Goal: Task Accomplishment & Management: Manage account settings

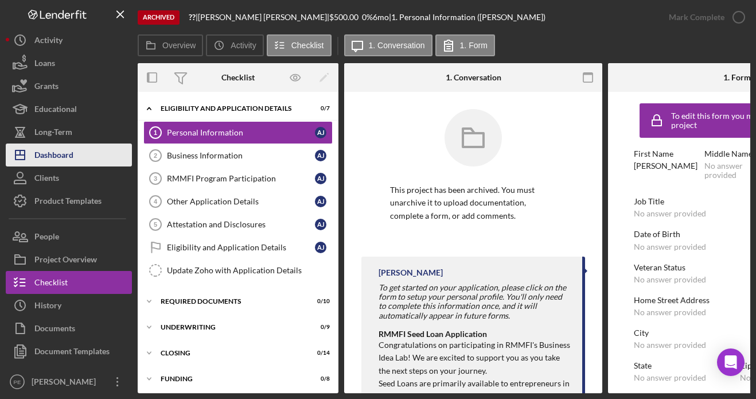
click at [53, 158] on div "Dashboard" at bounding box center [53, 156] width 39 height 26
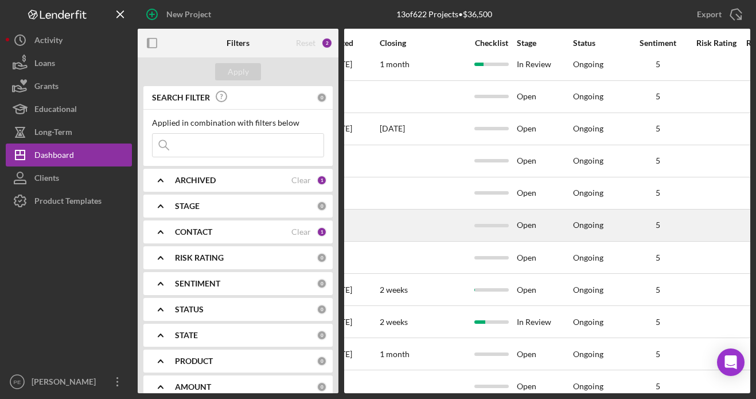
scroll to position [9, 658]
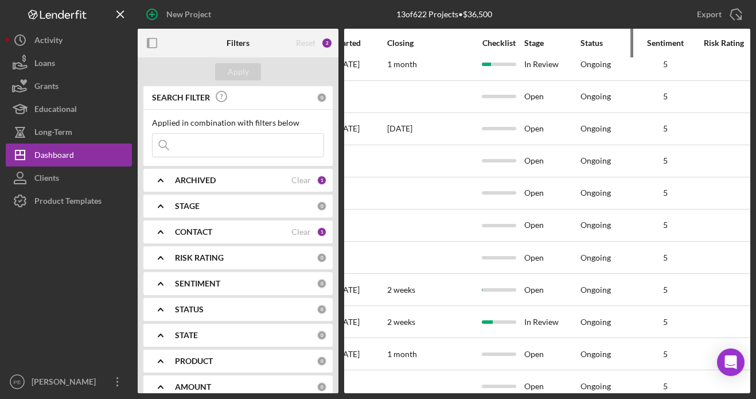
click at [596, 44] on div "Status" at bounding box center [607, 42] width 55 height 9
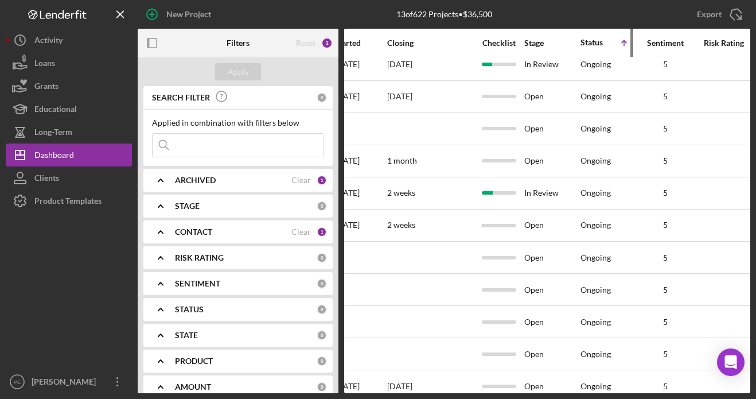
click at [588, 46] on div "Status" at bounding box center [594, 42] width 28 height 9
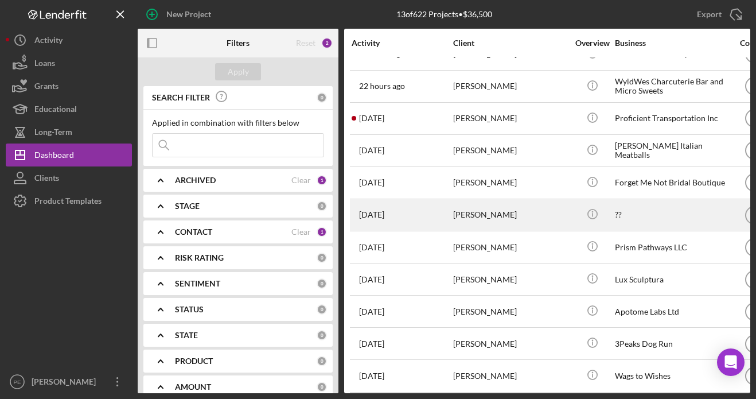
scroll to position [22, 0]
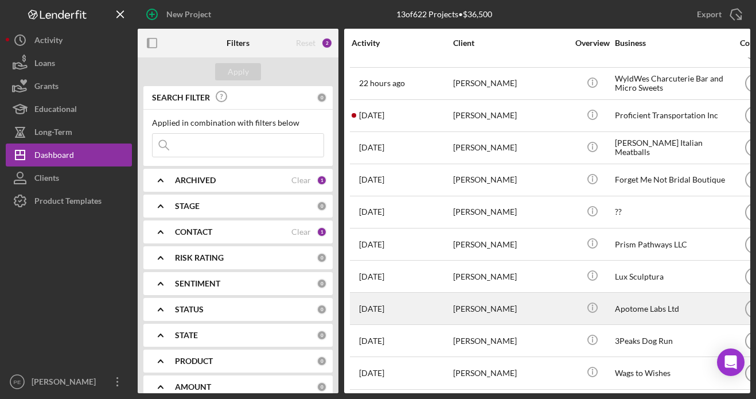
click at [485, 311] on div "[PERSON_NAME]" at bounding box center [510, 308] width 115 height 30
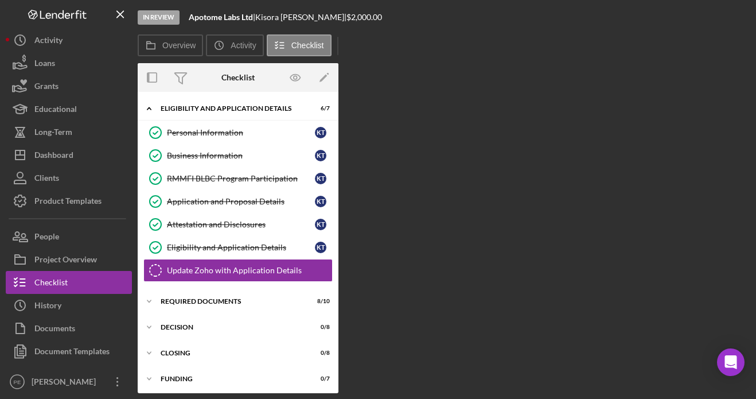
scroll to position [28, 0]
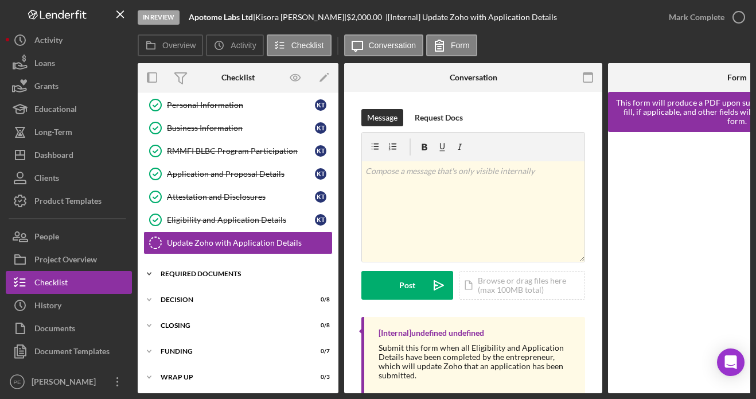
click at [216, 282] on div "Icon/Expander Required Documents 8 / 10" at bounding box center [238, 273] width 201 height 23
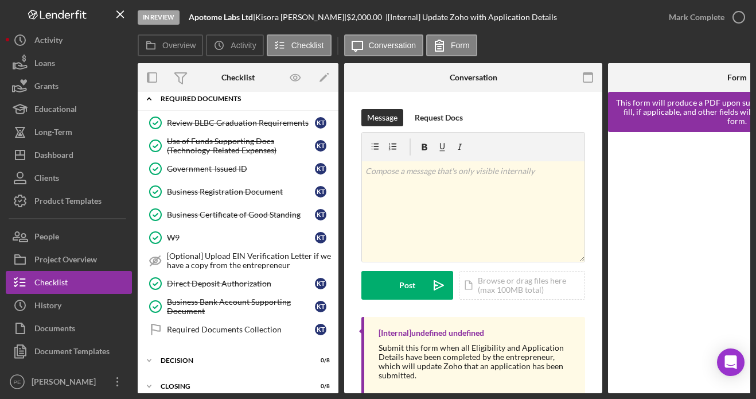
scroll to position [268, 0]
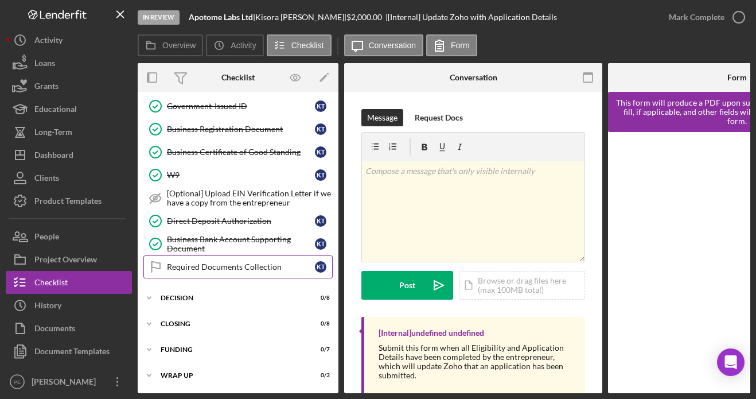
click at [233, 256] on link "Required Documents Collection Required Documents Collection K T" at bounding box center [237, 266] width 189 height 23
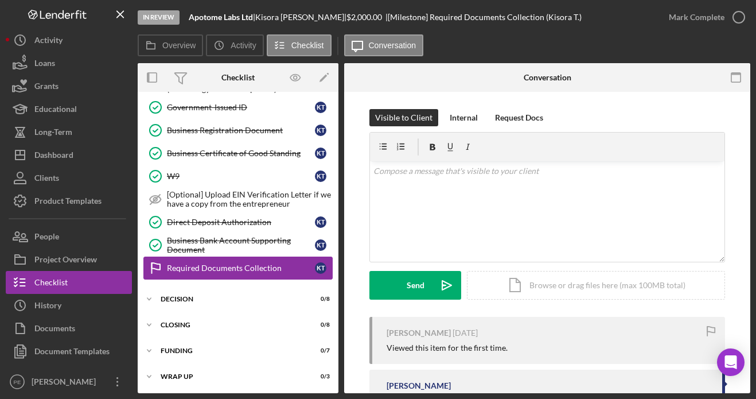
scroll to position [265, 0]
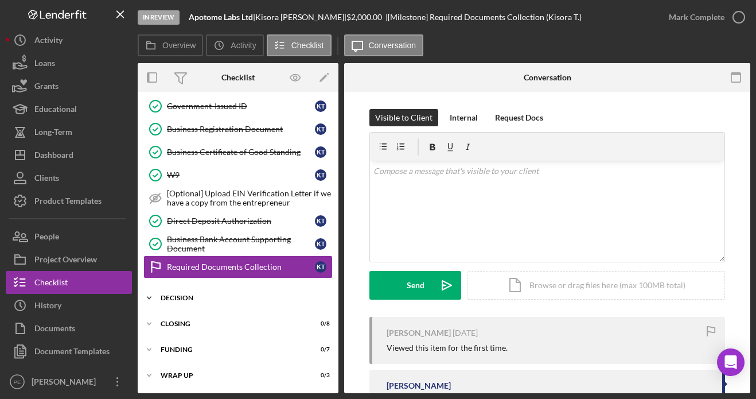
click at [216, 302] on div "Icon/Expander Decision 0 / 8" at bounding box center [238, 297] width 201 height 23
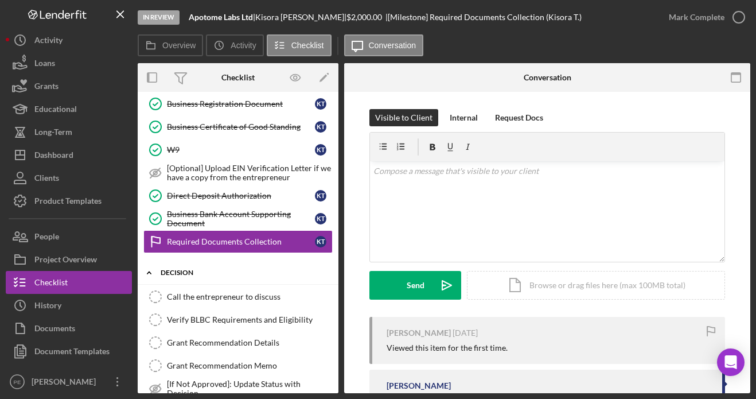
scroll to position [291, 0]
click at [216, 302] on link "Call the entrepreneur to discuss Call the entrepreneur to discuss" at bounding box center [237, 295] width 189 height 23
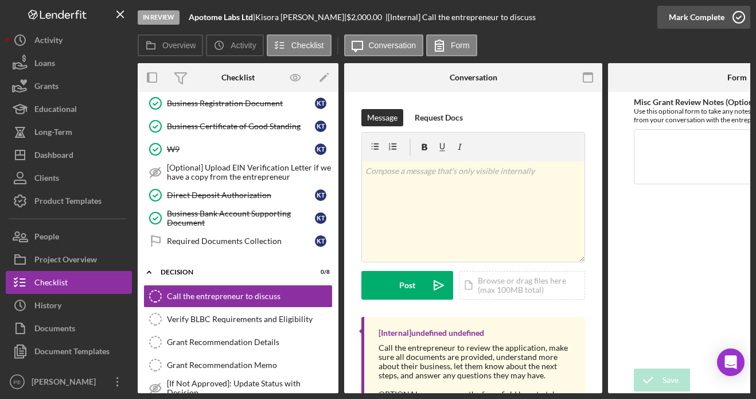
click at [714, 10] on div "Mark Complete" at bounding box center [697, 17] width 56 height 23
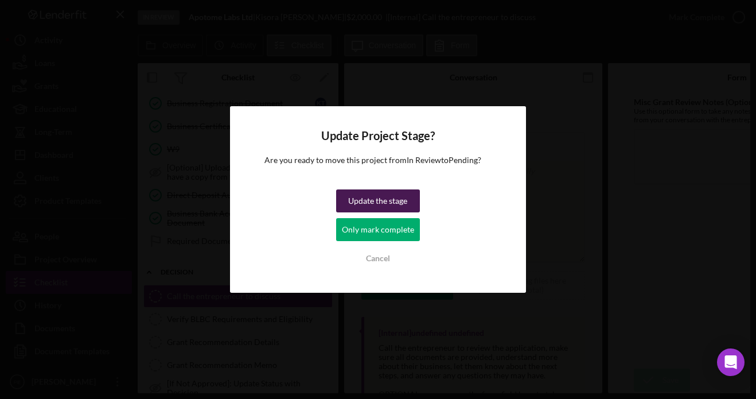
click at [382, 207] on div "Update the stage" at bounding box center [377, 200] width 59 height 23
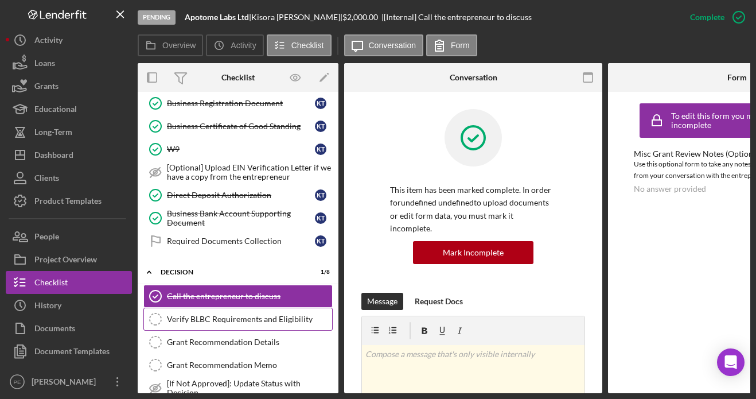
click at [306, 313] on link "Verify BLBC Requirements and Eligibility Verify BLBC Requirements and Eligibili…" at bounding box center [237, 318] width 189 height 23
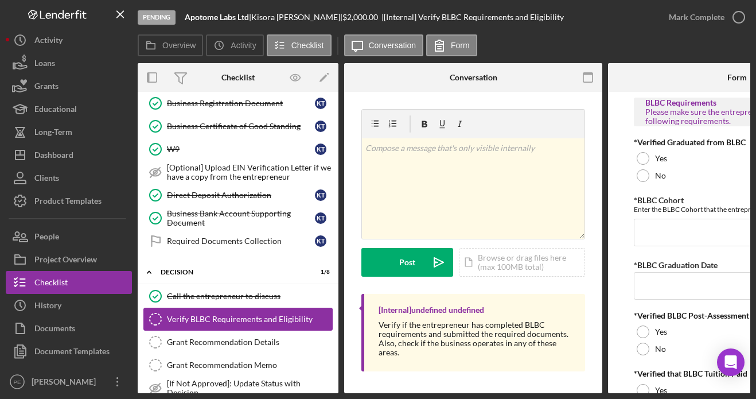
scroll to position [300, 0]
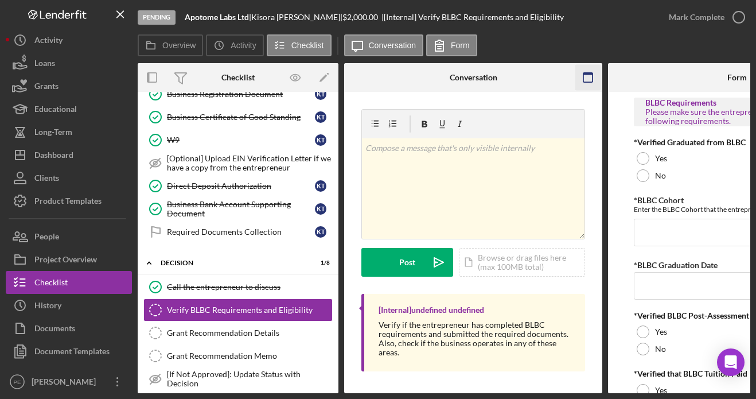
click at [591, 79] on icon "button" at bounding box center [588, 78] width 26 height 26
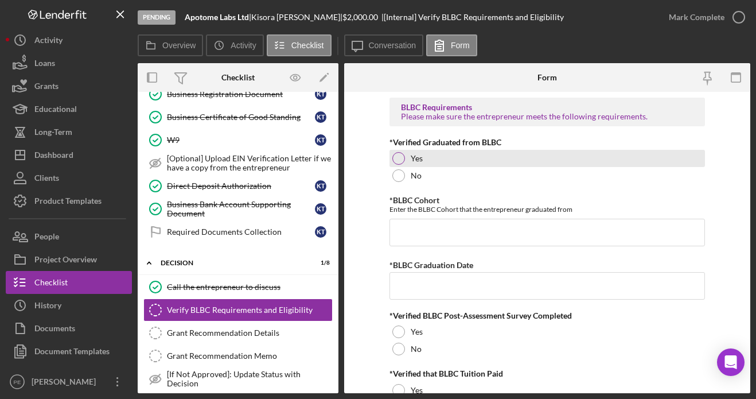
click at [393, 156] on div at bounding box center [398, 158] width 13 height 13
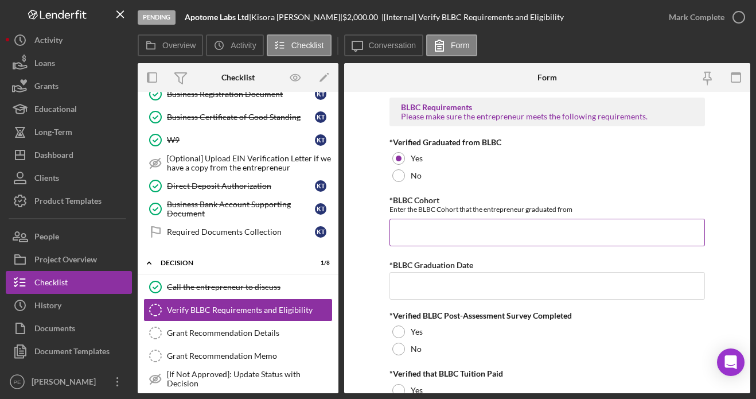
click at [464, 233] on input "*BLBC Cohort" at bounding box center [546, 232] width 315 height 28
paste input "BLBC-EN-20-2025-1"
type input "BLBC-EN-20-2025-1"
click at [472, 289] on input "*BLBC Graduation Date" at bounding box center [546, 286] width 315 height 28
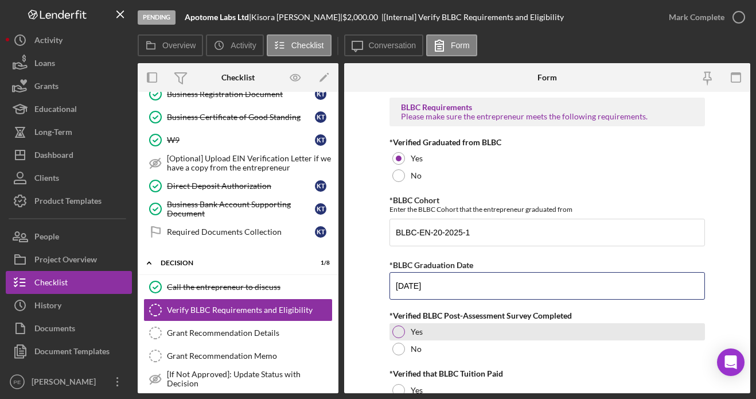
type input "[DATE]"
click at [403, 329] on div "Yes" at bounding box center [546, 331] width 315 height 17
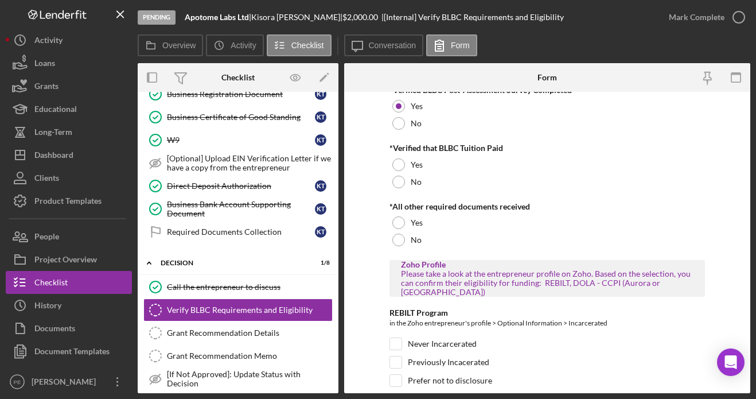
scroll to position [224, 0]
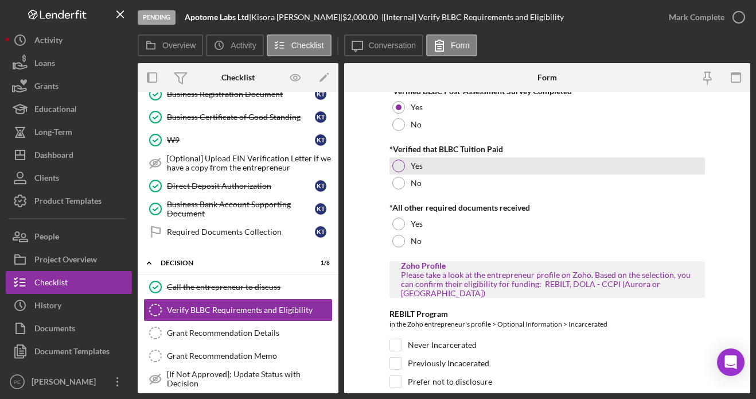
click at [398, 169] on div at bounding box center [398, 165] width 13 height 13
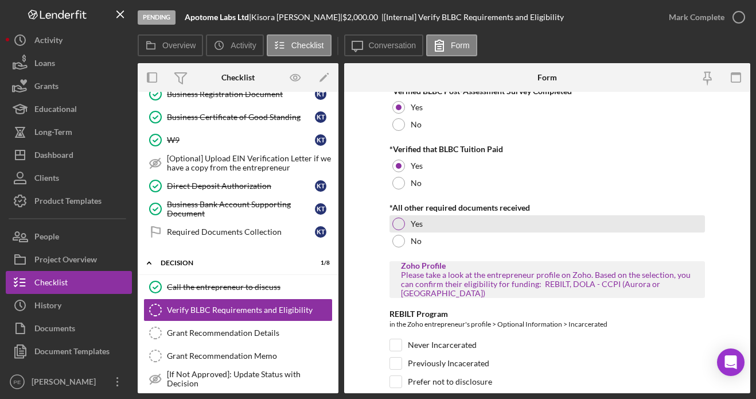
click at [395, 229] on div at bounding box center [398, 223] width 13 height 13
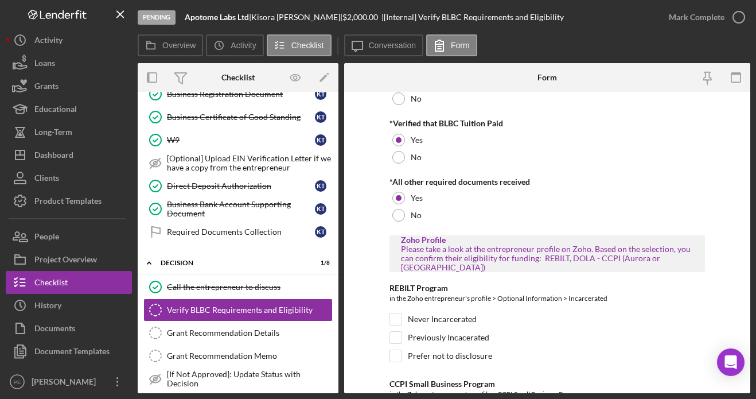
scroll to position [253, 0]
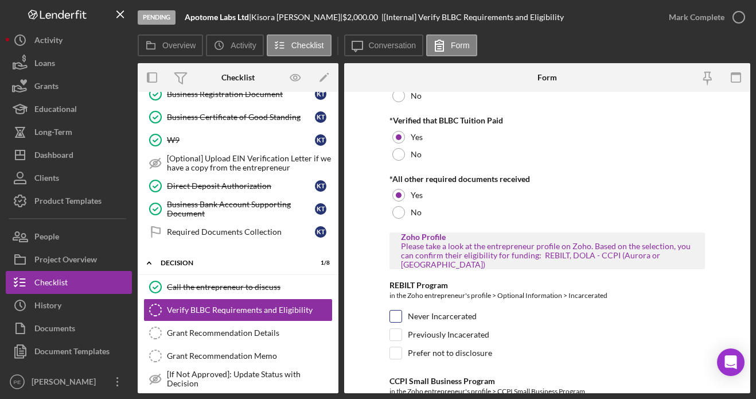
click at [396, 310] on input "Never Incarcerated" at bounding box center [395, 315] width 11 height 11
checkbox input "true"
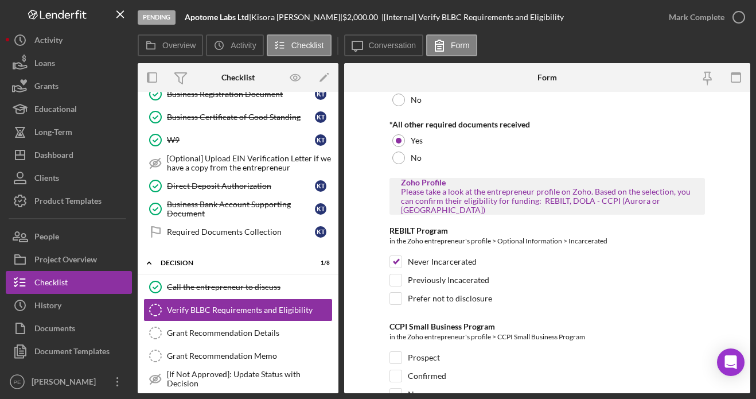
scroll to position [310, 0]
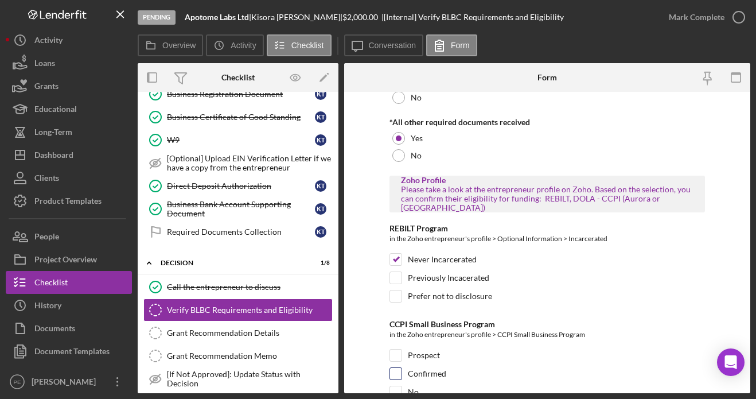
click at [400, 367] on div at bounding box center [395, 373] width 13 height 13
click at [393, 368] on input "Confirmed" at bounding box center [395, 373] width 11 height 11
checkbox input "true"
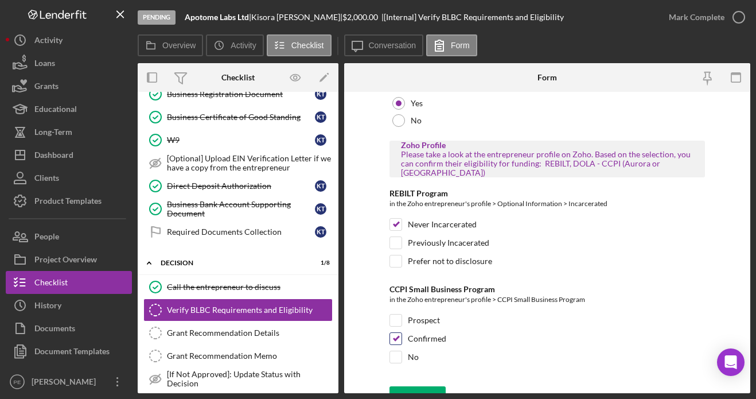
scroll to position [354, 0]
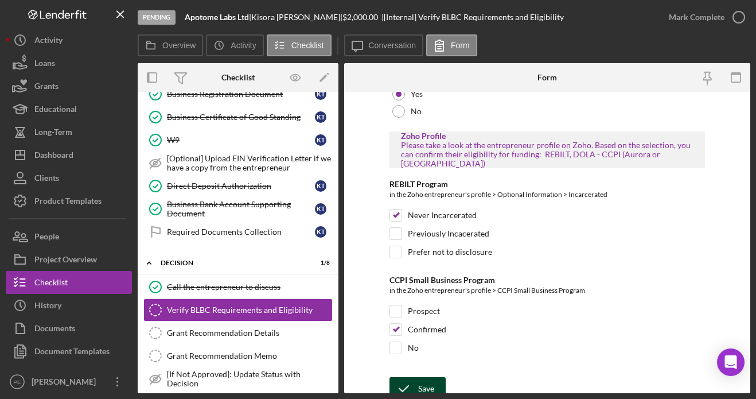
click at [418, 377] on div "Save" at bounding box center [426, 388] width 16 height 23
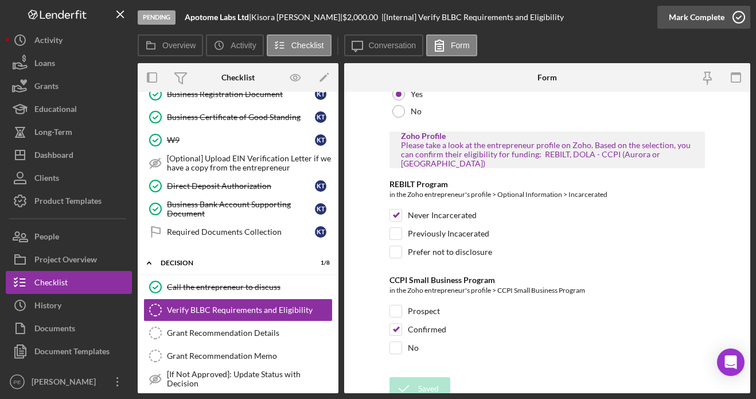
click at [708, 22] on div "Mark Complete" at bounding box center [697, 17] width 56 height 23
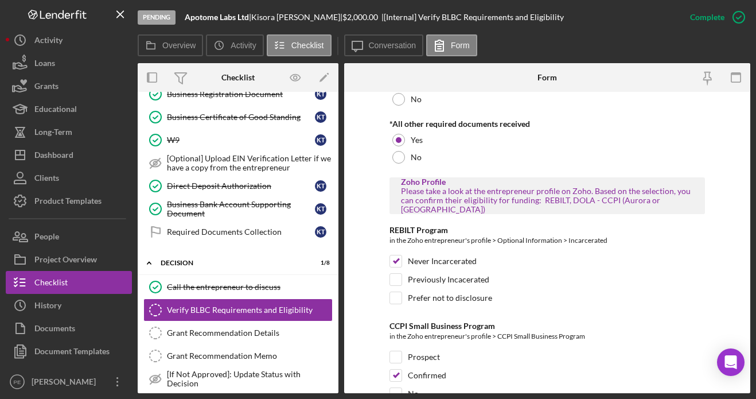
scroll to position [400, 0]
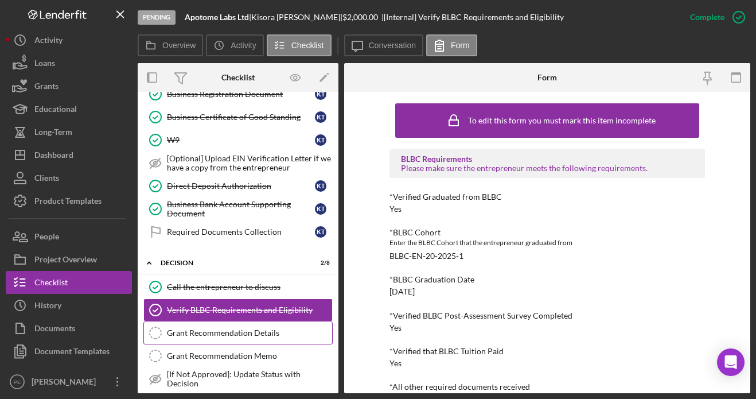
click at [209, 325] on link "Grant Recommendation Details Grant Recommendation Details" at bounding box center [237, 332] width 189 height 23
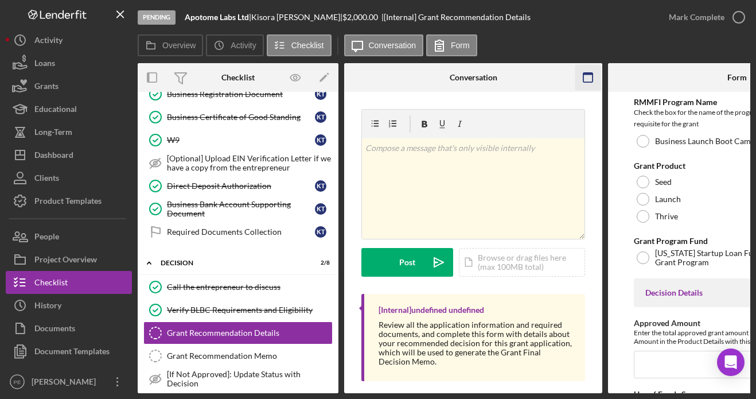
click at [581, 77] on icon "button" at bounding box center [588, 78] width 26 height 26
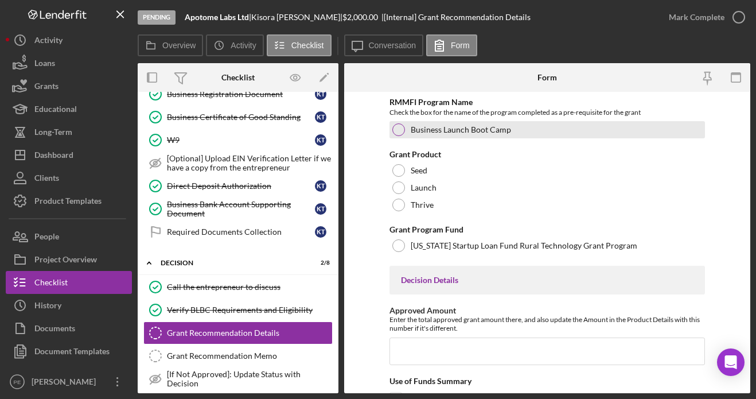
click at [402, 130] on div at bounding box center [398, 129] width 13 height 13
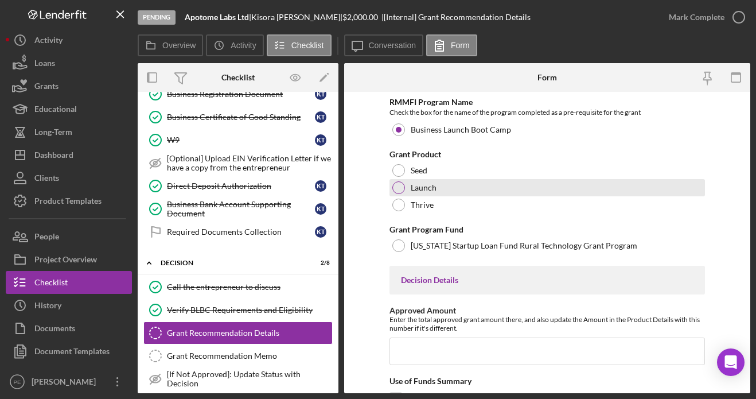
click at [403, 186] on div at bounding box center [398, 187] width 13 height 13
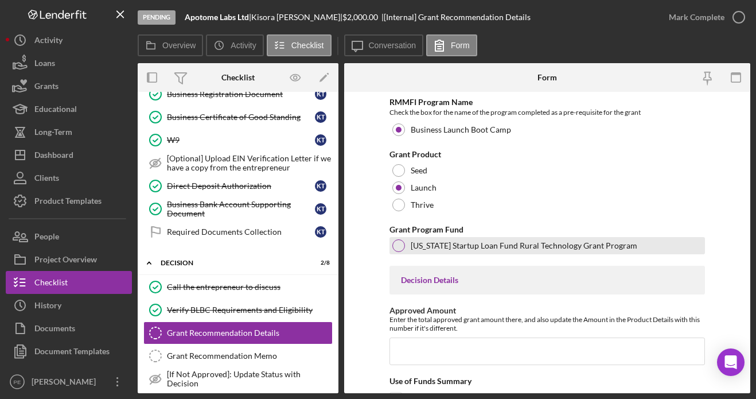
click at [397, 249] on div at bounding box center [398, 245] width 13 height 13
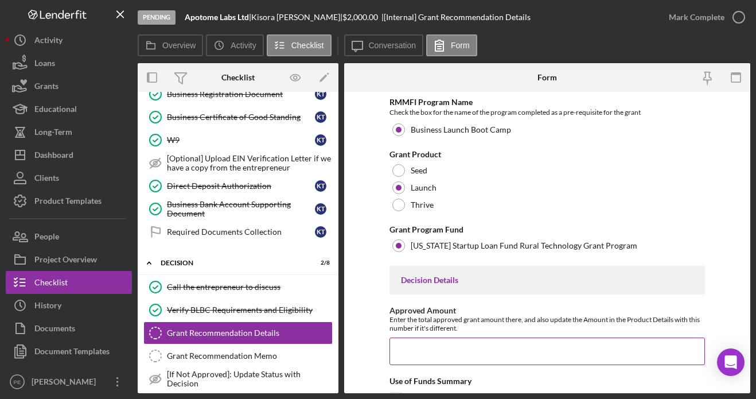
click at [420, 342] on input "Approved Amount" at bounding box center [546, 351] width 315 height 28
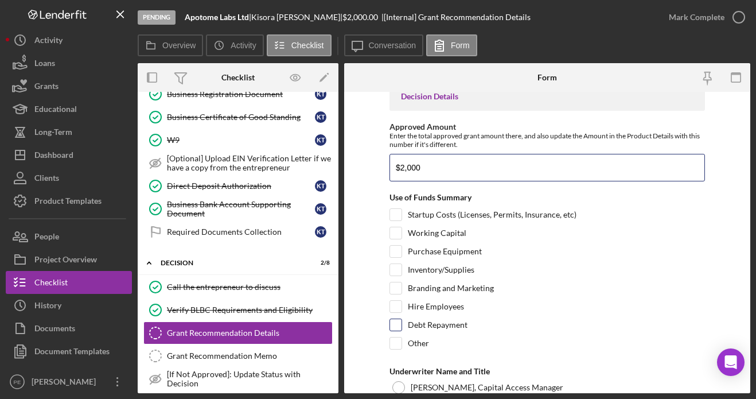
scroll to position [186, 0]
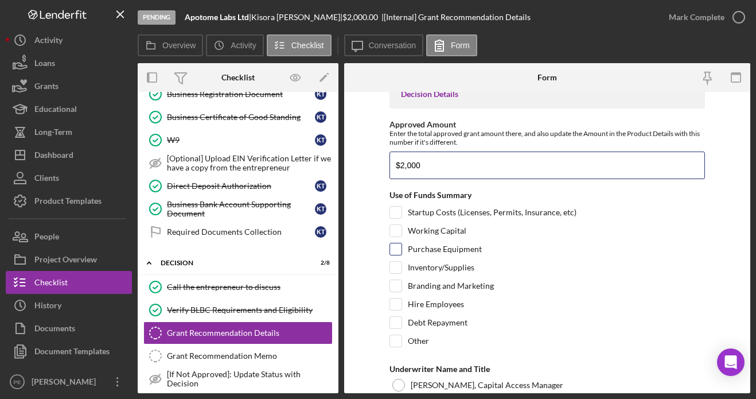
type input "$2,000"
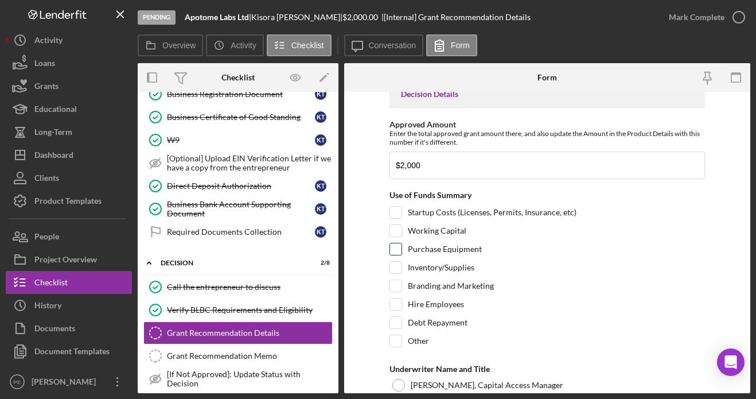
click at [391, 254] on input "Purchase Equipment" at bounding box center [395, 248] width 11 height 11
checkbox input "true"
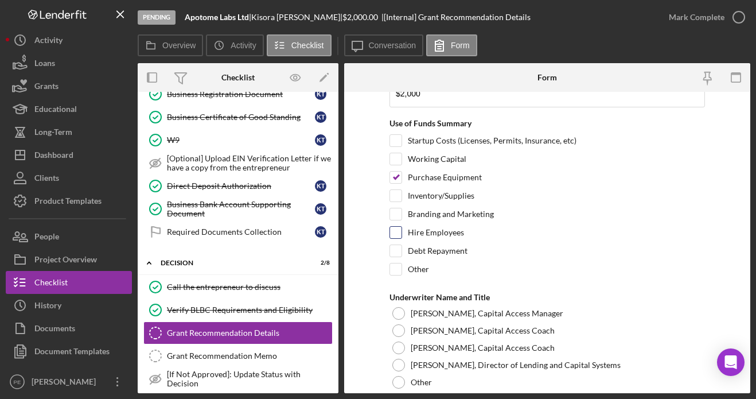
scroll to position [258, 0]
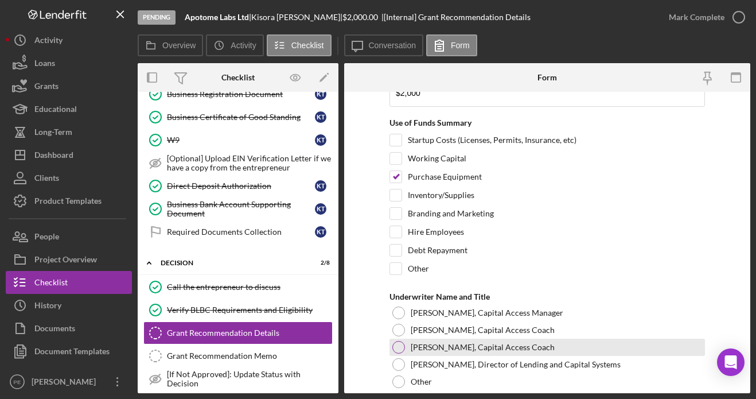
click at [396, 349] on div at bounding box center [398, 347] width 13 height 13
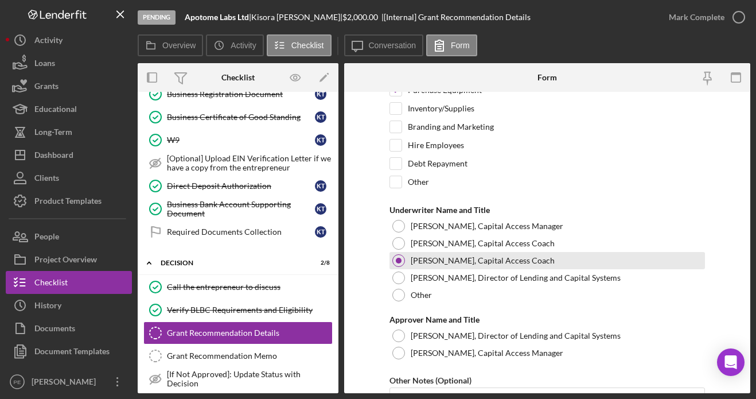
scroll to position [343, 0]
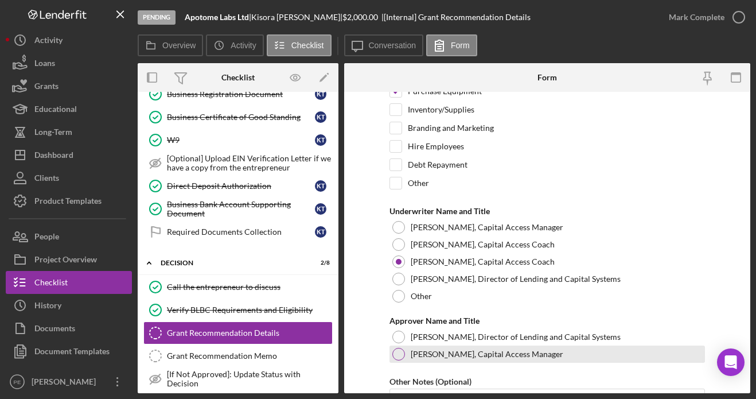
click at [396, 349] on div at bounding box center [398, 354] width 13 height 13
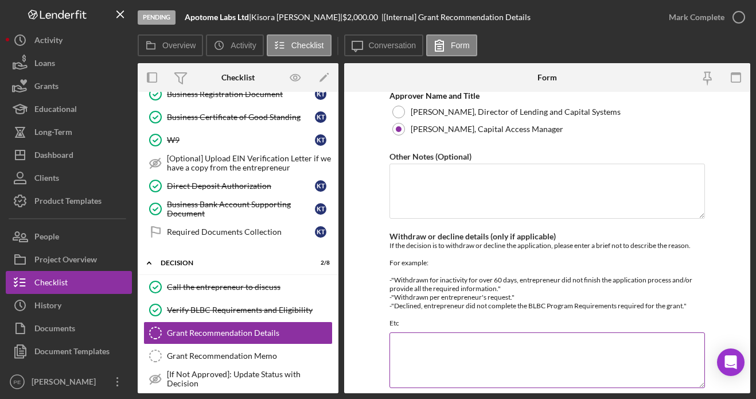
scroll to position [606, 0]
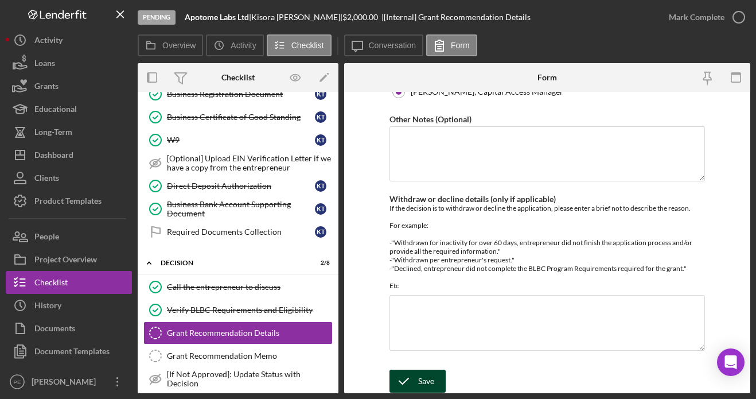
click at [411, 382] on icon "submit" at bounding box center [403, 380] width 29 height 29
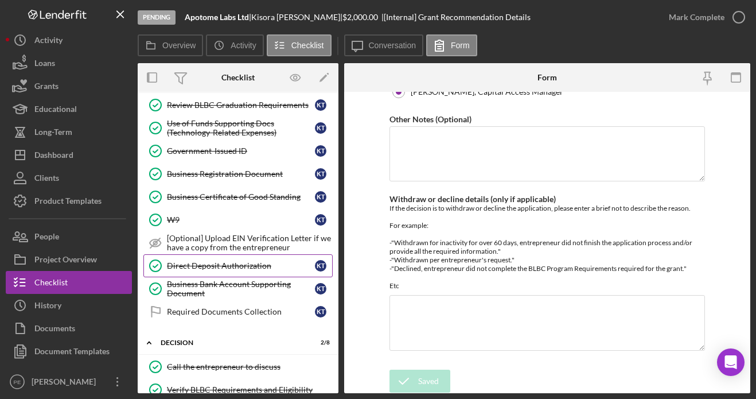
scroll to position [216, 0]
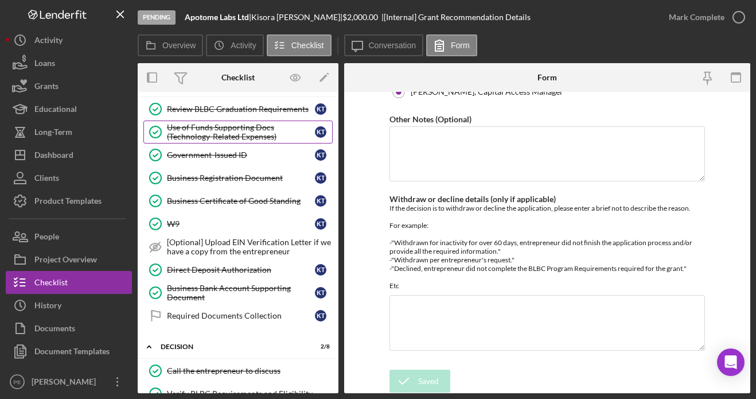
click at [222, 124] on div "Use of Funds Supporting Docs (Technology-Related Expenses)" at bounding box center [241, 132] width 148 height 18
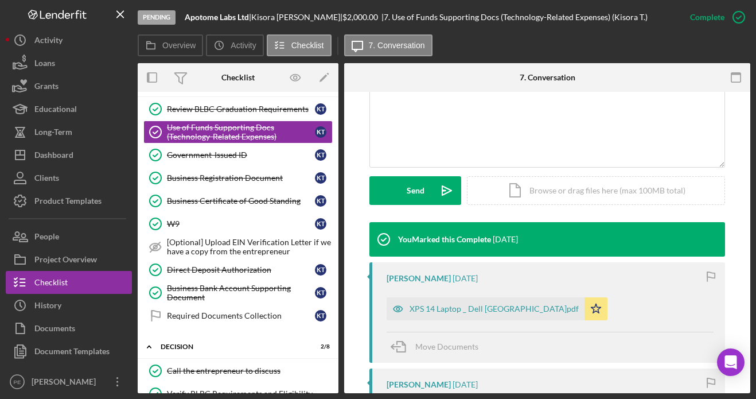
scroll to position [255, 0]
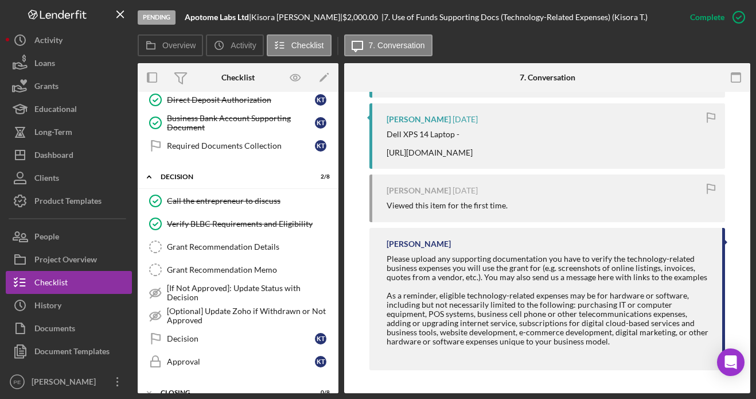
scroll to position [387, 0]
click at [235, 256] on link "Grant Recommendation Details Grant Recommendation Details" at bounding box center [237, 246] width 189 height 23
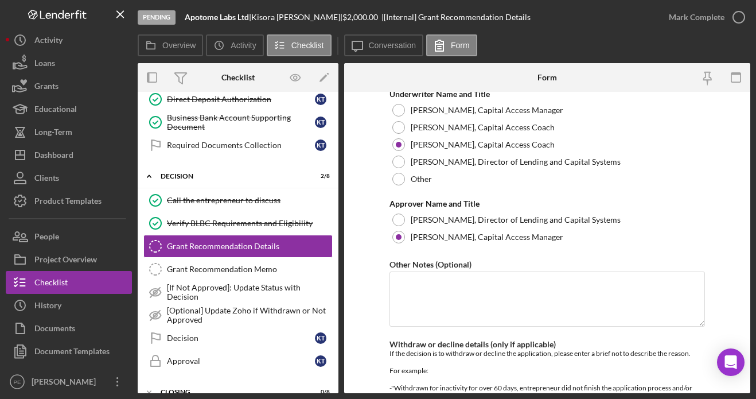
scroll to position [606, 0]
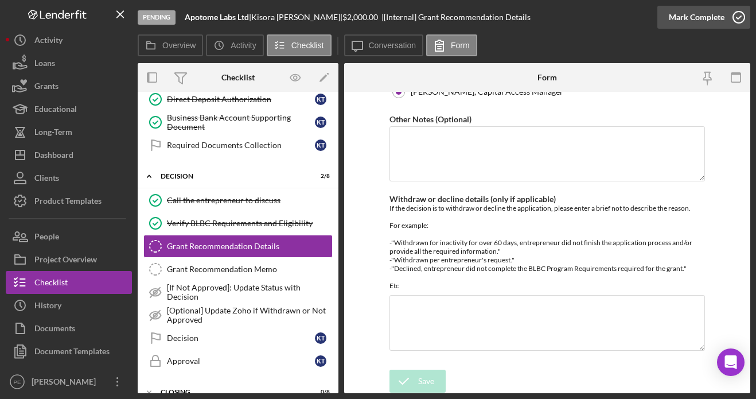
click at [703, 21] on div "Mark Complete" at bounding box center [697, 17] width 56 height 23
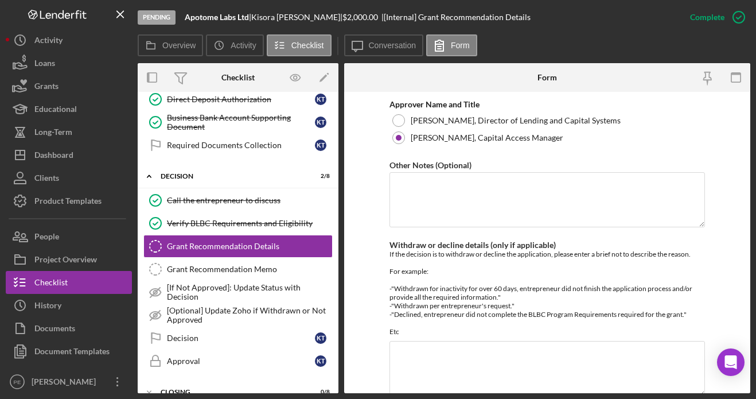
scroll to position [651, 0]
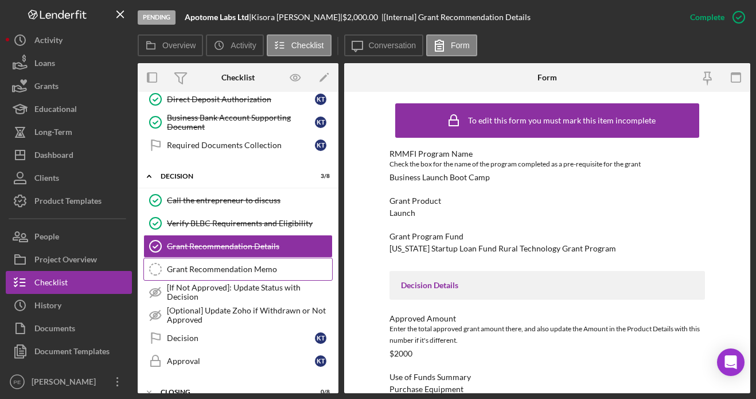
click at [231, 268] on div "Grant Recommendation Memo" at bounding box center [249, 268] width 165 height 9
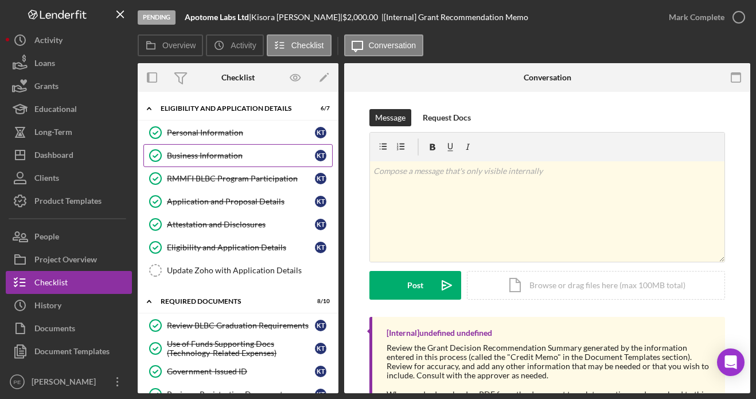
click at [214, 152] on div "Business Information" at bounding box center [241, 155] width 148 height 9
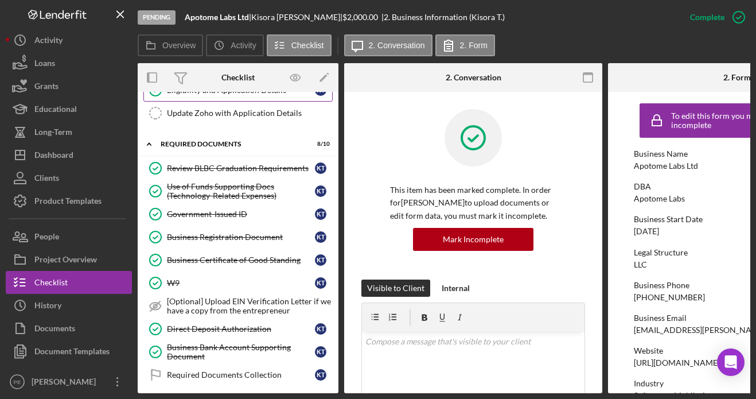
scroll to position [163, 0]
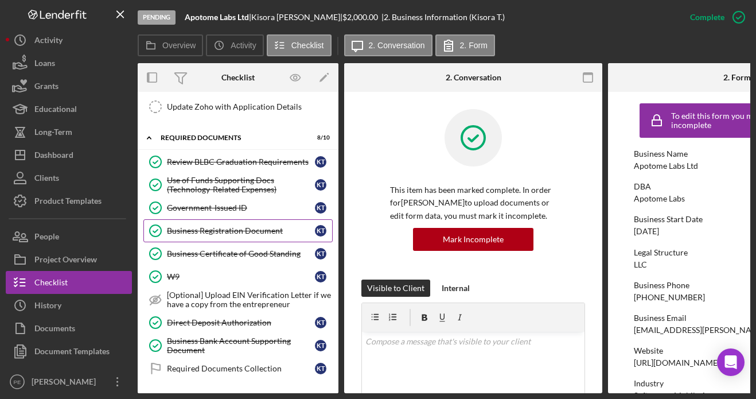
click at [209, 240] on link "Business Registration Document Business Registration Document K T" at bounding box center [237, 230] width 189 height 23
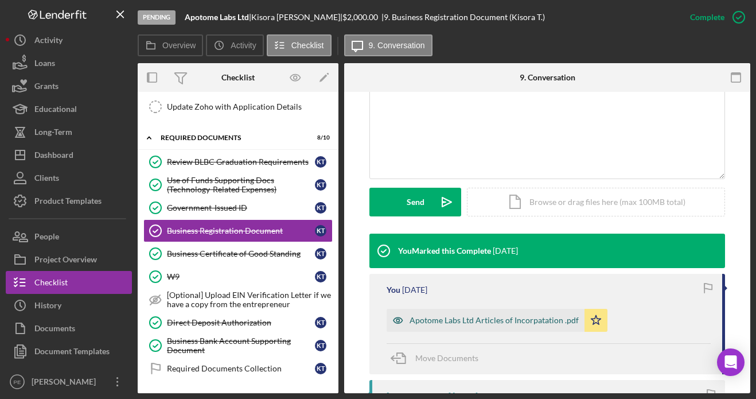
click at [474, 314] on div "Apotome Labs Ltd Articles of Incorpatation .pdf" at bounding box center [486, 320] width 198 height 23
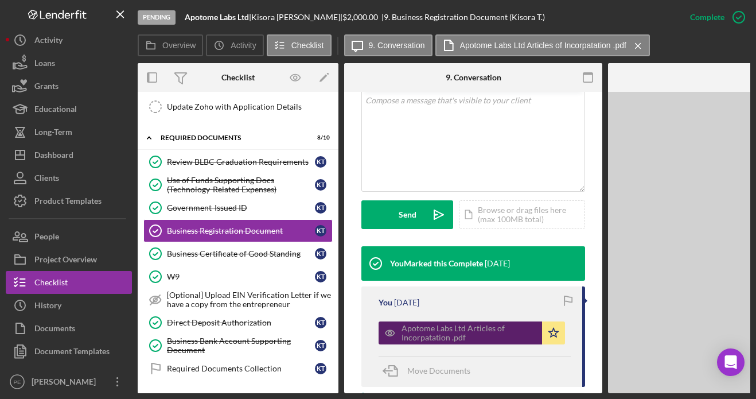
scroll to position [253, 0]
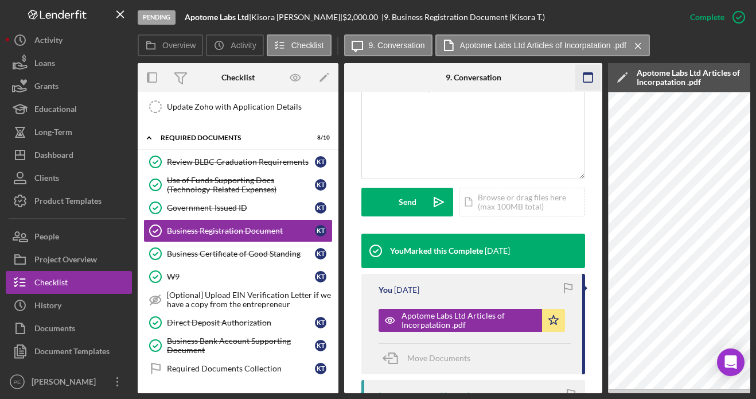
click at [583, 81] on icon "button" at bounding box center [588, 78] width 26 height 26
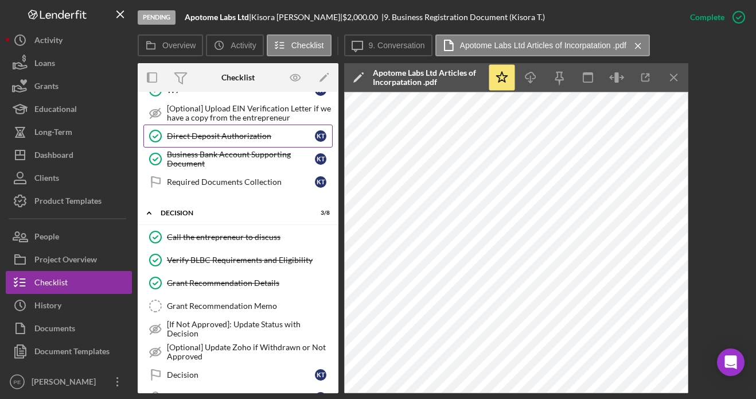
scroll to position [455, 0]
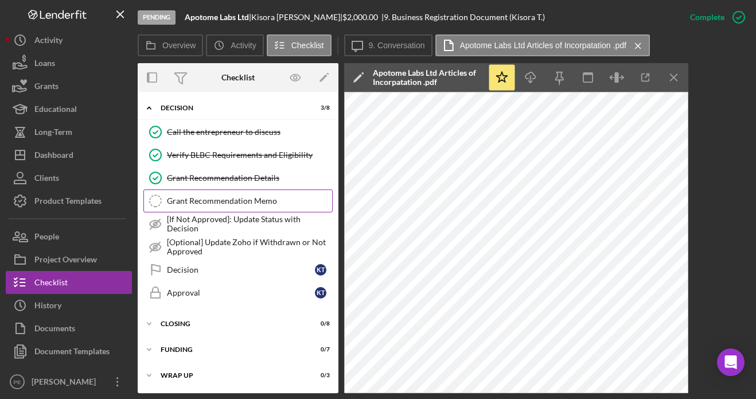
click at [200, 200] on div "Grant Recommendation Memo" at bounding box center [249, 200] width 165 height 9
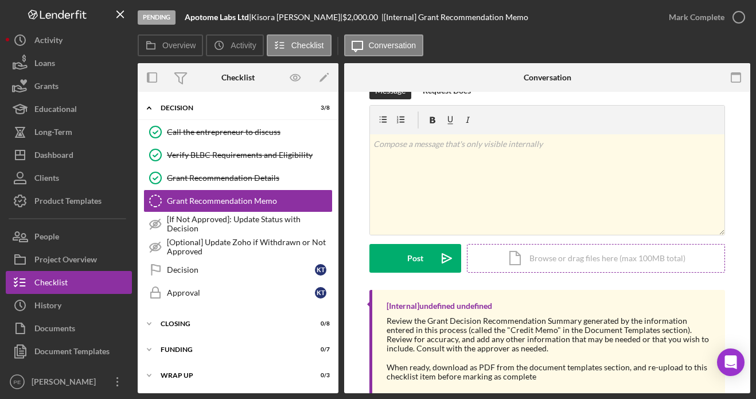
scroll to position [34, 0]
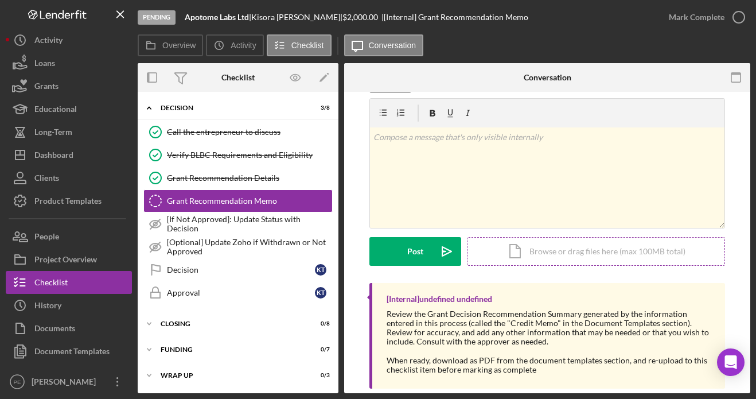
click at [508, 244] on div "Icon/Document Browse or drag files here (max 100MB total) Tap to choose files o…" at bounding box center [596, 251] width 258 height 29
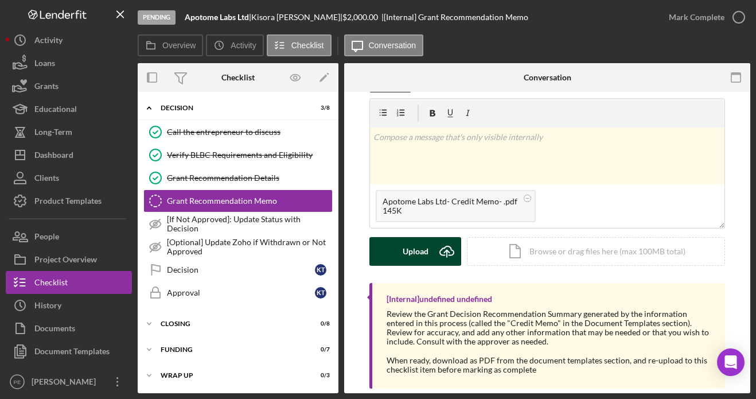
click at [424, 248] on div "Upload" at bounding box center [416, 251] width 26 height 29
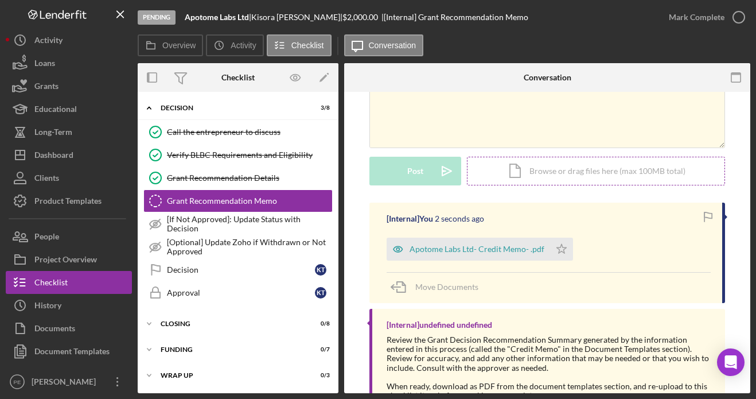
scroll to position [158, 0]
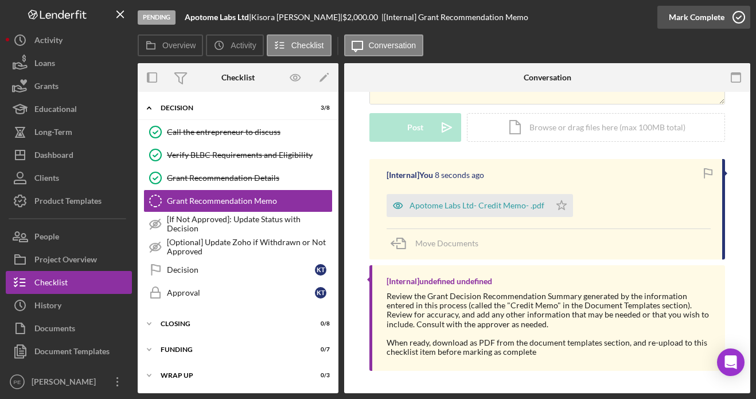
click at [700, 11] on div "Mark Complete" at bounding box center [697, 17] width 56 height 23
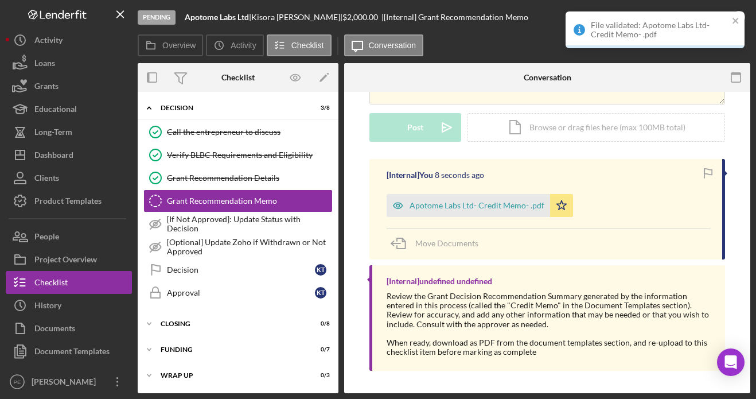
scroll to position [315, 0]
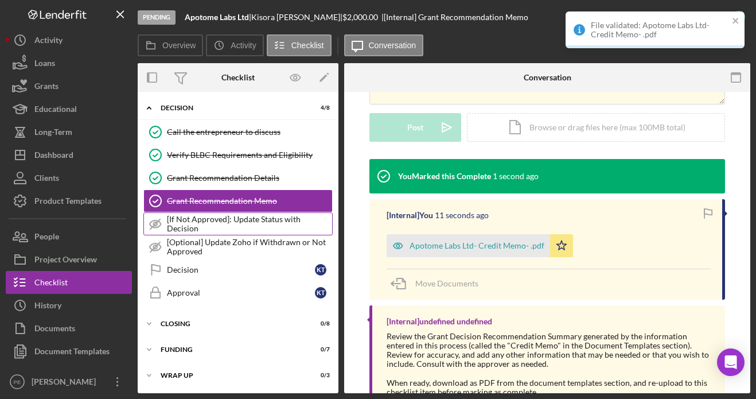
click at [228, 225] on div "[If Not Approved]: Update Status with Decision" at bounding box center [249, 223] width 165 height 18
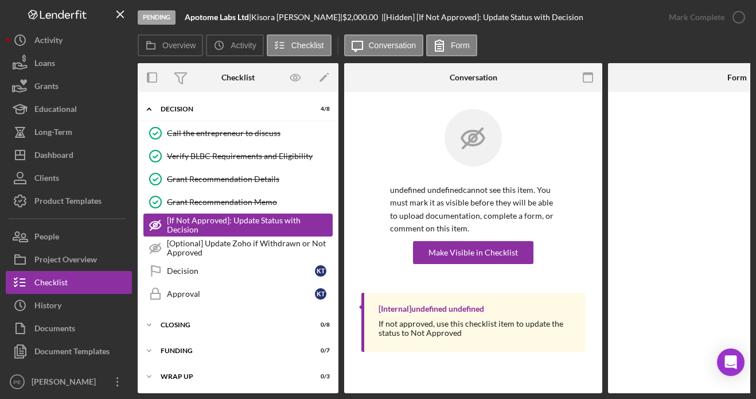
scroll to position [455, 0]
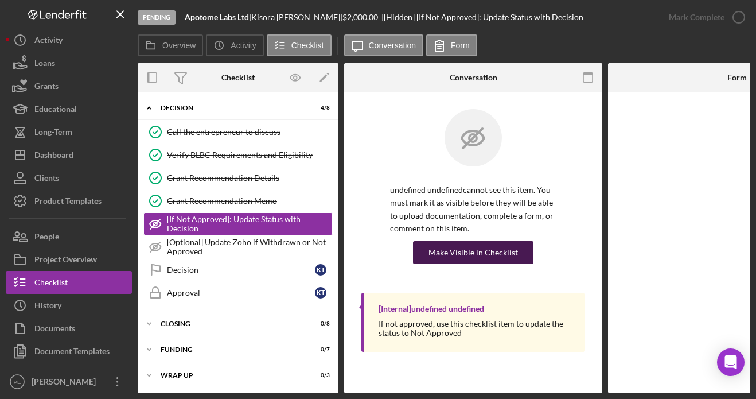
click at [490, 253] on div "Make Visible in Checklist" at bounding box center [472, 252] width 89 height 23
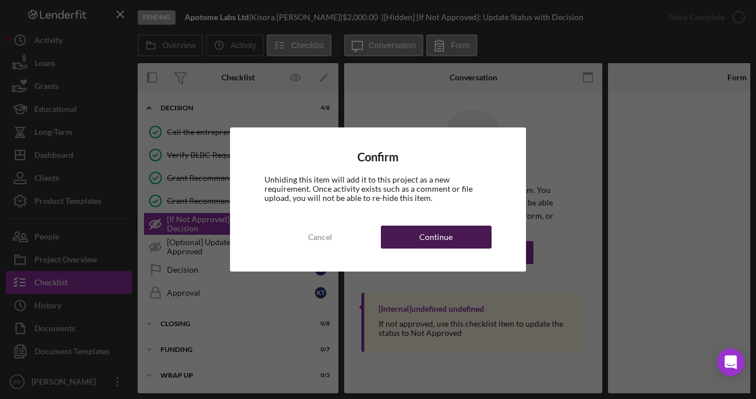
click at [441, 231] on div "Continue" at bounding box center [435, 236] width 33 height 23
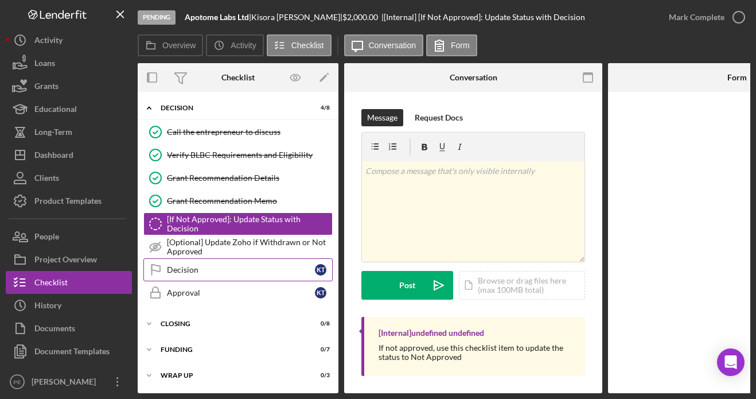
scroll to position [458, 0]
click at [204, 267] on div "Decision" at bounding box center [241, 269] width 148 height 9
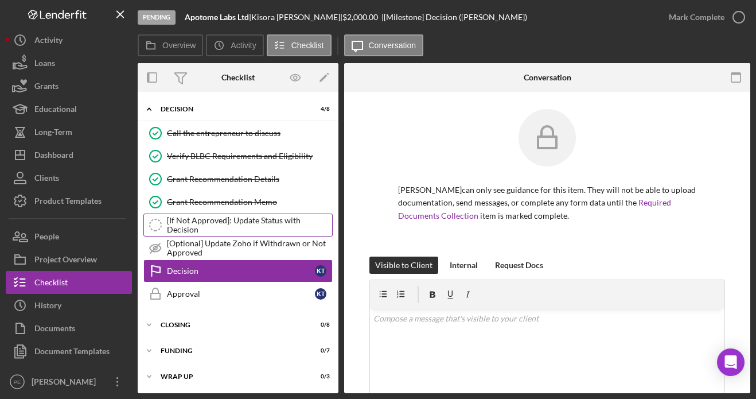
scroll to position [455, 0]
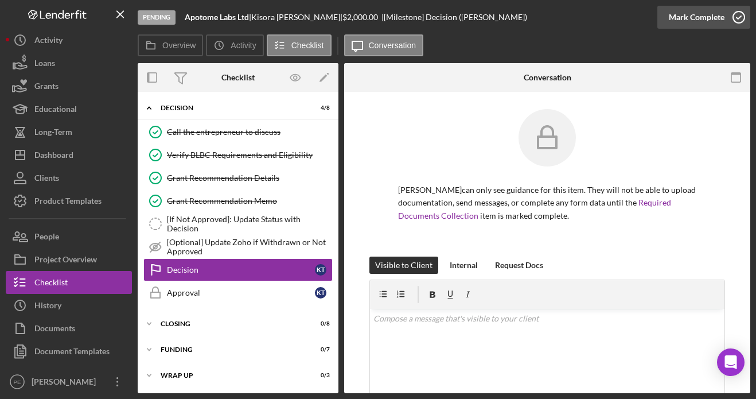
click at [702, 19] on div "Mark Complete" at bounding box center [697, 17] width 56 height 23
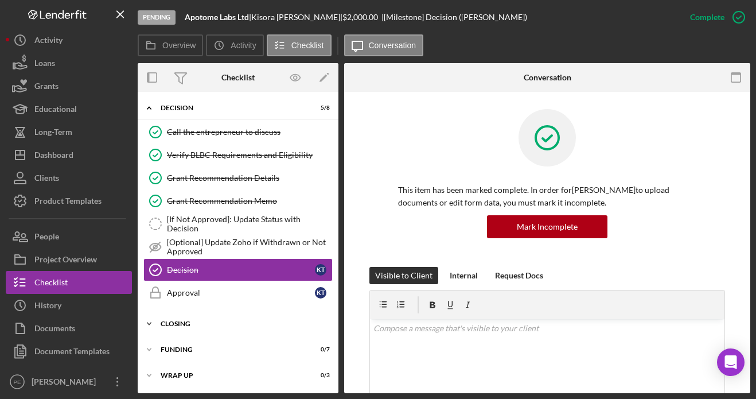
click at [182, 321] on div "Closing" at bounding box center [242, 323] width 163 height 7
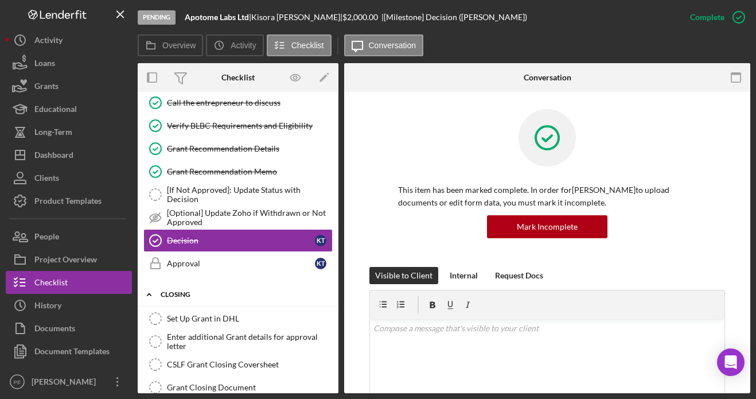
scroll to position [489, 0]
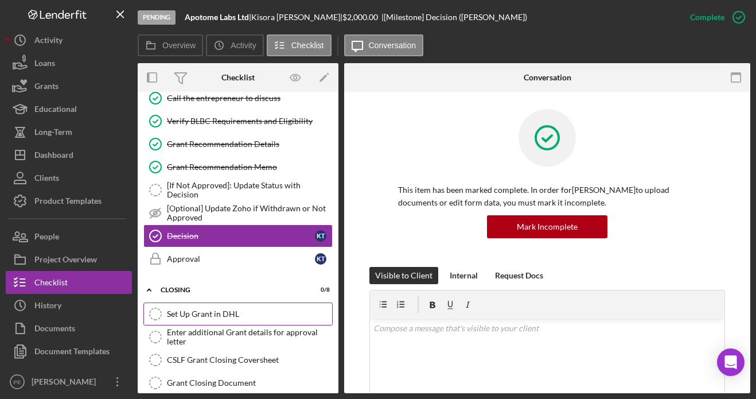
click at [212, 319] on link "Set Up Grant in DHL Set Up Grant in DHL" at bounding box center [237, 313] width 189 height 23
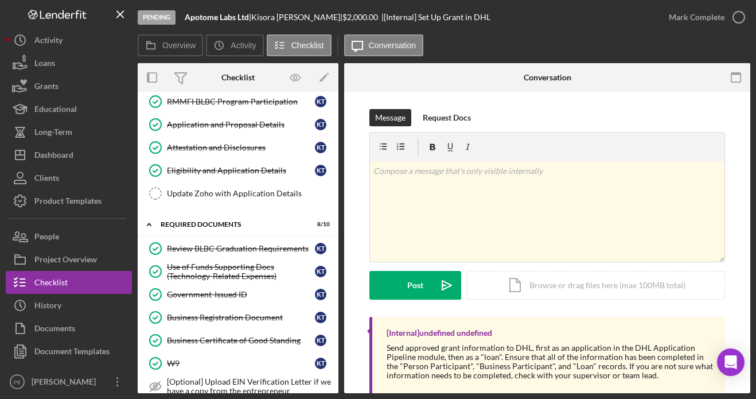
scroll to position [74, 0]
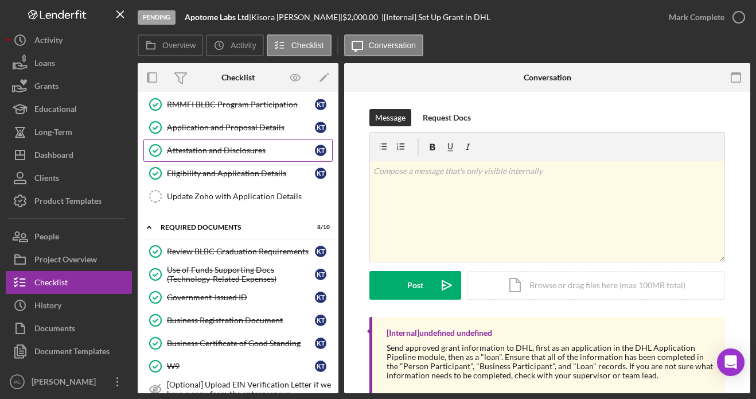
click at [211, 153] on div "Attestation and Disclosures" at bounding box center [241, 150] width 148 height 9
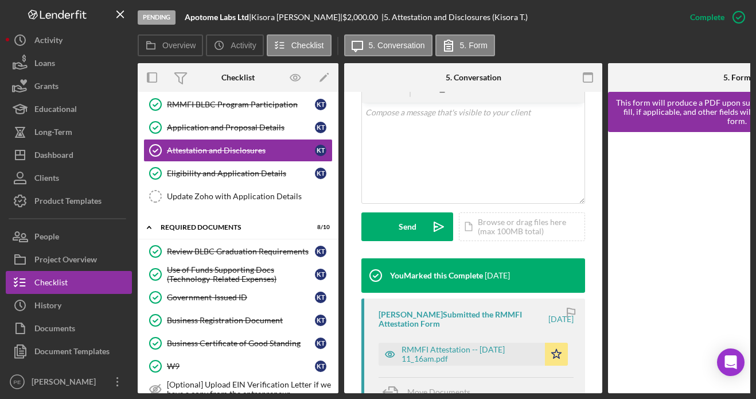
scroll to position [245, 0]
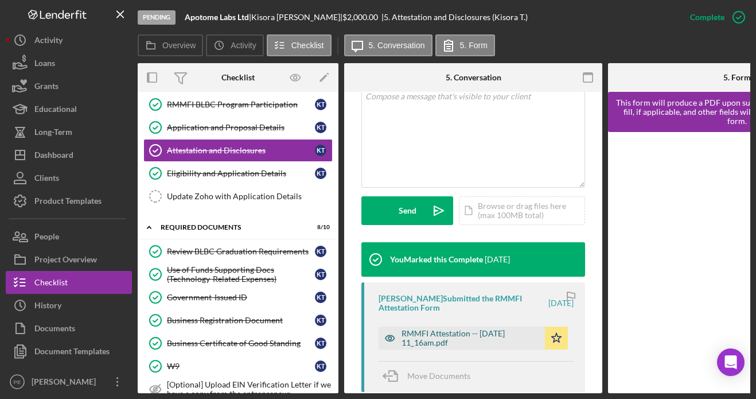
click at [466, 335] on div "RMMFI Attestation -- 2025-07-27 11_16am.pdf" at bounding box center [470, 338] width 138 height 18
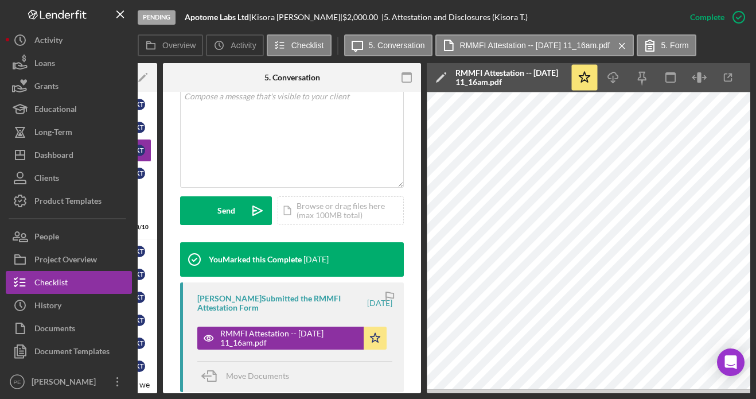
scroll to position [0, 181]
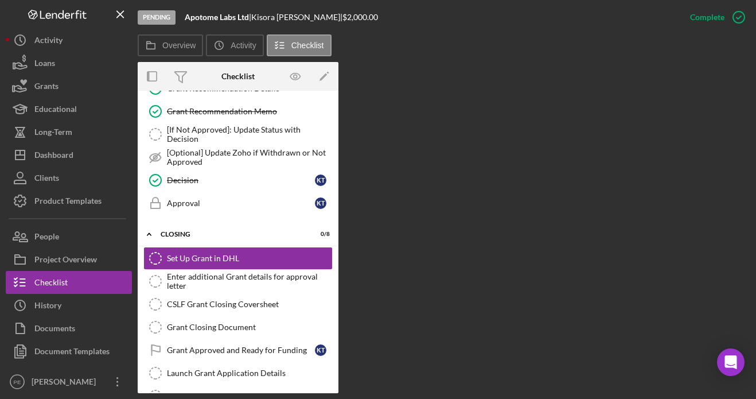
scroll to position [561, 0]
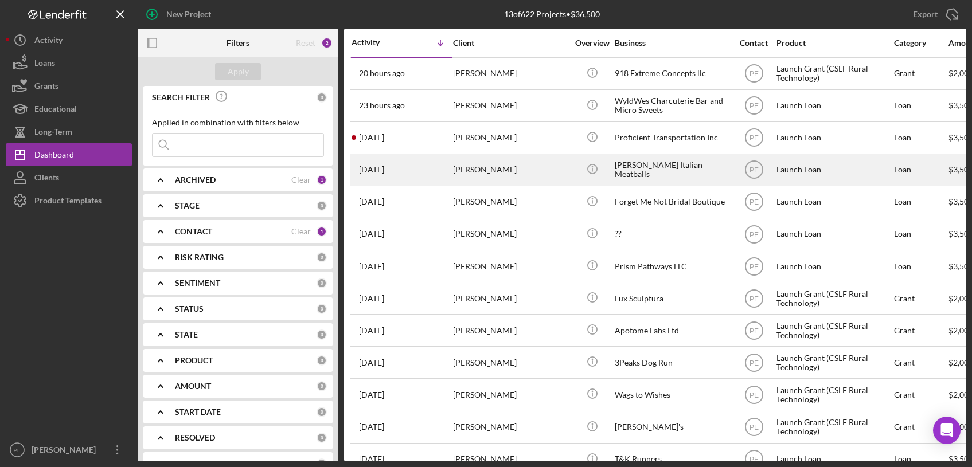
scroll to position [20, 0]
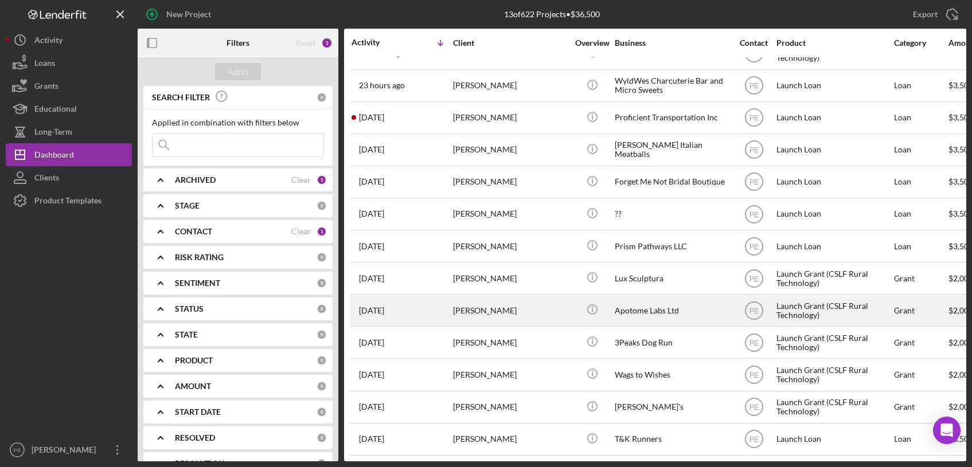
click at [501, 307] on div "[PERSON_NAME]" at bounding box center [510, 310] width 115 height 30
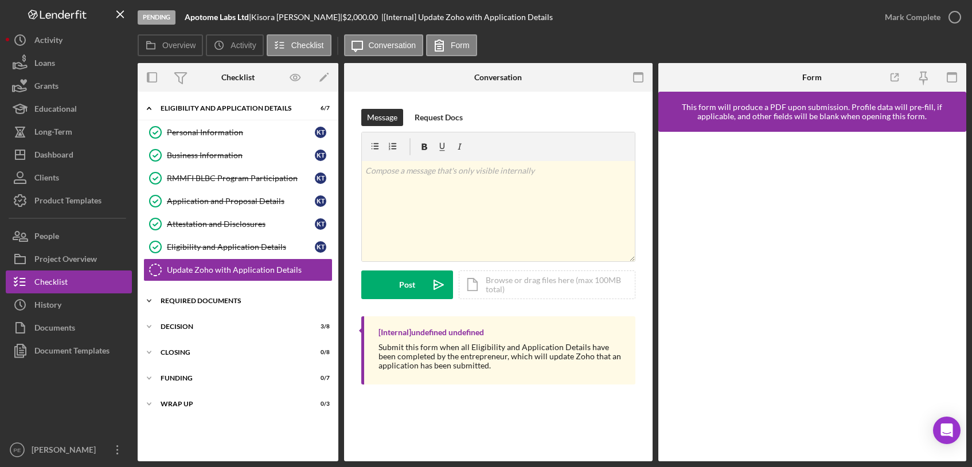
click at [166, 295] on div "Icon/Expander Required Documents 8 / 10" at bounding box center [238, 301] width 201 height 23
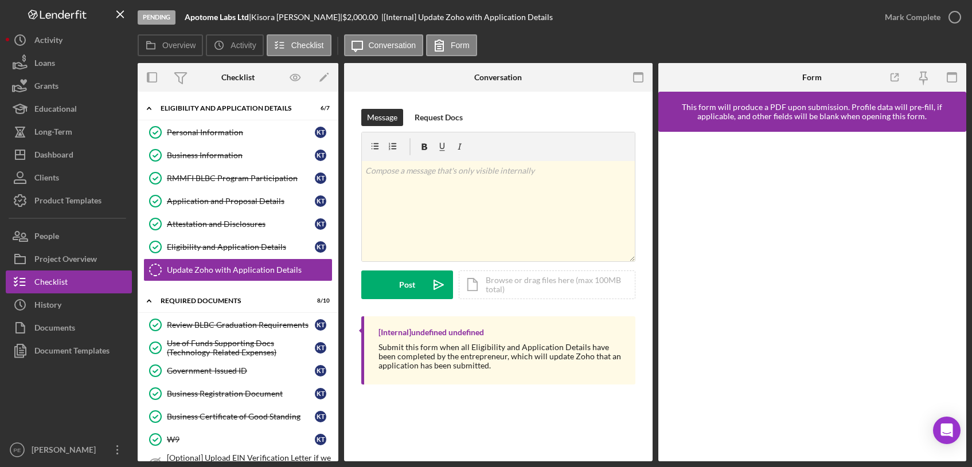
scroll to position [196, 0]
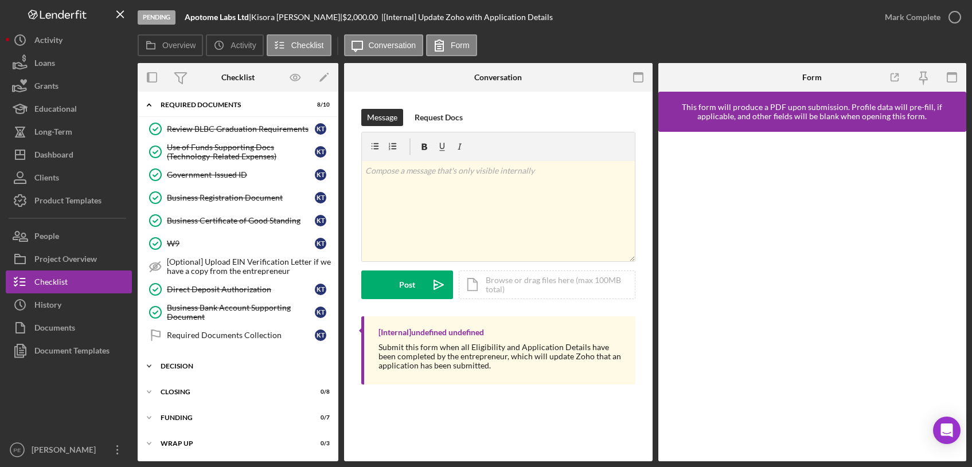
click at [206, 368] on div "Decision" at bounding box center [242, 366] width 163 height 7
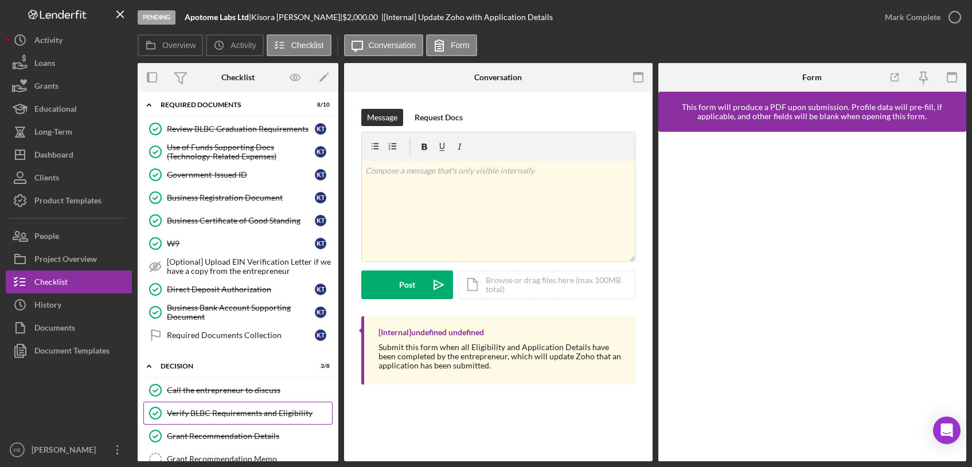
scroll to position [386, 0]
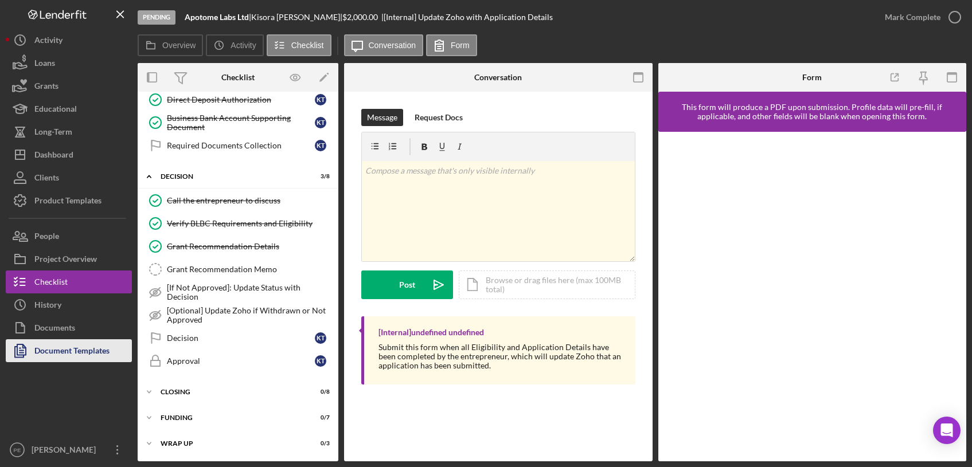
click at [63, 347] on div "Document Templates" at bounding box center [71, 352] width 75 height 26
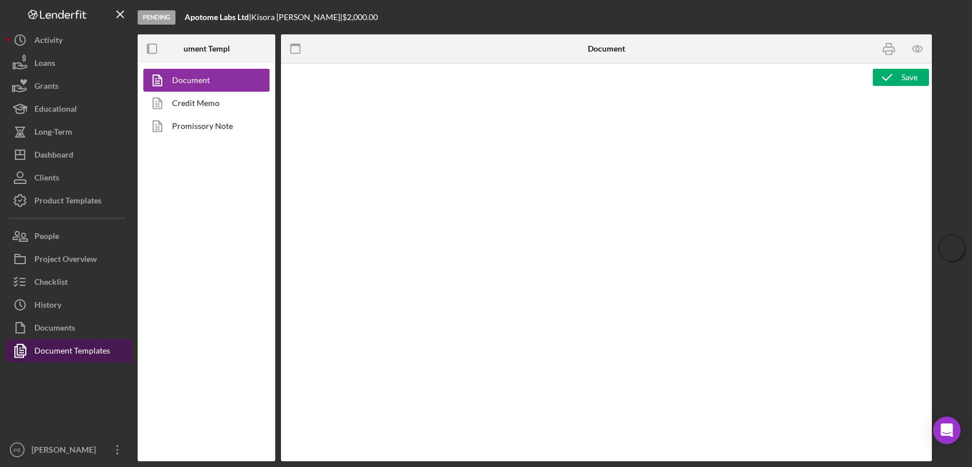
type textarea "<h1 style="text-align: center;">Grant Application Details (CSLF Rural Technolog…"
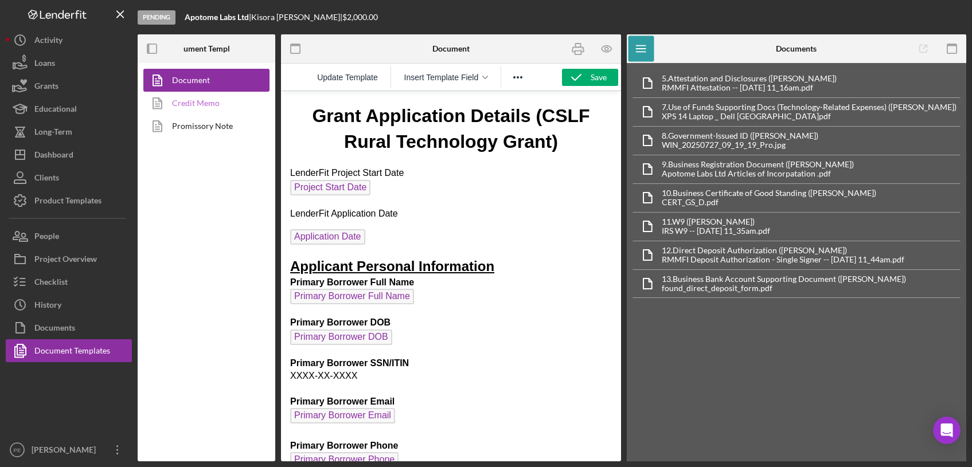
click at [184, 105] on link "Credit Memo" at bounding box center [203, 103] width 120 height 23
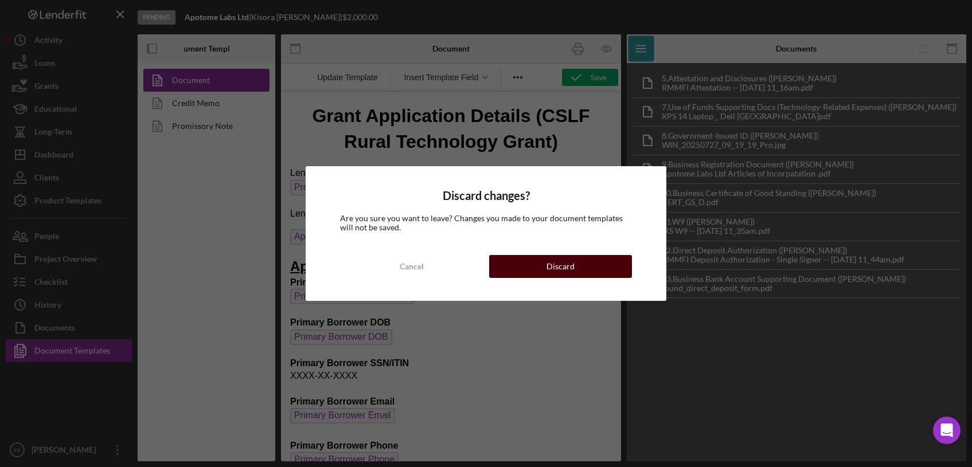
click at [556, 275] on div "Discard" at bounding box center [560, 266] width 28 height 23
click at [200, 110] on link "Credit Memo" at bounding box center [203, 103] width 120 height 23
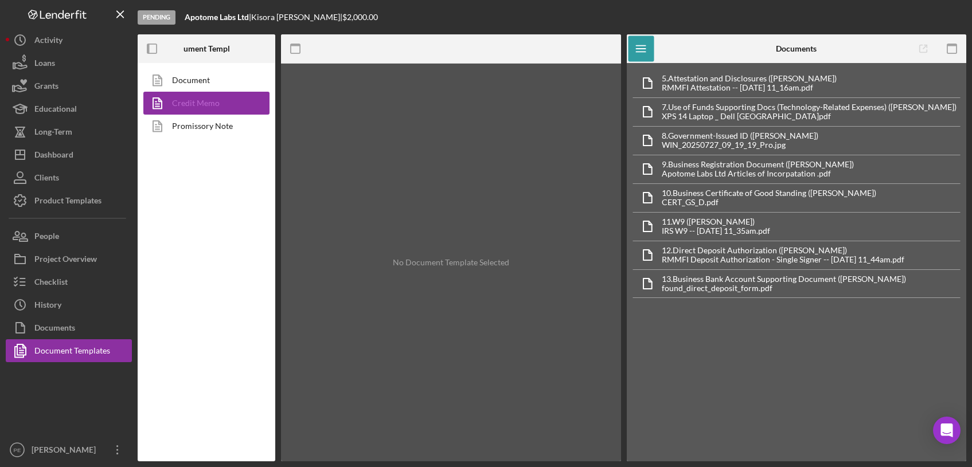
click at [194, 104] on link "Credit Memo" at bounding box center [203, 103] width 120 height 23
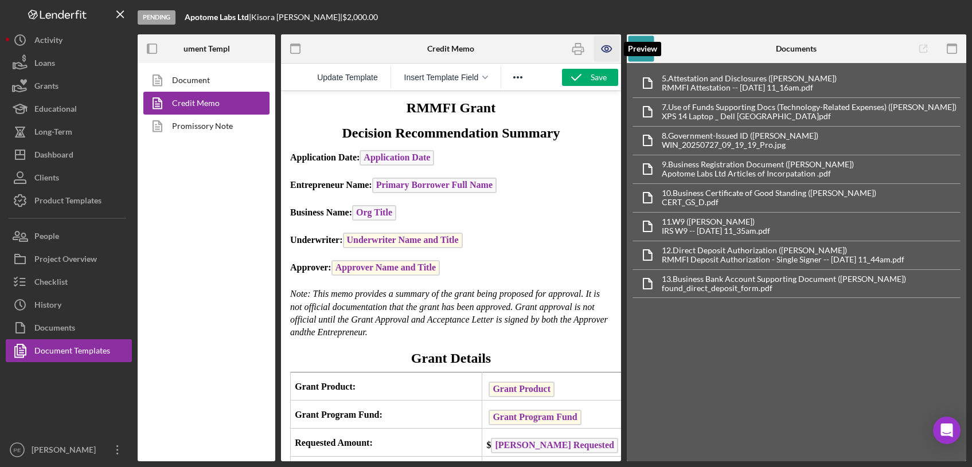
click at [602, 45] on icon "button" at bounding box center [607, 49] width 26 height 26
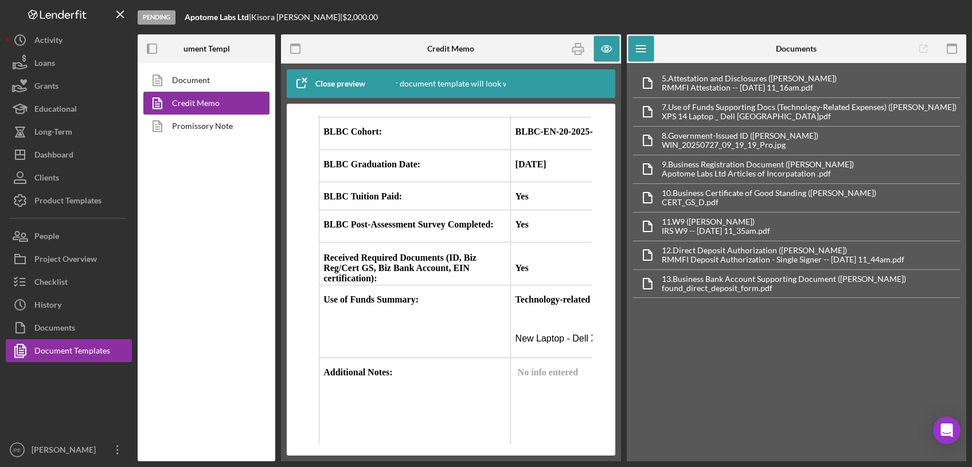
scroll to position [494, 0]
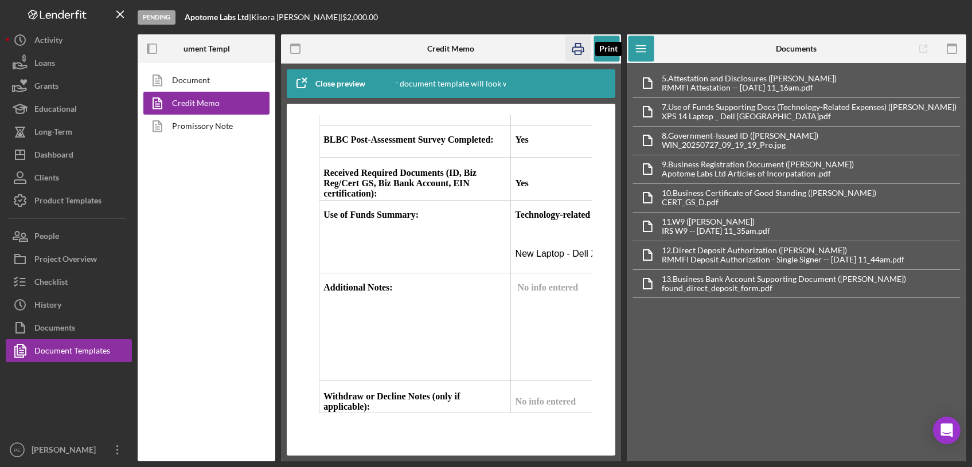
click at [583, 52] on icon "button" at bounding box center [577, 49] width 11 height 5
click at [54, 255] on div "Project Overview" at bounding box center [65, 261] width 63 height 26
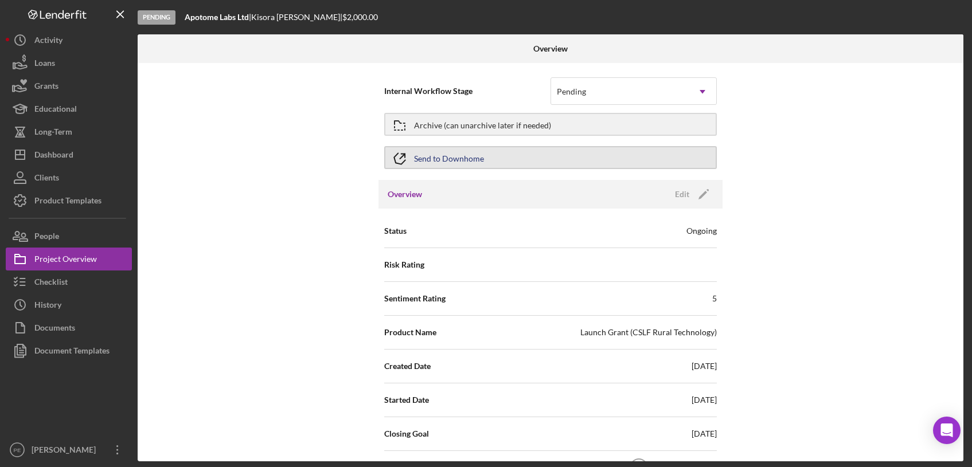
click at [455, 161] on div "Send to Downhome" at bounding box center [449, 157] width 70 height 21
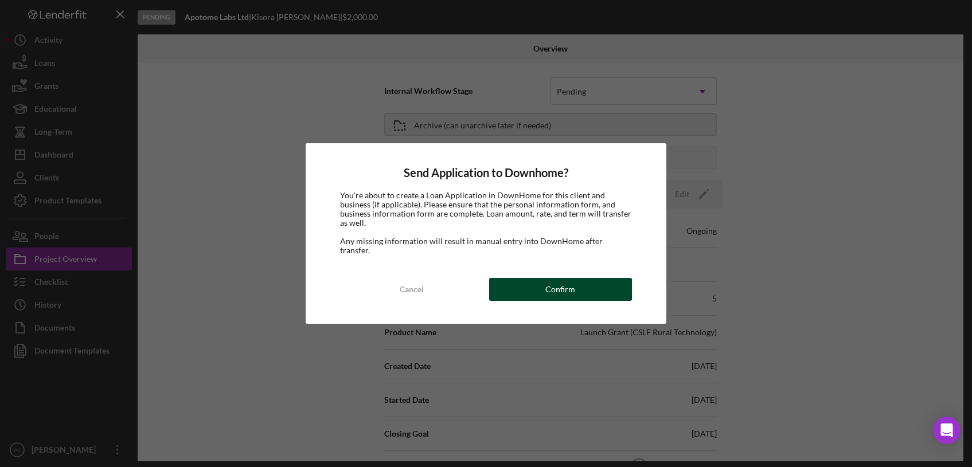
click at [597, 282] on button "Confirm" at bounding box center [560, 289] width 143 height 23
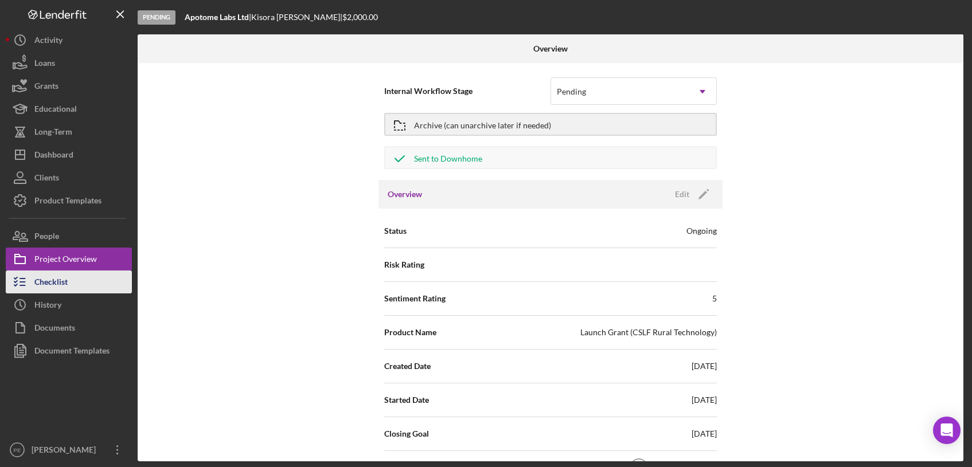
click at [64, 273] on div "Checklist" at bounding box center [50, 284] width 33 height 26
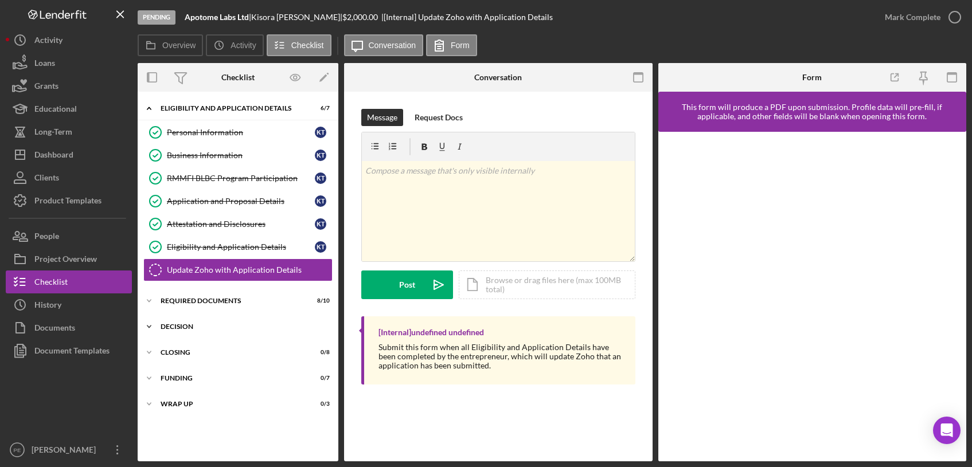
click at [217, 330] on div "Decision" at bounding box center [242, 326] width 163 height 7
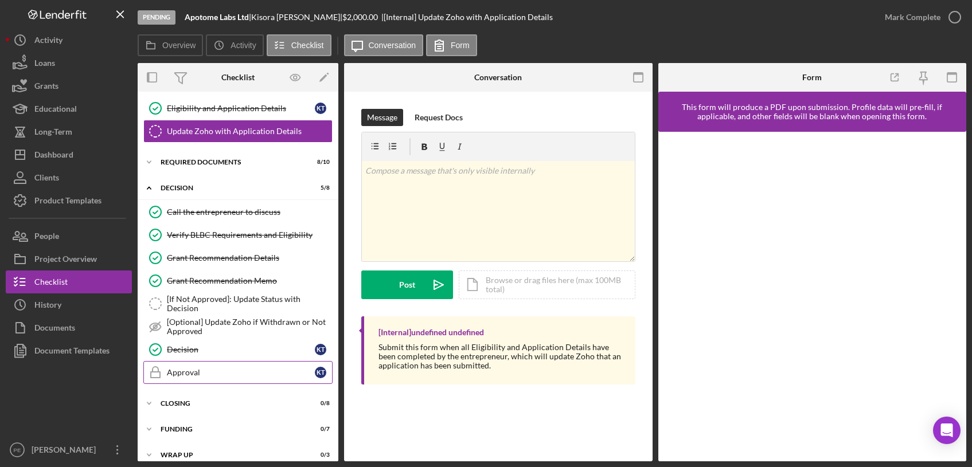
scroll to position [145, 0]
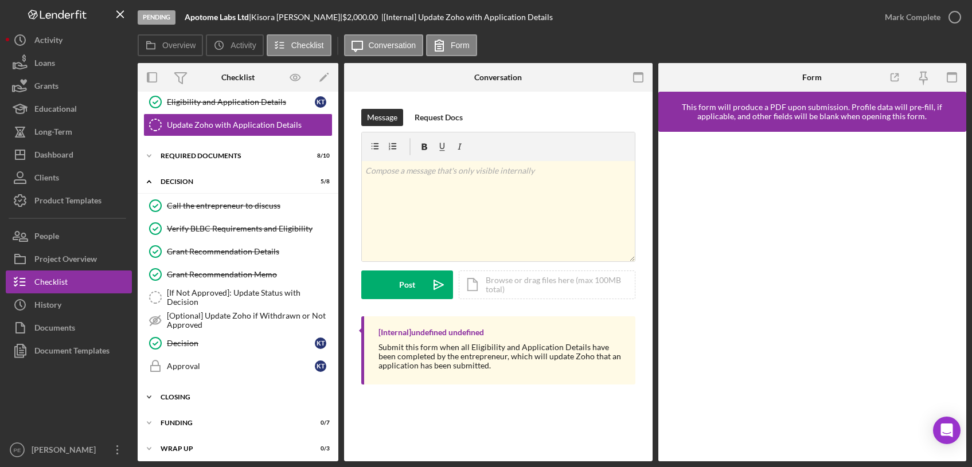
click at [224, 395] on div "Closing" at bounding box center [242, 397] width 163 height 7
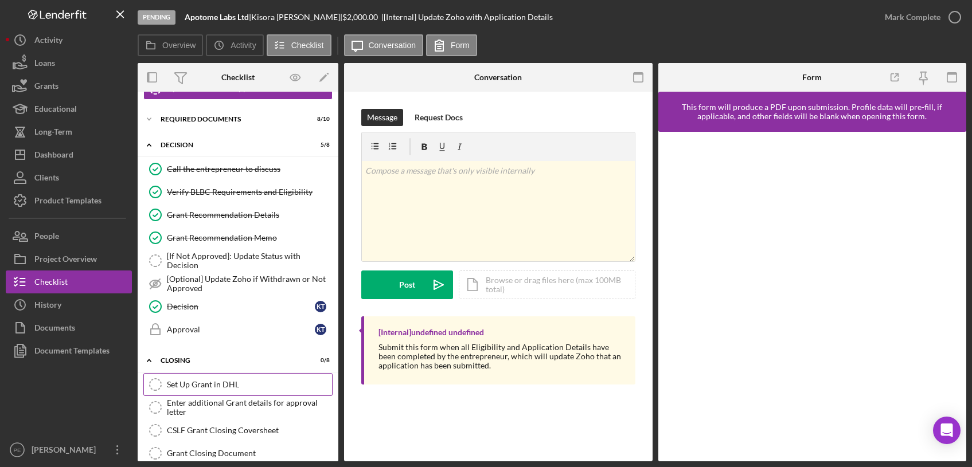
click at [222, 393] on link "Set Up Grant in DHL Set Up Grant in DHL" at bounding box center [237, 384] width 189 height 23
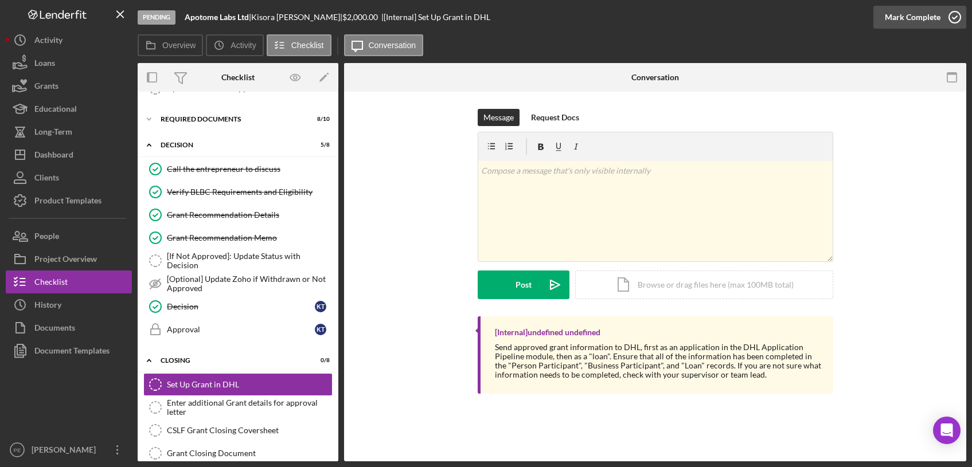
click at [912, 21] on div "Mark Complete" at bounding box center [913, 17] width 56 height 23
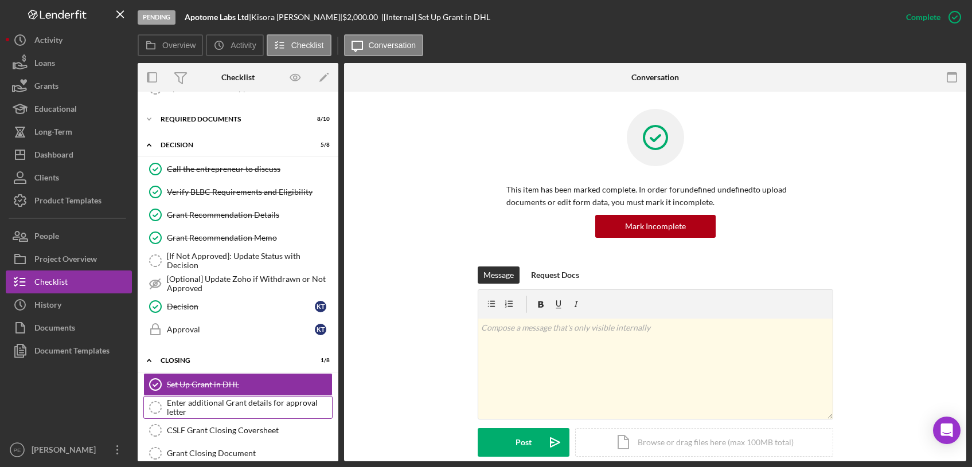
click at [238, 396] on link "Enter additional Grant details for approval letter Enter additional Grant detai…" at bounding box center [237, 407] width 189 height 23
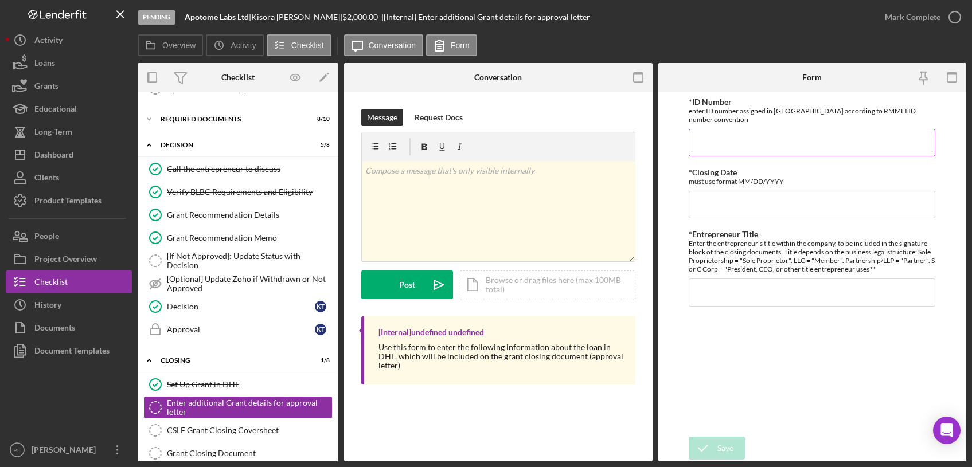
click at [728, 117] on div "*ID Number enter ID number assigned in DHL according to RMMFI ID number convent…" at bounding box center [812, 126] width 247 height 59
click at [735, 145] on input "*ID Number" at bounding box center [812, 143] width 247 height 28
type input "G-10441"
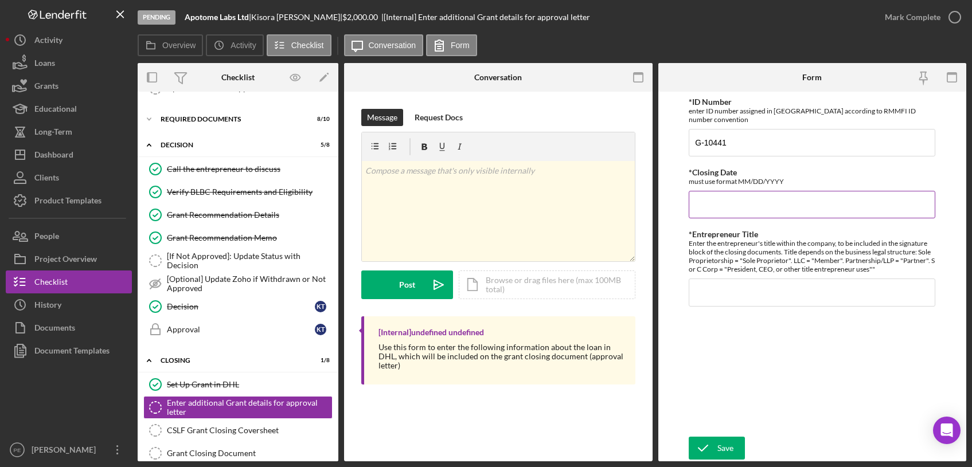
click at [719, 192] on input "*Closing Date" at bounding box center [812, 205] width 247 height 28
type input "8/22/2025"
click at [704, 279] on input "*Entrepreneur Title" at bounding box center [812, 293] width 247 height 28
type input "Member"
click at [711, 443] on icon "submit" at bounding box center [703, 448] width 29 height 29
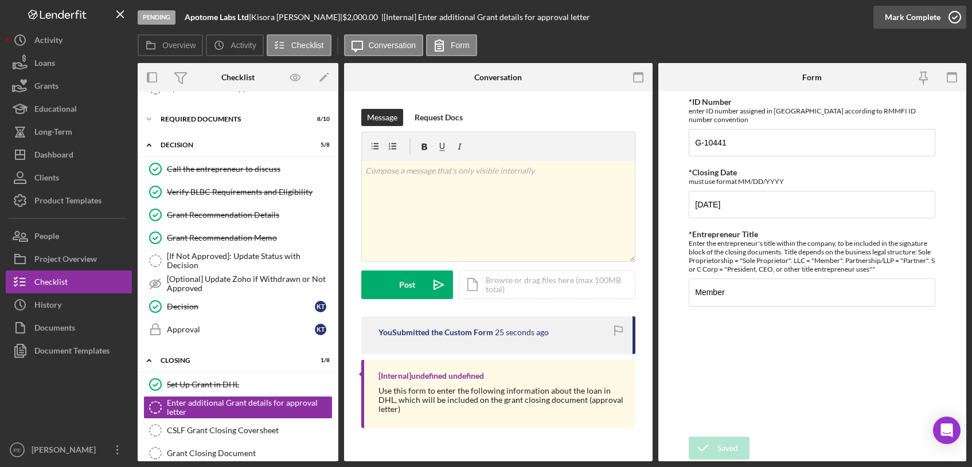
click at [905, 17] on div "Mark Complete" at bounding box center [913, 17] width 56 height 23
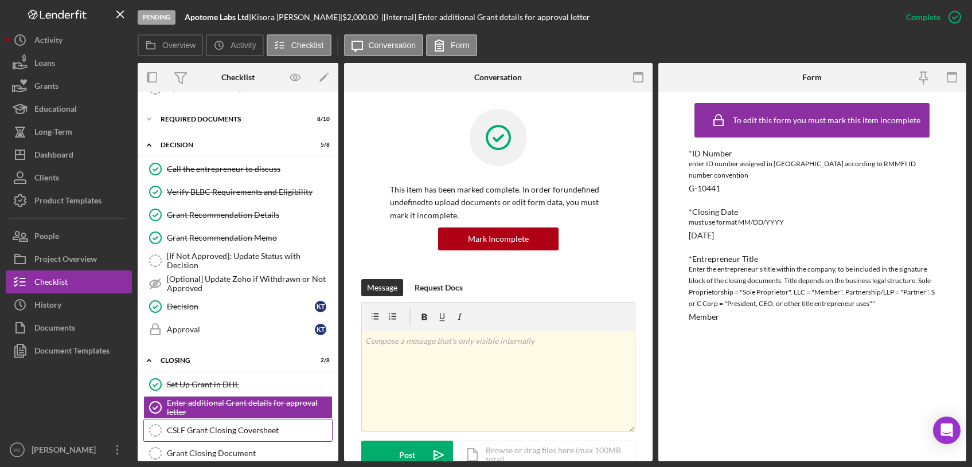
click at [235, 430] on div "CSLF Grant Closing Coversheet" at bounding box center [249, 430] width 165 height 9
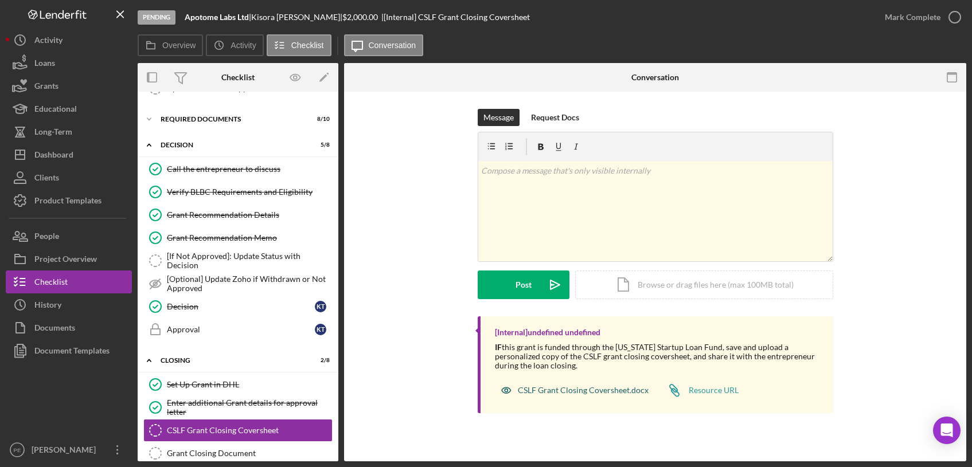
click at [576, 390] on div "CSLF Grant Closing Coversheet.docx" at bounding box center [583, 390] width 131 height 9
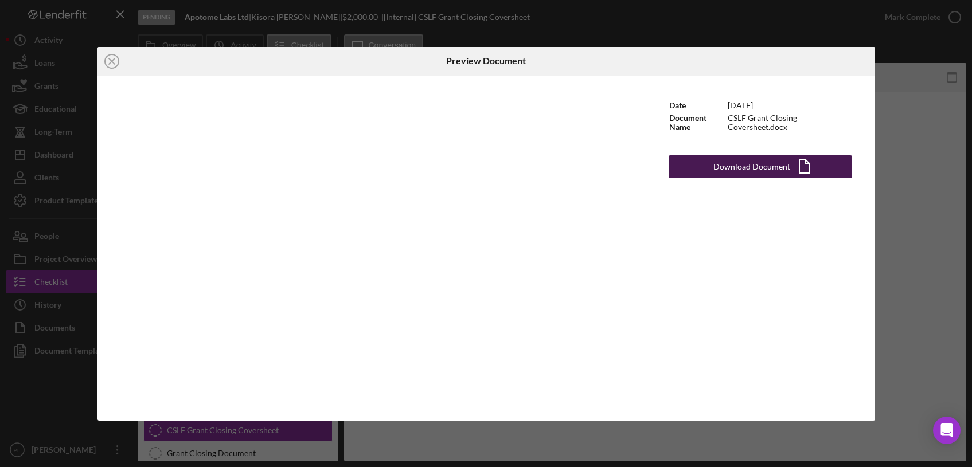
click at [728, 163] on div "Download Document" at bounding box center [751, 166] width 77 height 23
click at [110, 64] on icon "Icon/Close" at bounding box center [111, 61] width 29 height 29
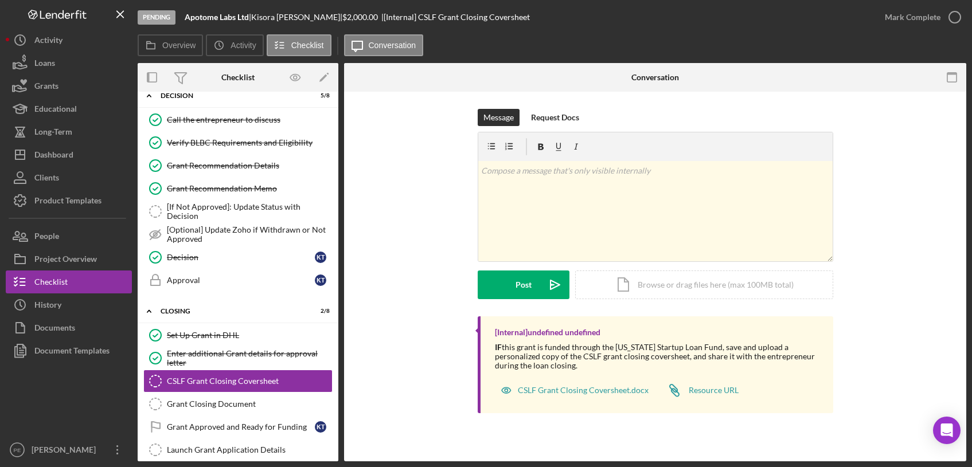
scroll to position [240, 0]
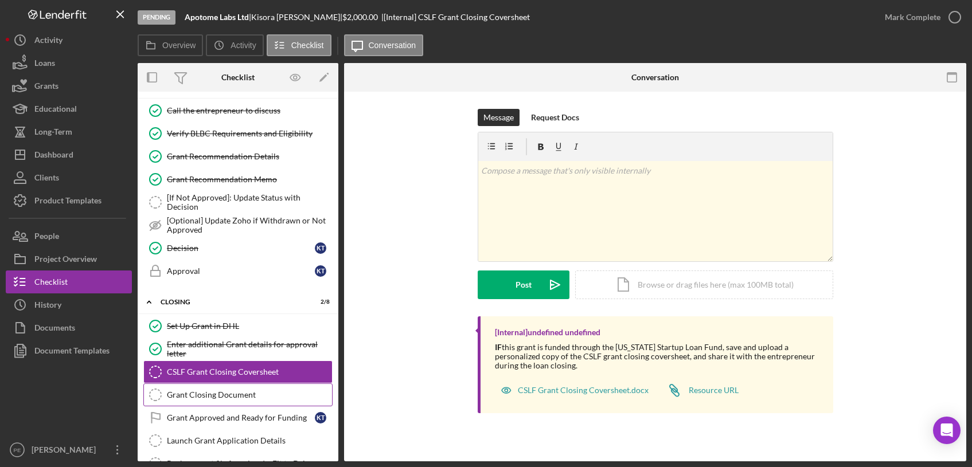
click at [260, 404] on link "Grant Closing Document Grant Closing Document" at bounding box center [237, 395] width 189 height 23
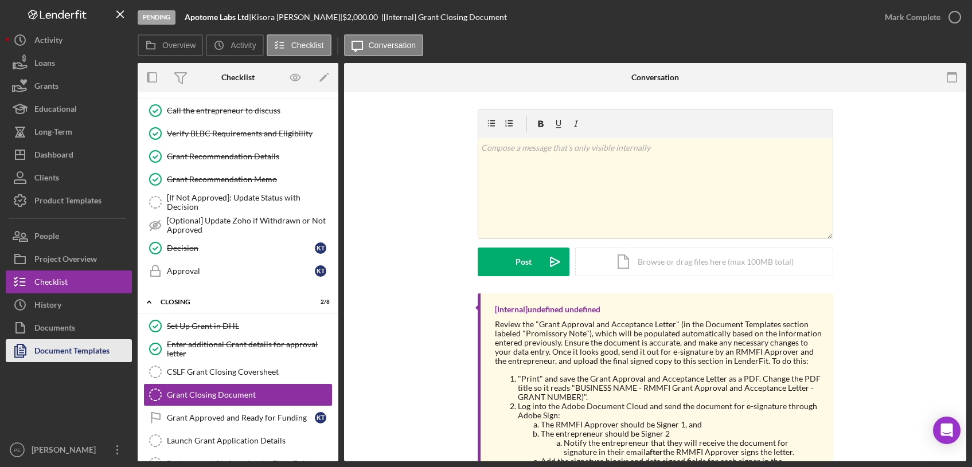
click at [95, 354] on div "Document Templates" at bounding box center [71, 352] width 75 height 26
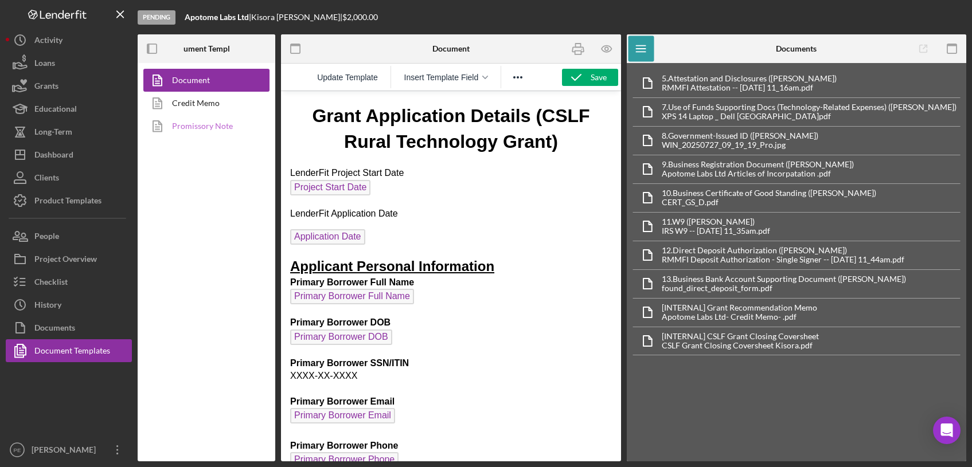
click at [190, 127] on link "Promissory Note" at bounding box center [203, 126] width 120 height 23
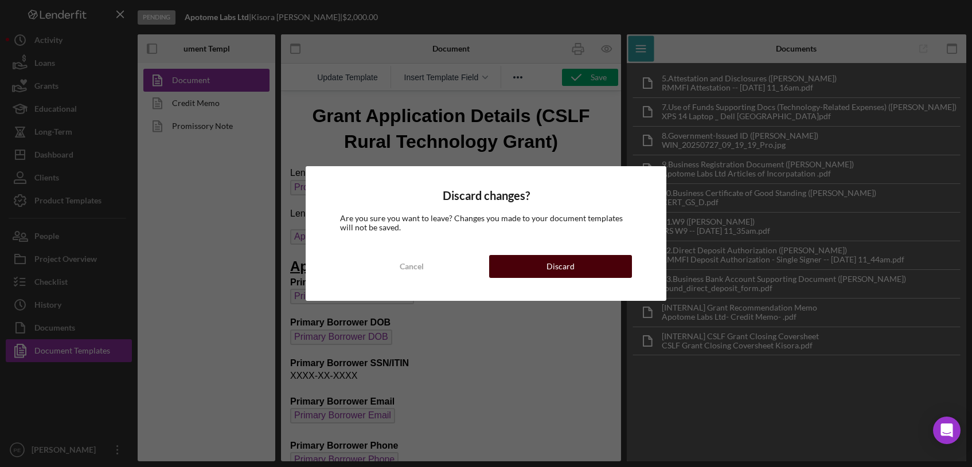
click at [547, 257] on div "Discard" at bounding box center [560, 266] width 28 height 23
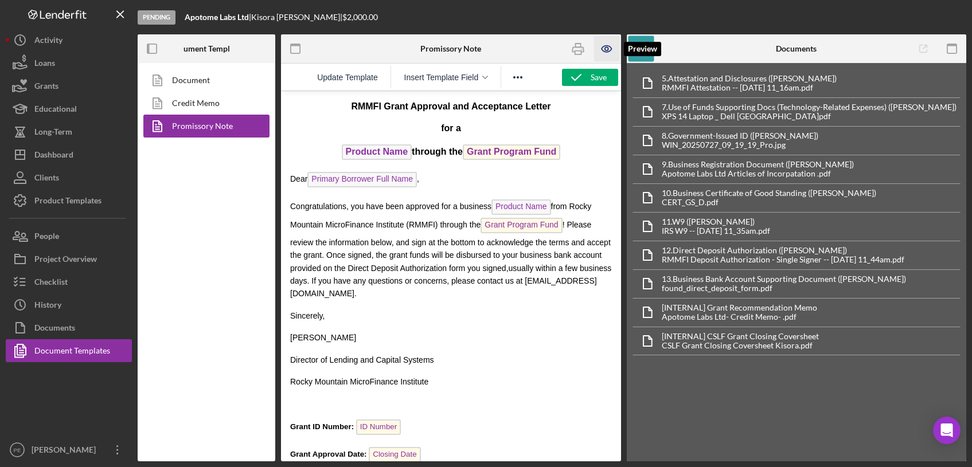
click at [600, 49] on icon "button" at bounding box center [607, 49] width 26 height 26
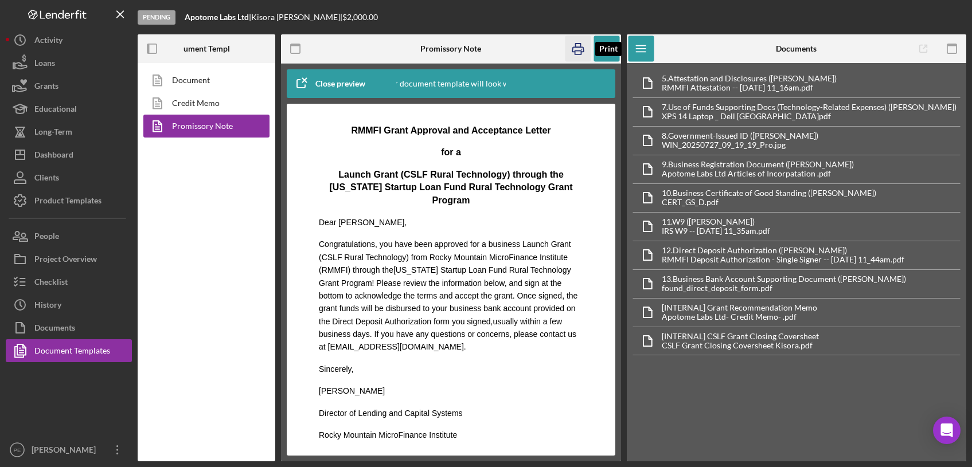
click at [586, 53] on icon "button" at bounding box center [578, 49] width 26 height 26
click at [61, 256] on div "Project Overview" at bounding box center [65, 261] width 63 height 26
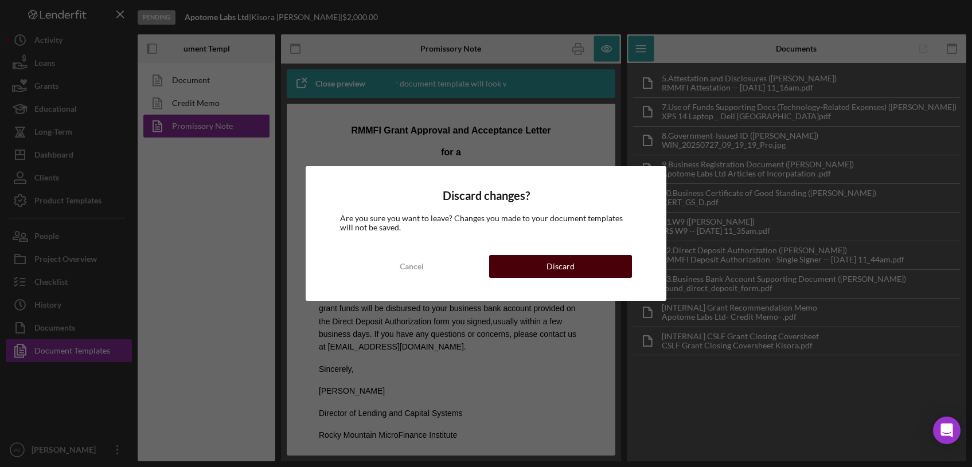
click at [566, 268] on div "Discard" at bounding box center [560, 266] width 28 height 23
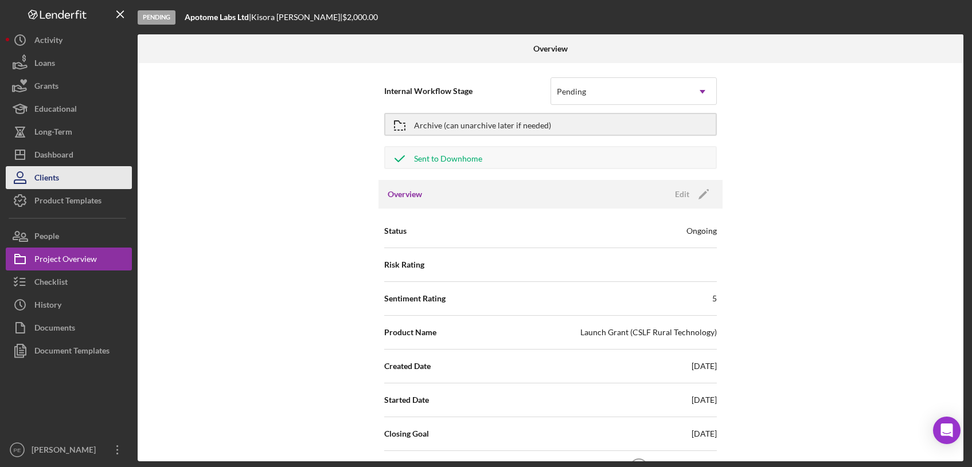
click at [40, 184] on div "Clients" at bounding box center [46, 179] width 25 height 26
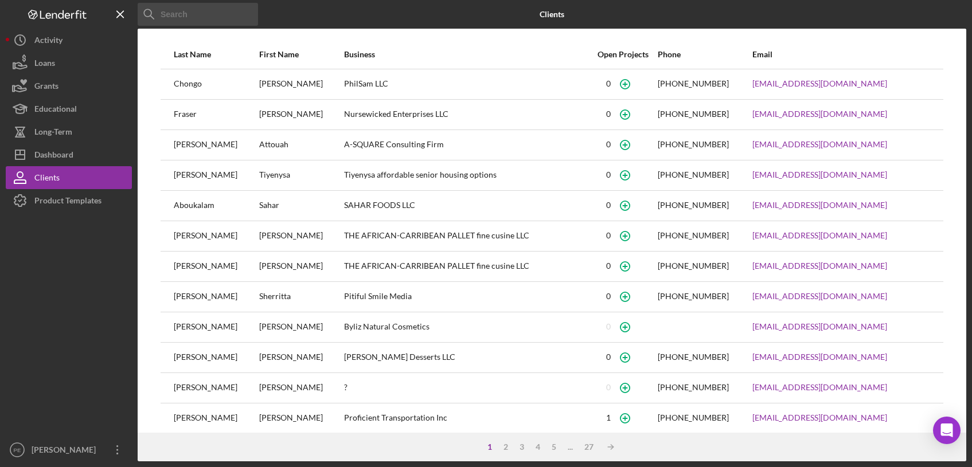
click at [190, 11] on input at bounding box center [198, 14] width 120 height 23
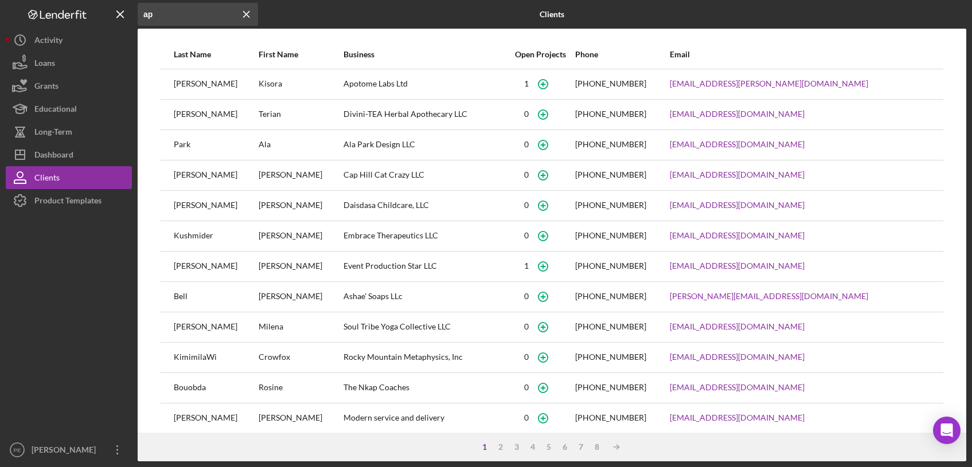
type input "ap"
drag, startPoint x: 799, startPoint y: 81, endPoint x: 703, endPoint y: 88, distance: 96.1
click at [703, 88] on tr "Thomas Kisora Apotome Labs Ltd 1 (720) 937-9127 kisora.thomas@gmail.com" at bounding box center [552, 84] width 783 height 30
click at [251, 18] on icon "Icon/Menu Close" at bounding box center [246, 14] width 23 height 23
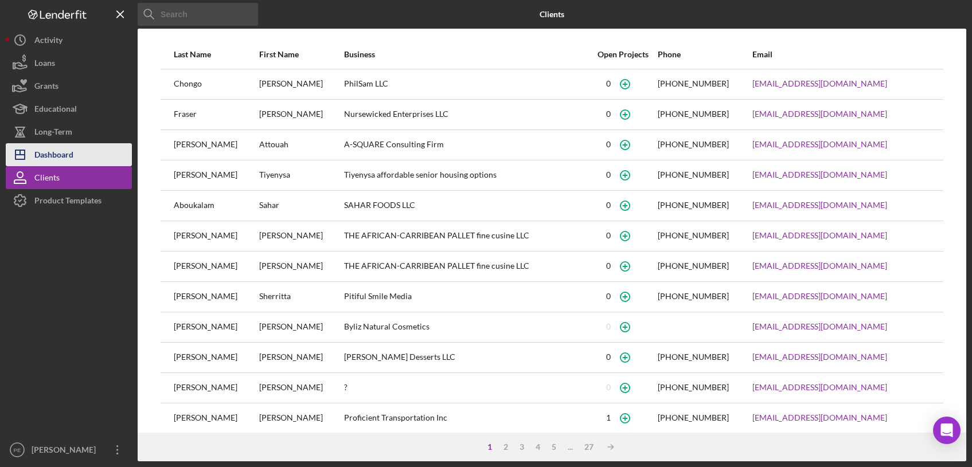
click at [63, 157] on div "Dashboard" at bounding box center [53, 156] width 39 height 26
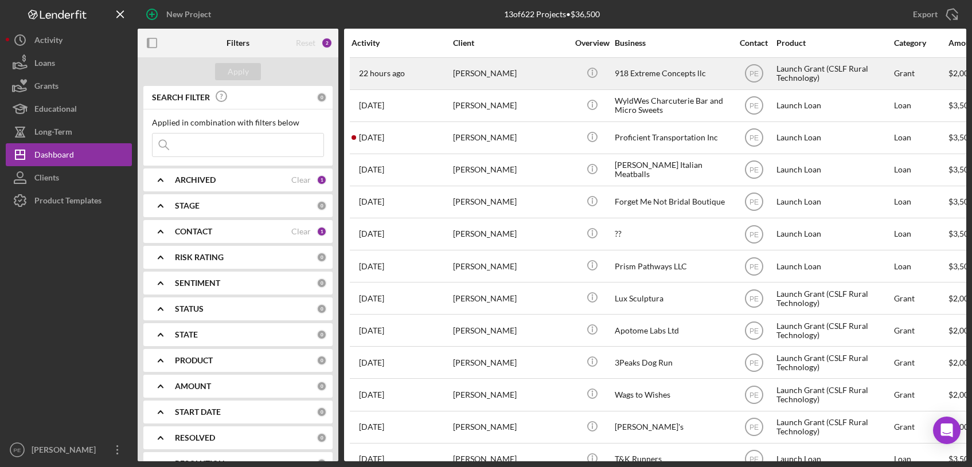
click at [459, 74] on div "[PERSON_NAME]" at bounding box center [510, 73] width 115 height 30
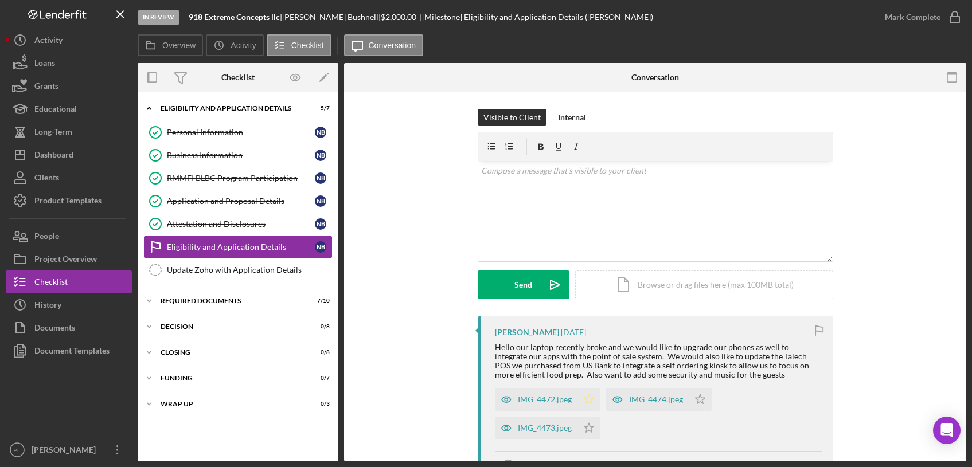
click at [588, 395] on icon "Icon/Star" at bounding box center [588, 399] width 23 height 23
click at [697, 400] on icon "Icon/Star" at bounding box center [700, 399] width 23 height 23
click at [584, 428] on polygon "button" at bounding box center [589, 428] width 10 height 9
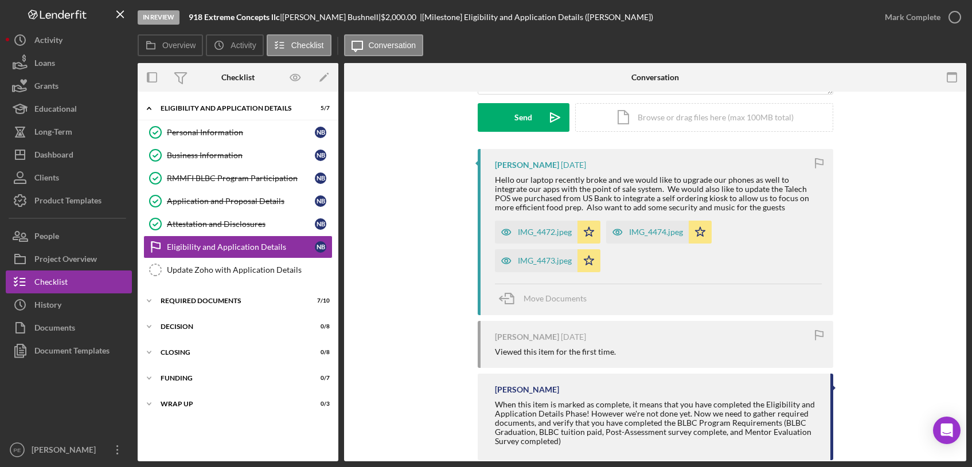
scroll to position [189, 0]
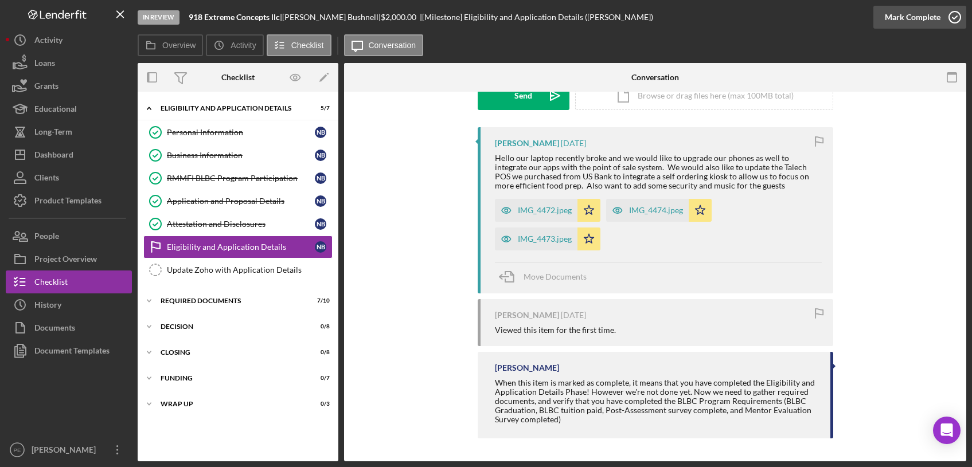
click at [897, 12] on div "Mark Complete" at bounding box center [913, 17] width 56 height 23
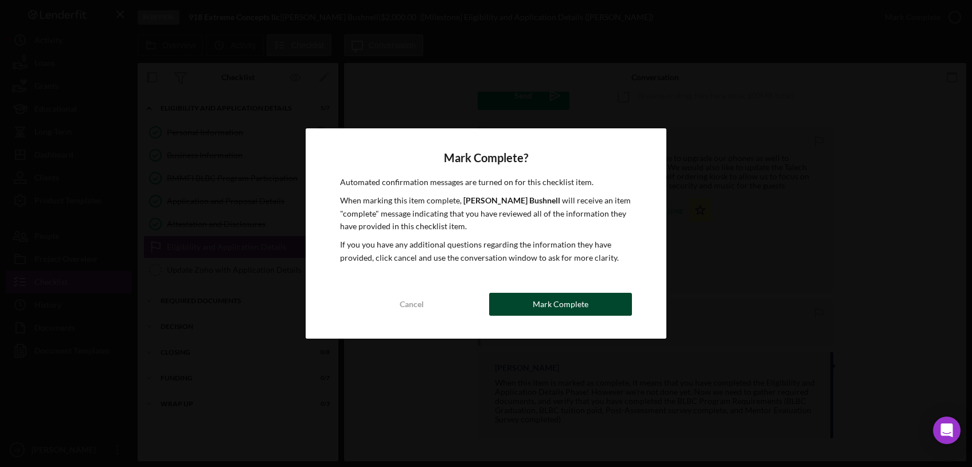
click at [556, 299] on div "Mark Complete" at bounding box center [561, 304] width 56 height 23
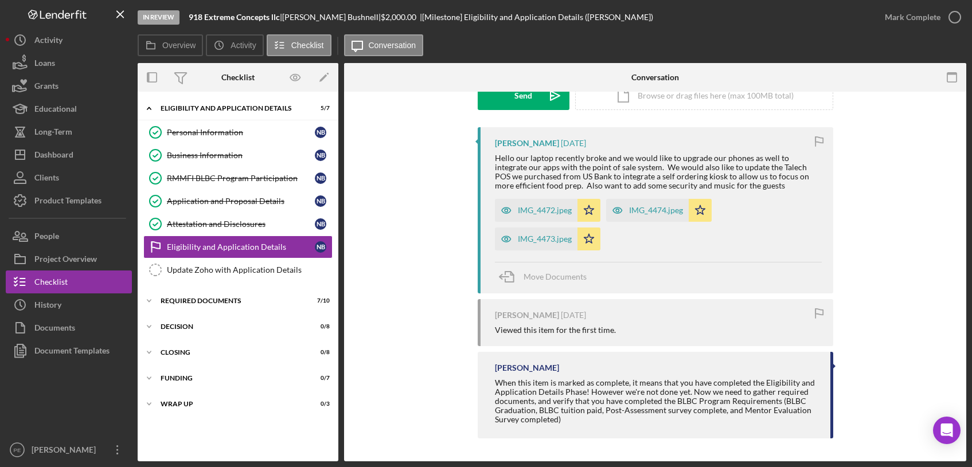
scroll to position [347, 0]
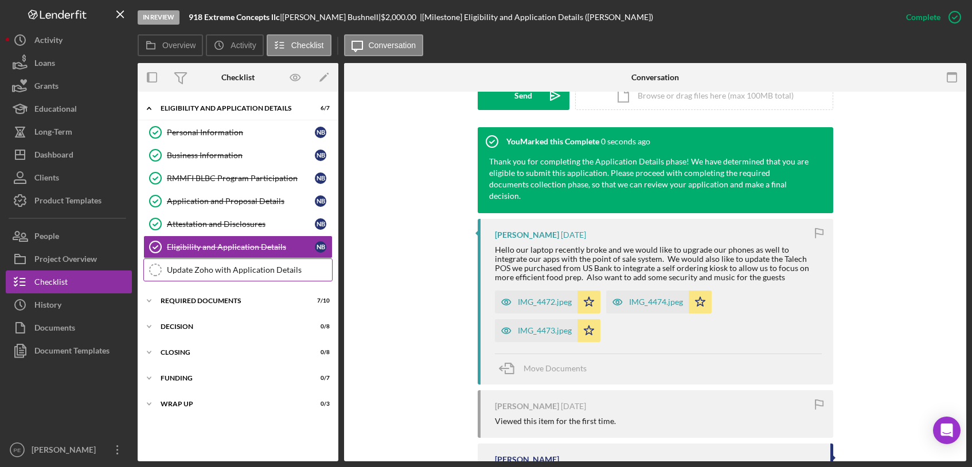
click at [258, 267] on div "Update Zoho with Application Details" at bounding box center [249, 270] width 165 height 9
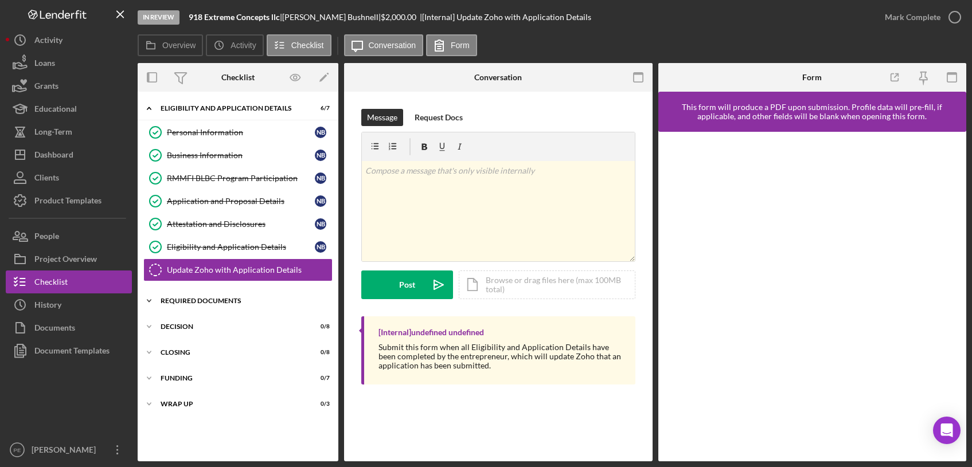
click at [197, 306] on div "Icon/Expander Required Documents 7 / 10" at bounding box center [238, 301] width 201 height 23
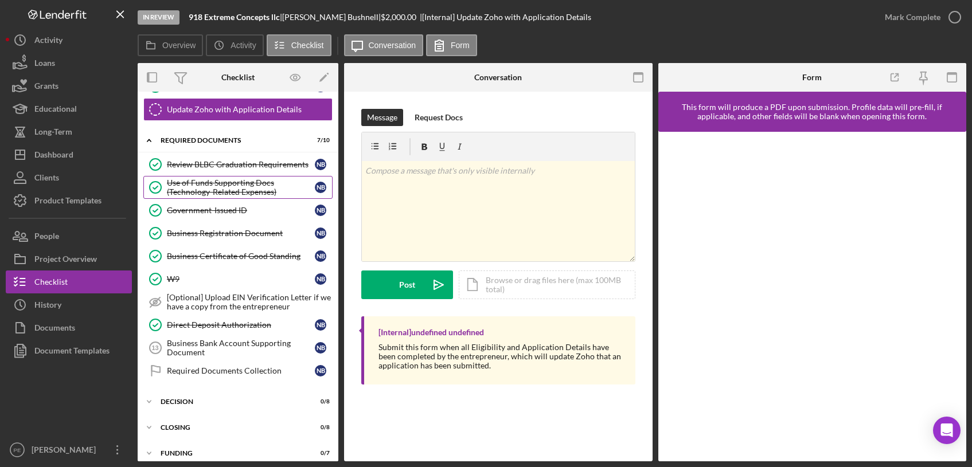
scroll to position [196, 0]
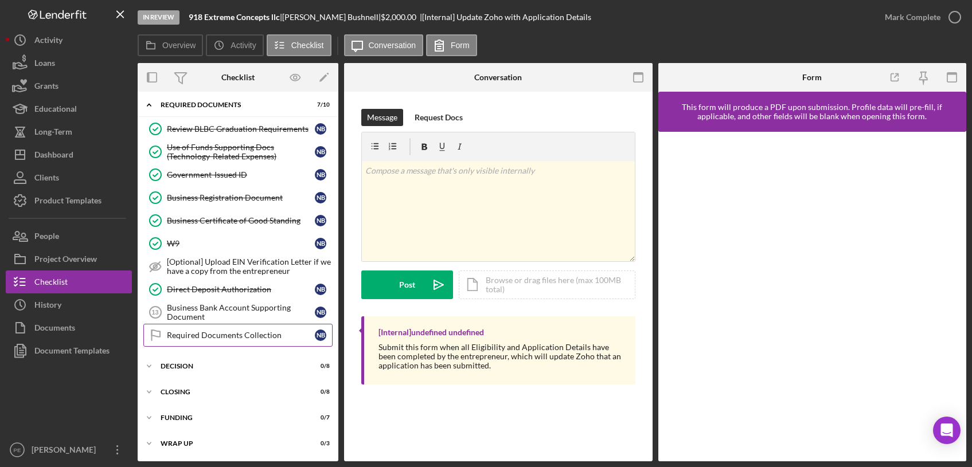
click at [232, 337] on div "Required Documents Collection" at bounding box center [241, 335] width 148 height 9
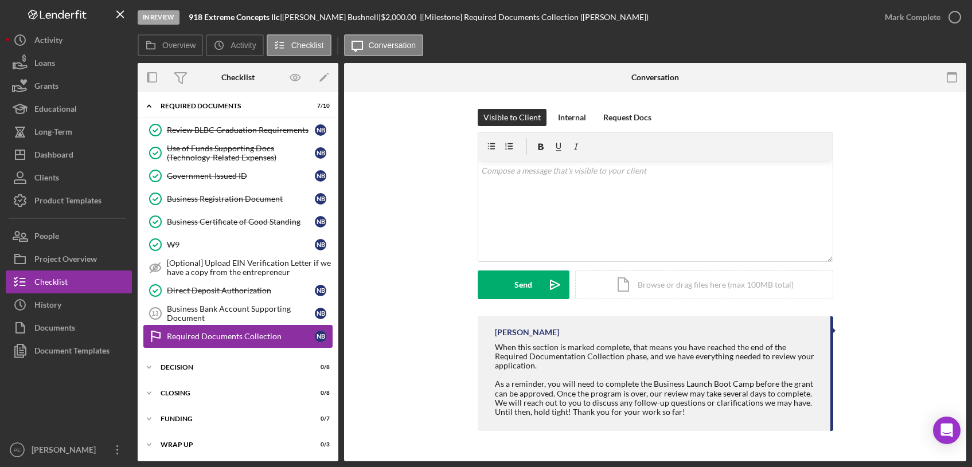
scroll to position [196, 0]
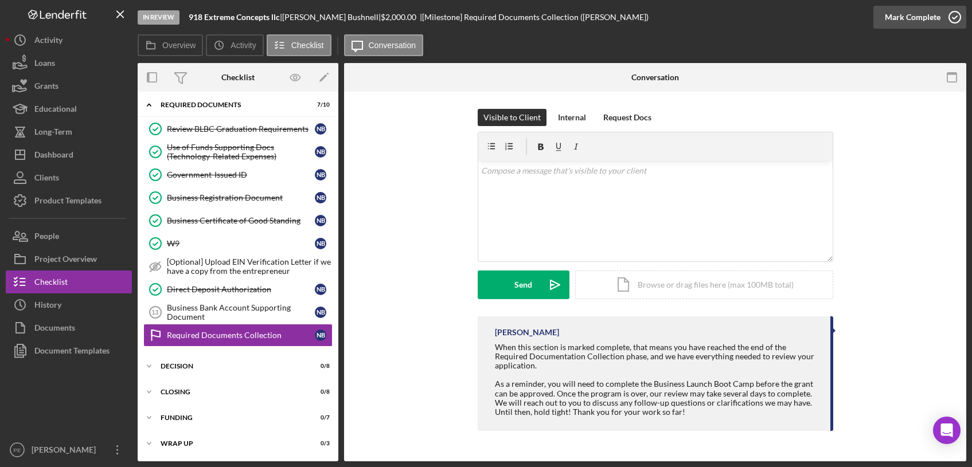
click at [900, 21] on div "Mark Complete" at bounding box center [913, 17] width 56 height 23
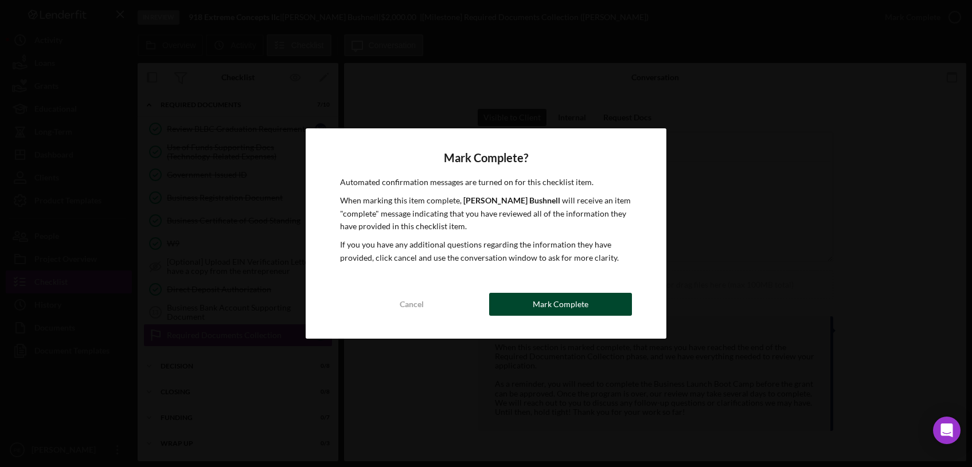
click at [584, 306] on div "Mark Complete" at bounding box center [561, 304] width 56 height 23
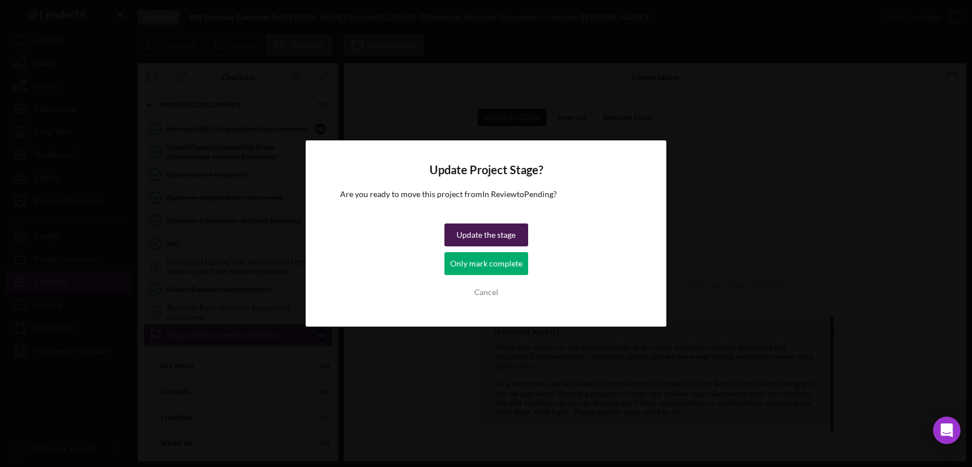
click at [465, 228] on div "Update the stage" at bounding box center [485, 235] width 59 height 23
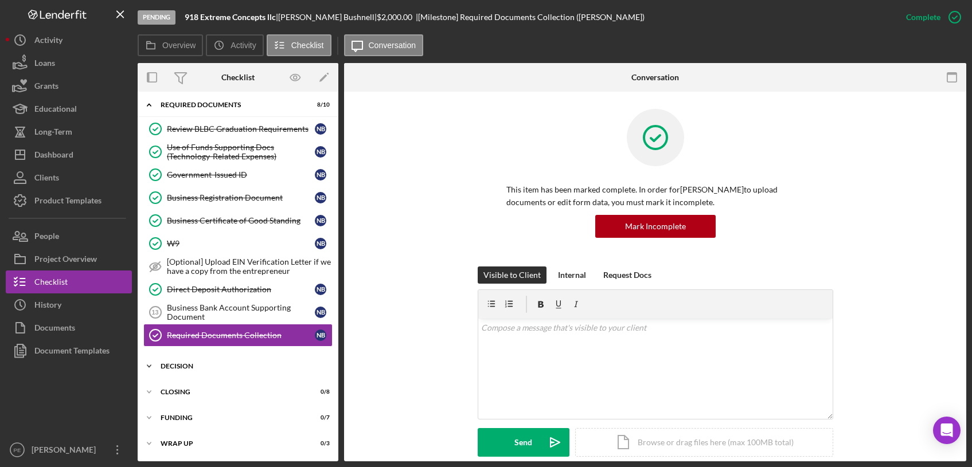
click at [243, 364] on div "Decision" at bounding box center [242, 366] width 163 height 7
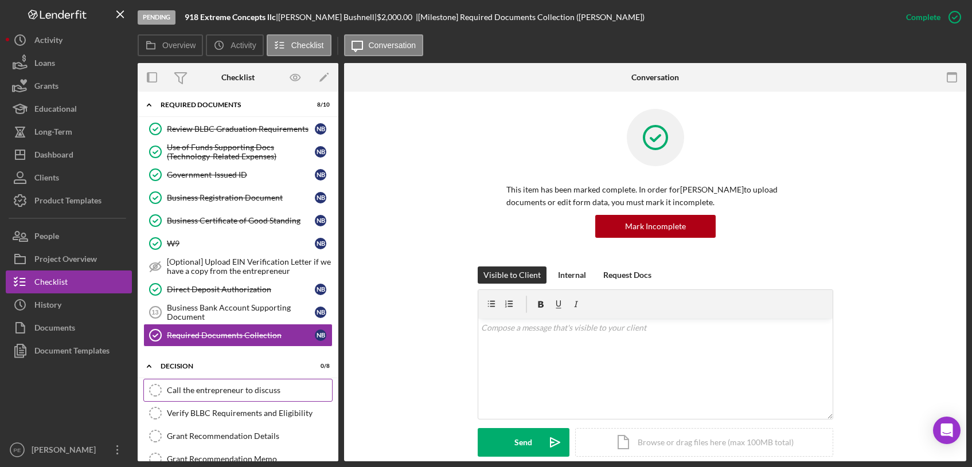
click at [236, 392] on div "Call the entrepreneur to discuss" at bounding box center [249, 390] width 165 height 9
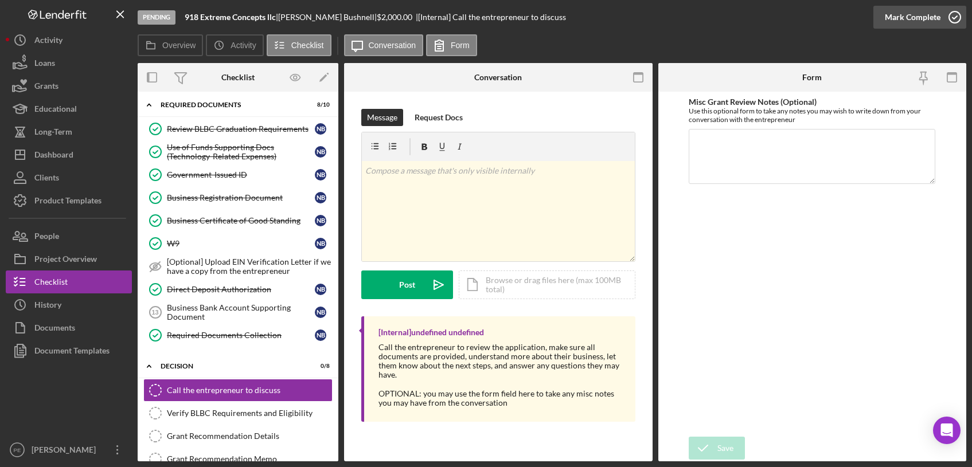
click at [904, 17] on div "Mark Complete" at bounding box center [913, 17] width 56 height 23
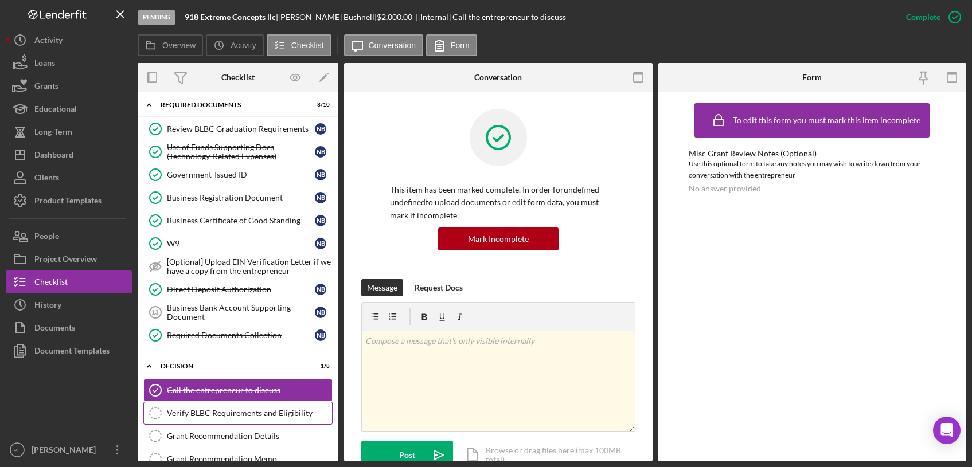
click at [252, 415] on div "Verify BLBC Requirements and Eligibility" at bounding box center [249, 413] width 165 height 9
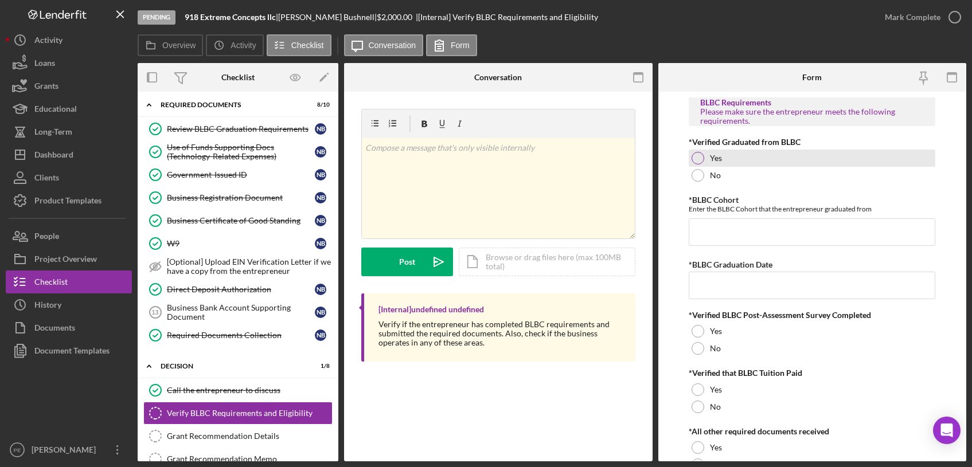
click at [698, 162] on div at bounding box center [698, 158] width 13 height 13
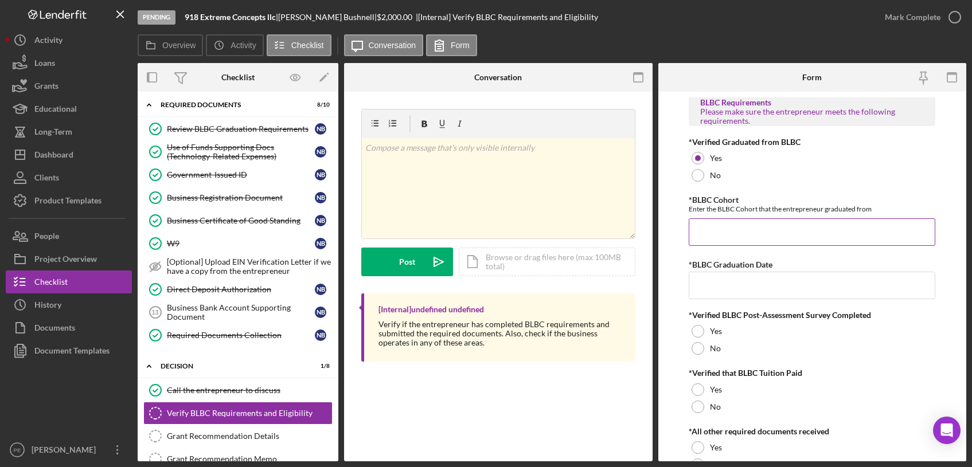
click at [772, 229] on input "*BLBC Cohort" at bounding box center [812, 232] width 247 height 28
paste input "BLBC-EN-20-2025-1"
type input "BLBC-EN-20-2025-1"
click at [764, 294] on input "*BLBC Graduation Date" at bounding box center [812, 286] width 247 height 28
click at [707, 284] on input "7/25/2025" at bounding box center [812, 286] width 247 height 28
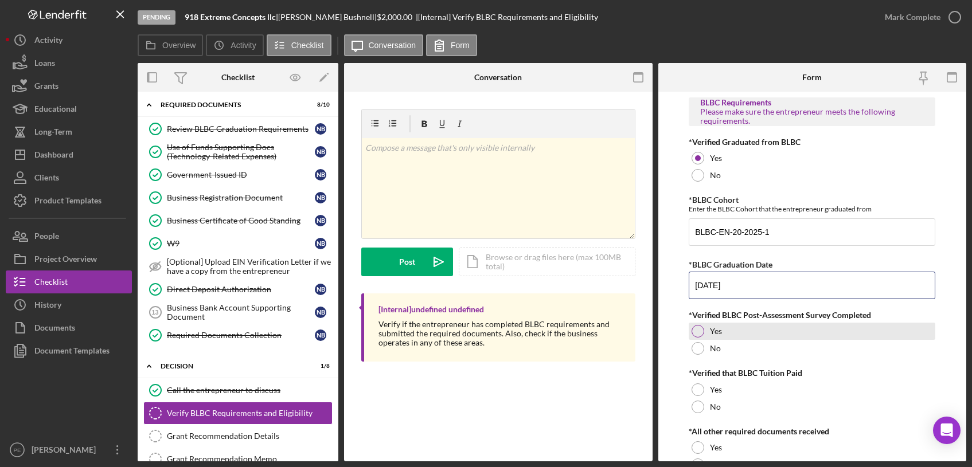
type input "7/23/2025"
click at [694, 335] on div at bounding box center [698, 331] width 13 height 13
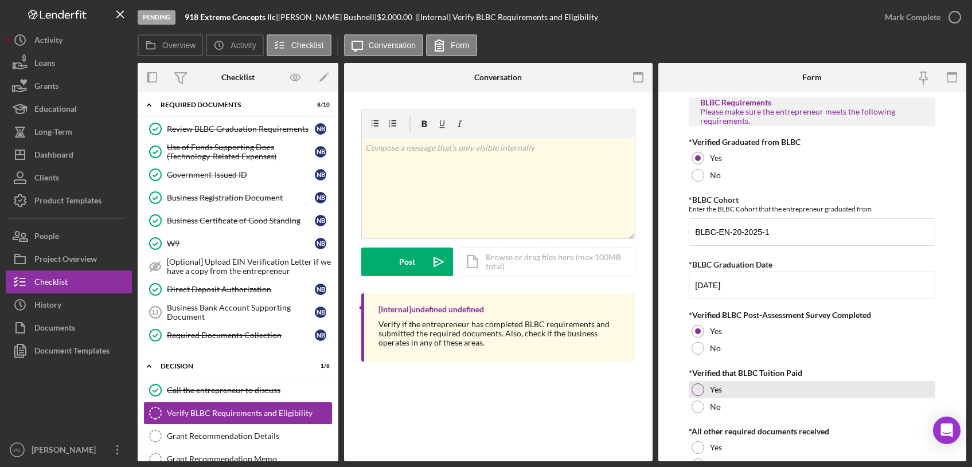
click at [694, 390] on div at bounding box center [698, 390] width 13 height 13
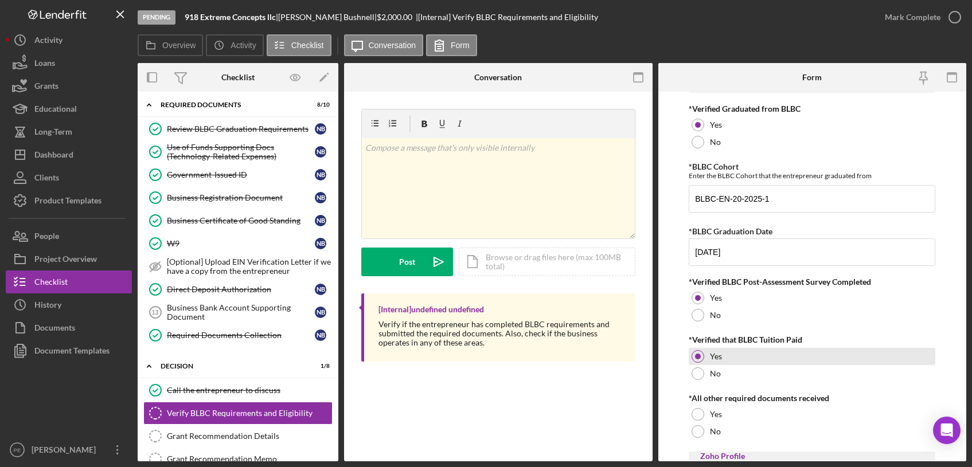
scroll to position [41, 0]
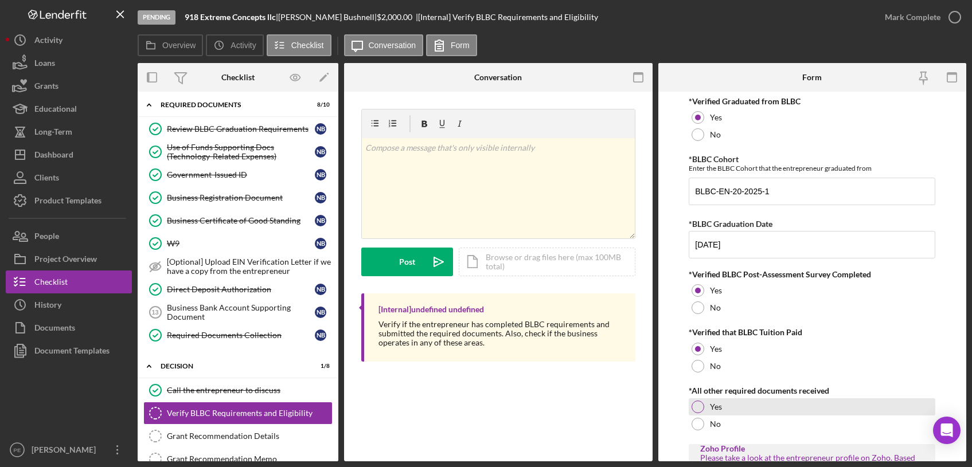
click at [697, 403] on div at bounding box center [698, 407] width 13 height 13
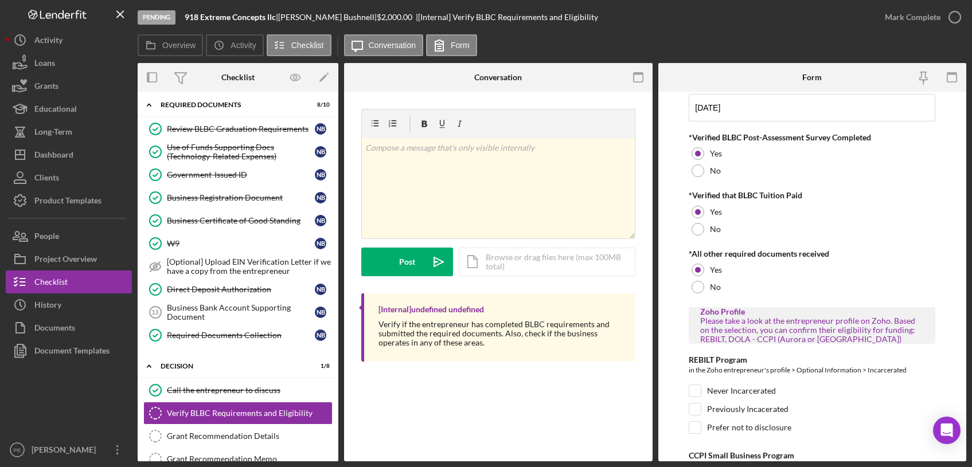
scroll to position [196, 0]
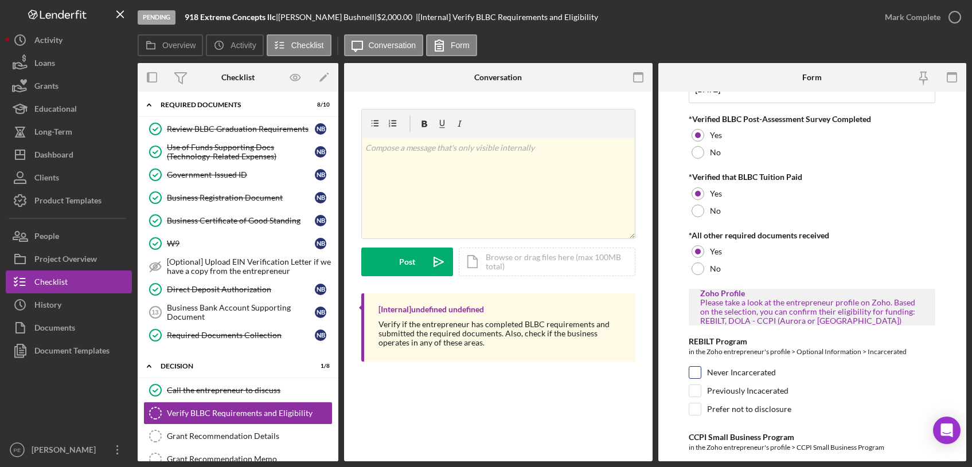
click at [696, 373] on input "Never Incarcerated" at bounding box center [694, 372] width 11 height 11
checkbox input "true"
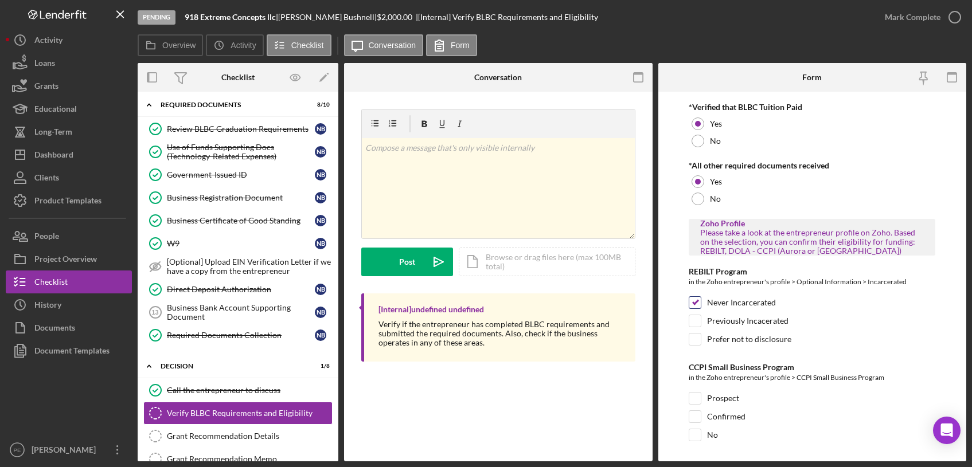
scroll to position [294, 0]
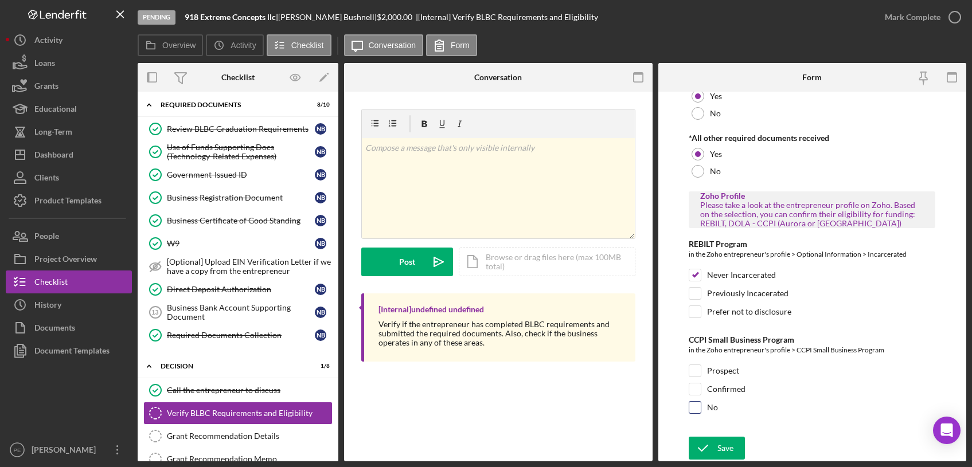
click at [700, 412] on input "No" at bounding box center [694, 407] width 11 height 11
checkbox input "true"
click at [712, 441] on icon "submit" at bounding box center [703, 448] width 29 height 29
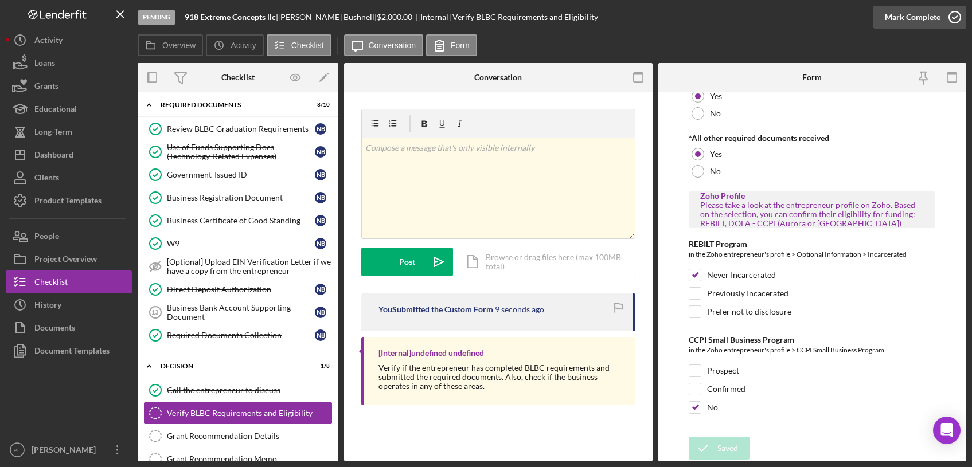
click at [915, 17] on div "Mark Complete" at bounding box center [913, 17] width 56 height 23
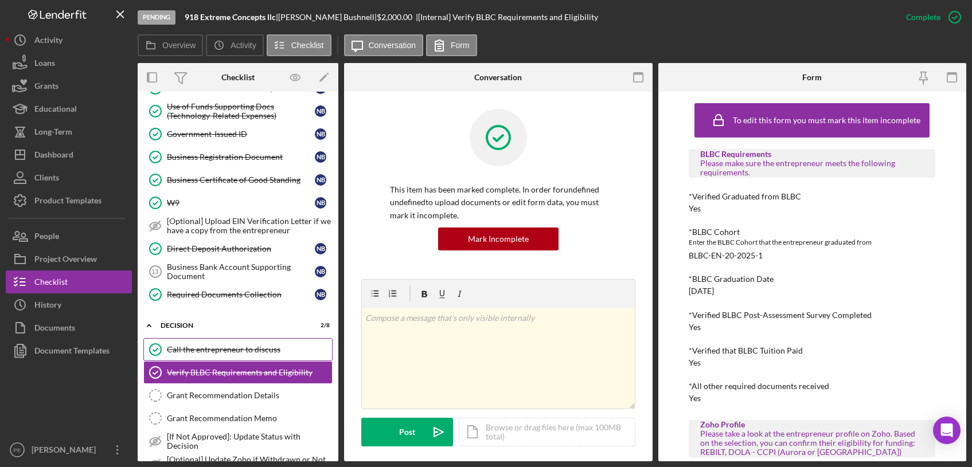
scroll to position [248, 0]
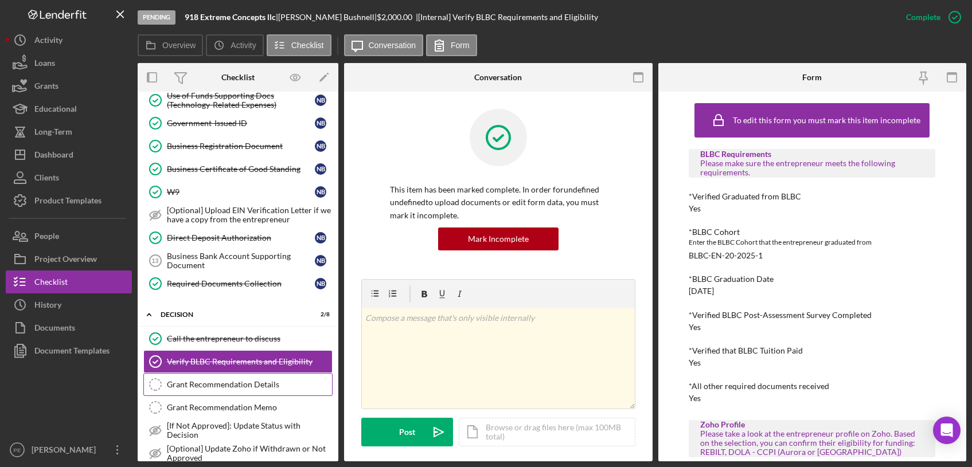
click at [274, 392] on link "Grant Recommendation Details Grant Recommendation Details" at bounding box center [237, 384] width 189 height 23
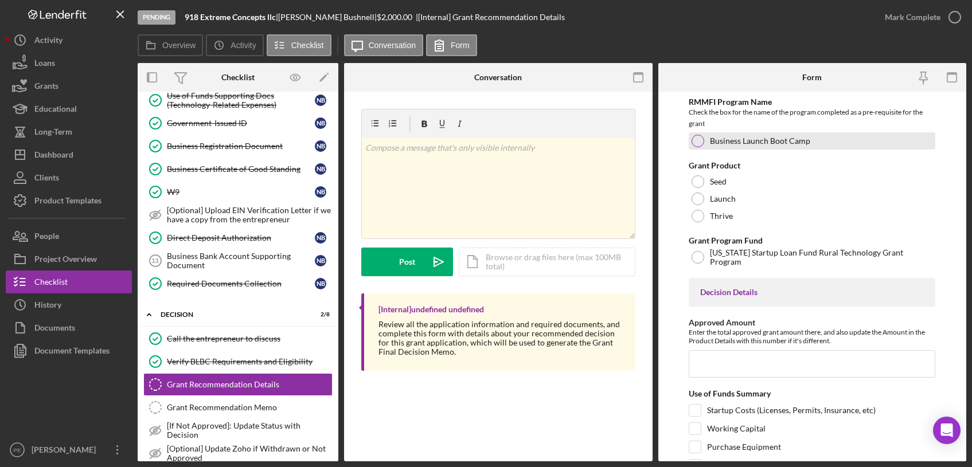
click at [697, 139] on div at bounding box center [698, 141] width 13 height 13
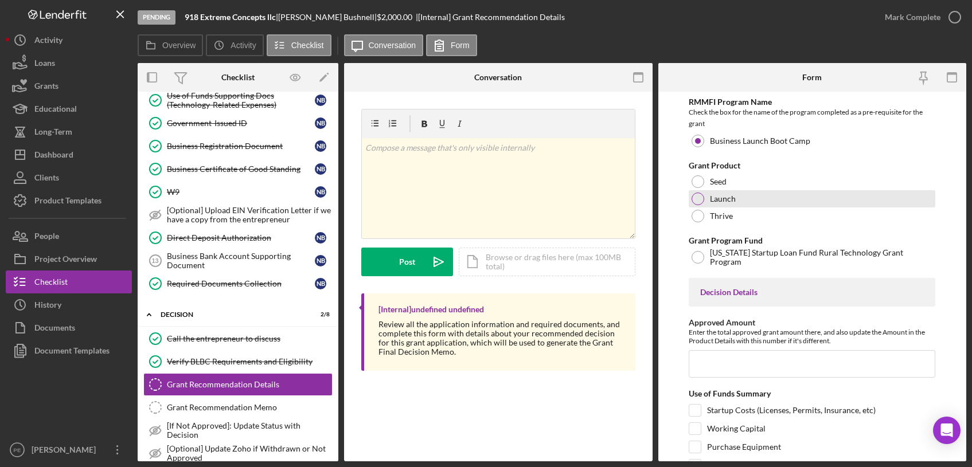
click at [701, 198] on div at bounding box center [698, 199] width 13 height 13
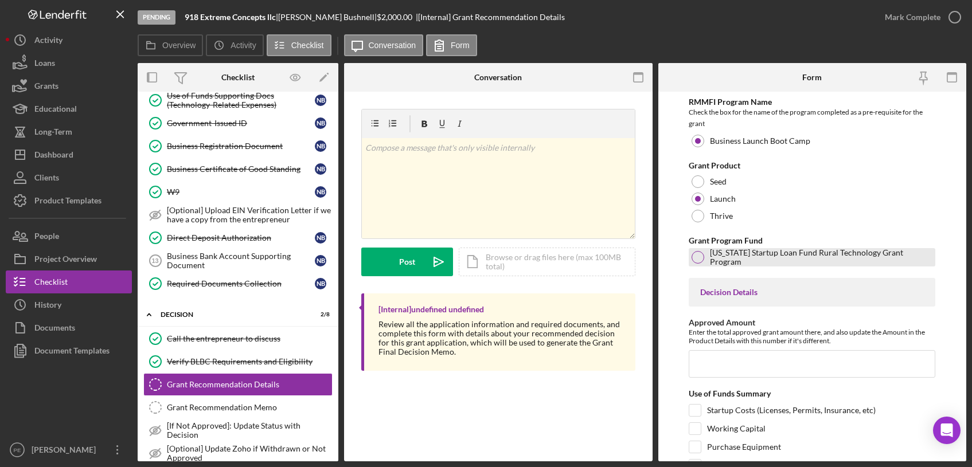
click at [699, 262] on div at bounding box center [698, 257] width 13 height 13
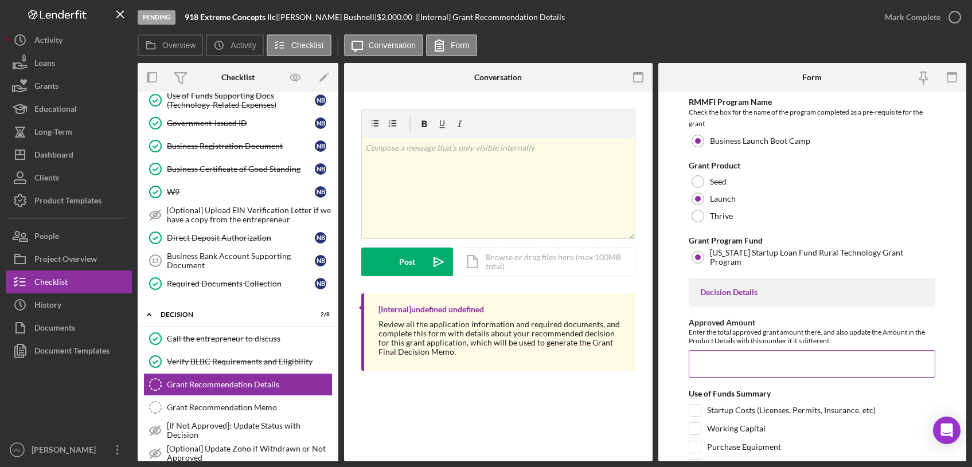
click at [723, 358] on input "Approved Amount" at bounding box center [812, 364] width 247 height 28
type input "$2,000"
click at [691, 419] on div "Startup Costs (Licenses, Permits, Insurance, etc)" at bounding box center [812, 413] width 247 height 18
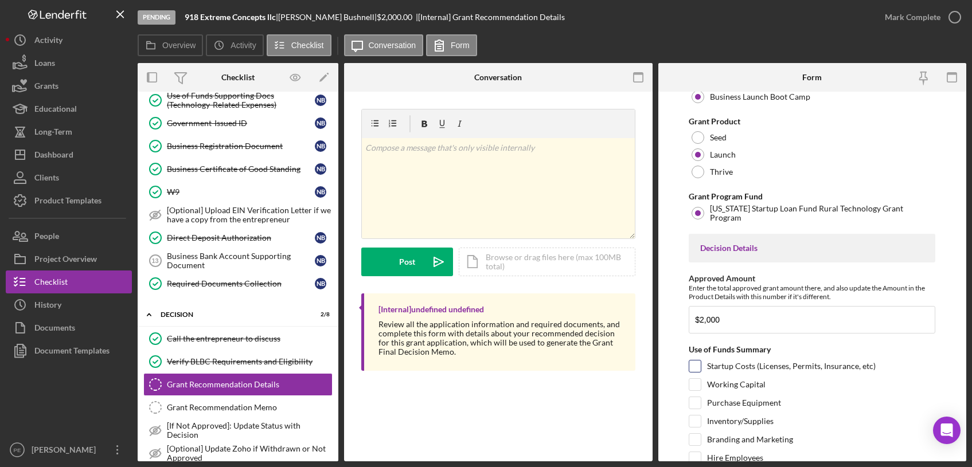
scroll to position [45, 0]
click at [696, 401] on input "Purchase Equipment" at bounding box center [694, 402] width 11 height 11
checkbox input "true"
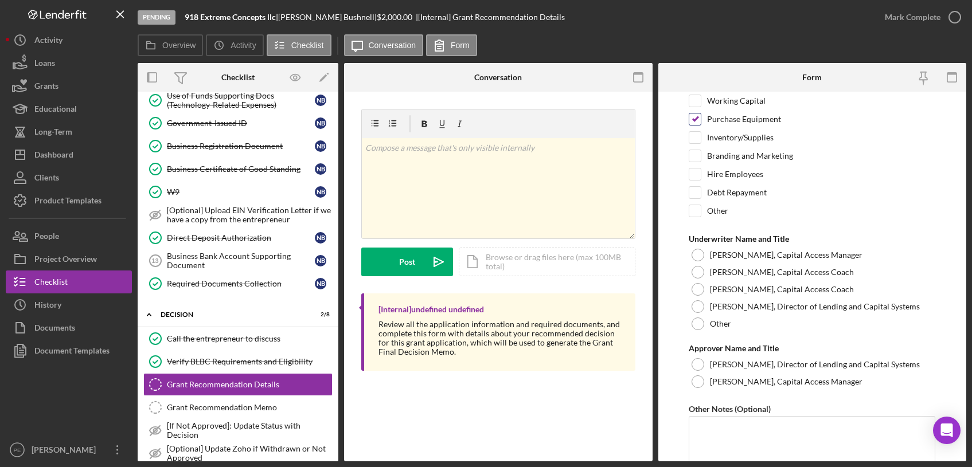
scroll to position [334, 0]
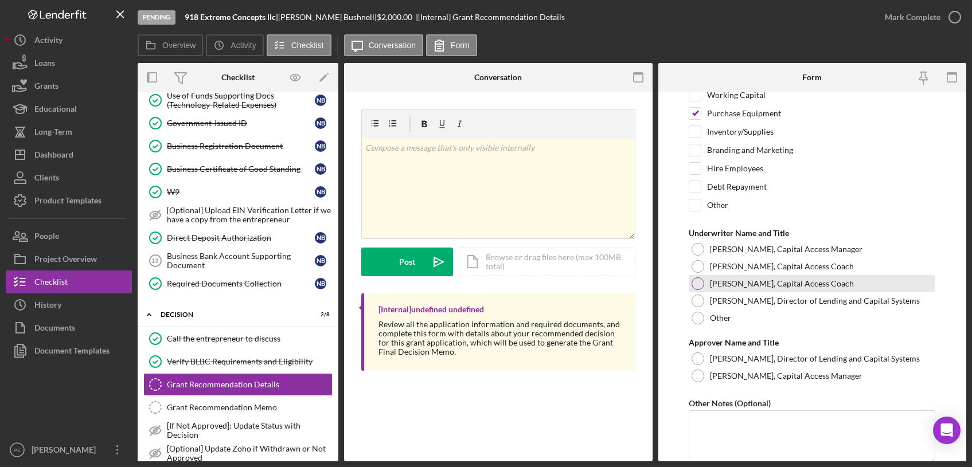
click at [699, 286] on div at bounding box center [698, 284] width 13 height 13
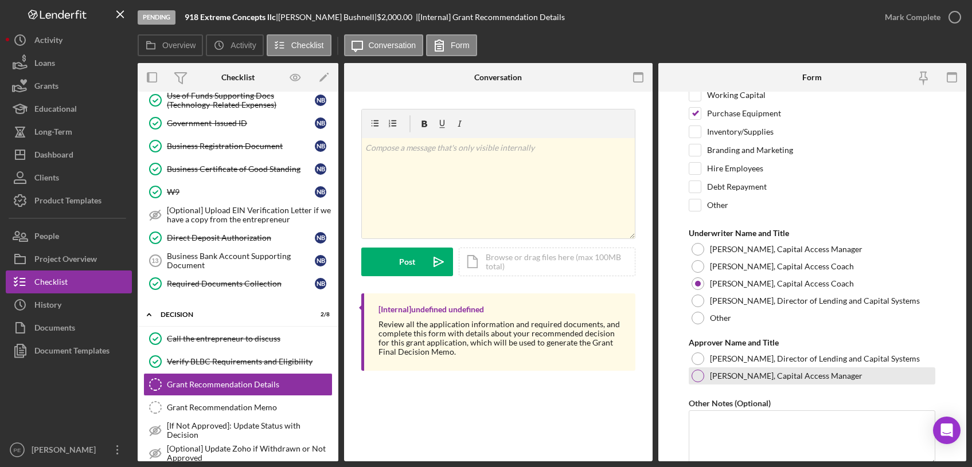
click at [702, 377] on div at bounding box center [698, 376] width 13 height 13
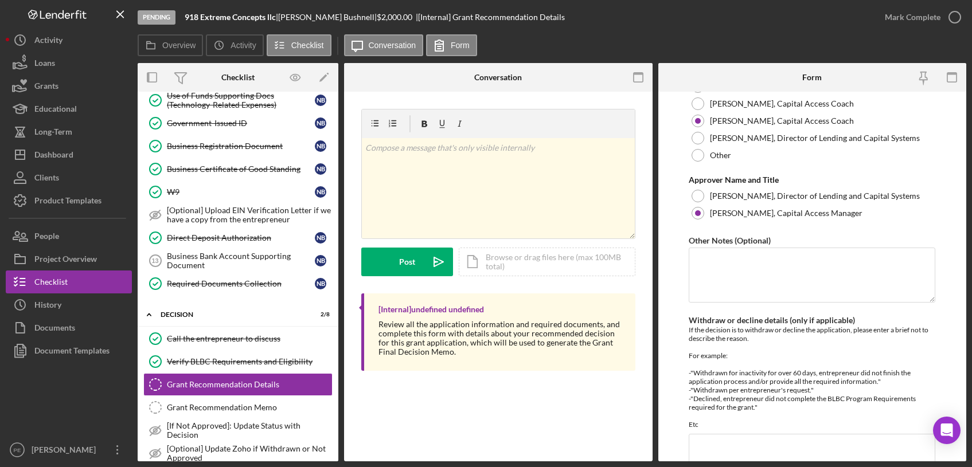
scroll to position [567, 0]
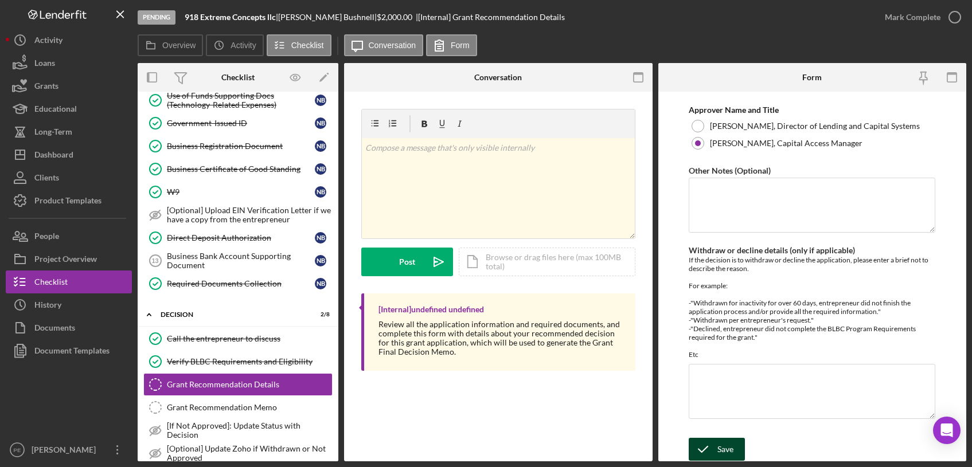
click at [717, 438] on div "Save" at bounding box center [725, 449] width 16 height 23
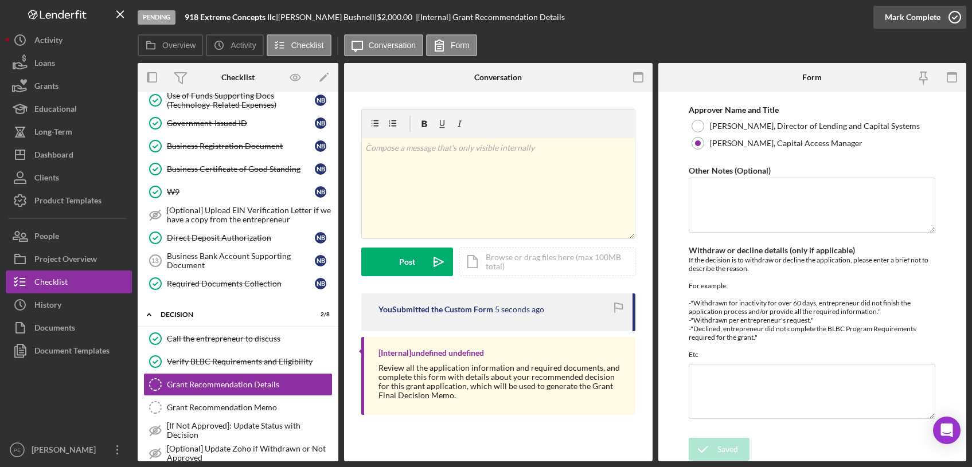
click at [928, 15] on div "Mark Complete" at bounding box center [913, 17] width 56 height 23
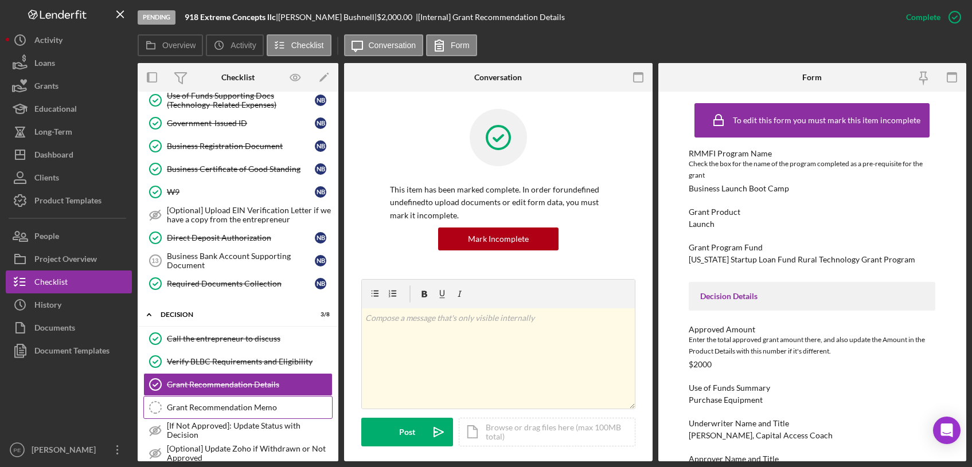
click at [226, 400] on link "Grant Recommendation Memo Grant Recommendation Memo" at bounding box center [237, 407] width 189 height 23
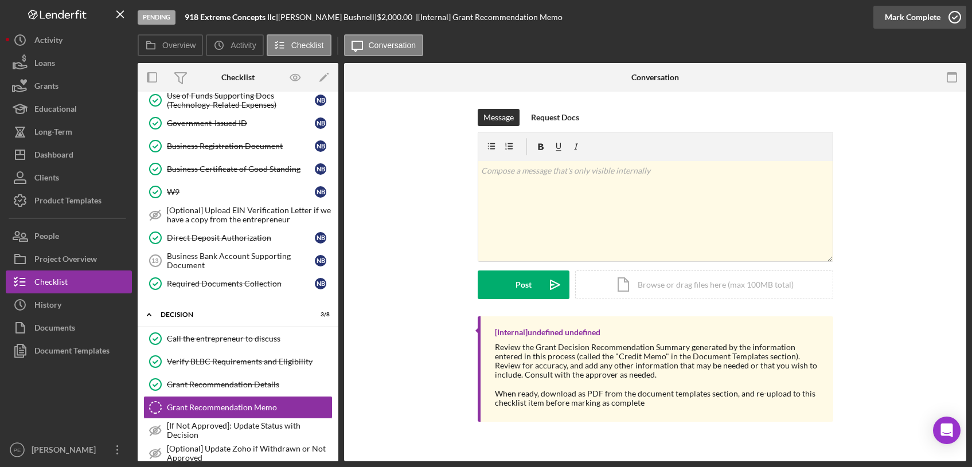
click at [926, 18] on div "Mark Complete" at bounding box center [913, 17] width 56 height 23
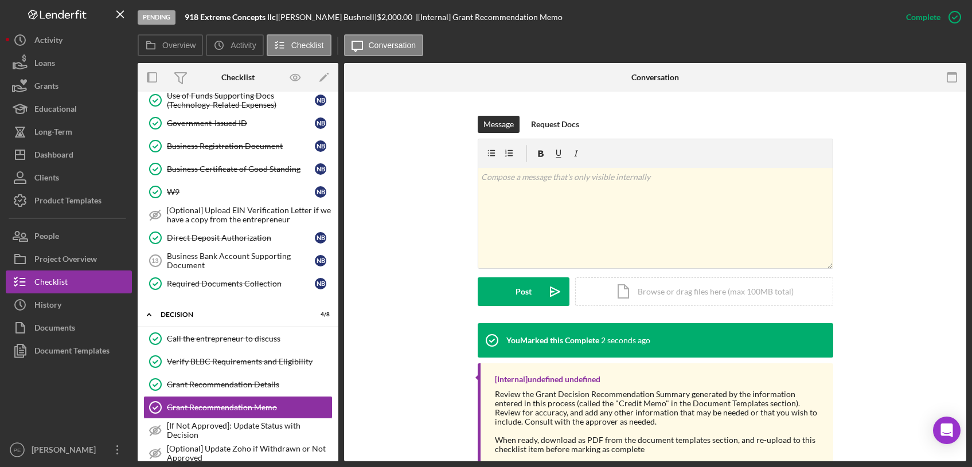
scroll to position [181, 0]
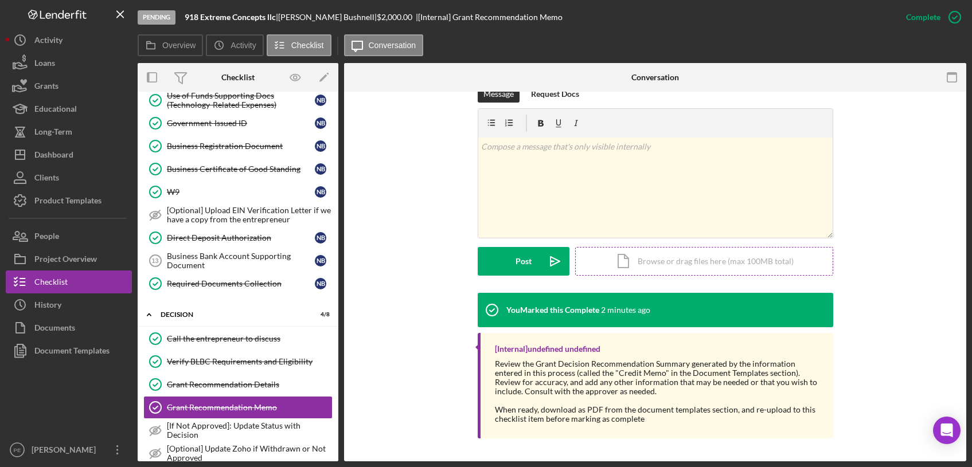
click at [649, 258] on div "Icon/Document Browse or drag files here (max 100MB total) Tap to choose files o…" at bounding box center [704, 261] width 258 height 29
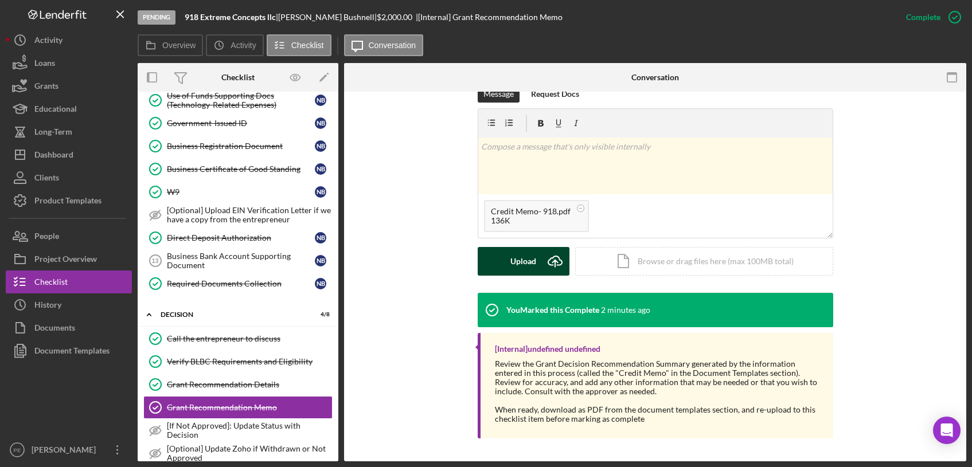
click at [541, 251] on icon "Icon/Upload" at bounding box center [555, 261] width 29 height 29
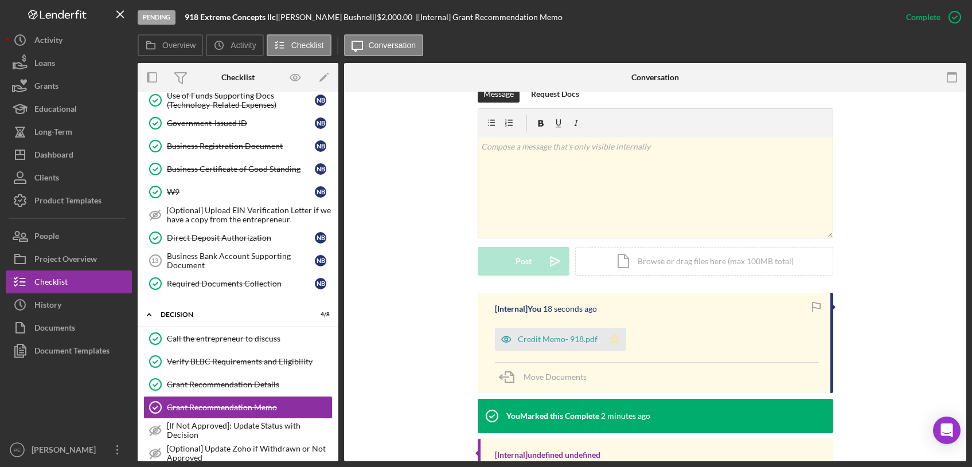
click at [615, 341] on icon "Icon/Star" at bounding box center [614, 339] width 23 height 23
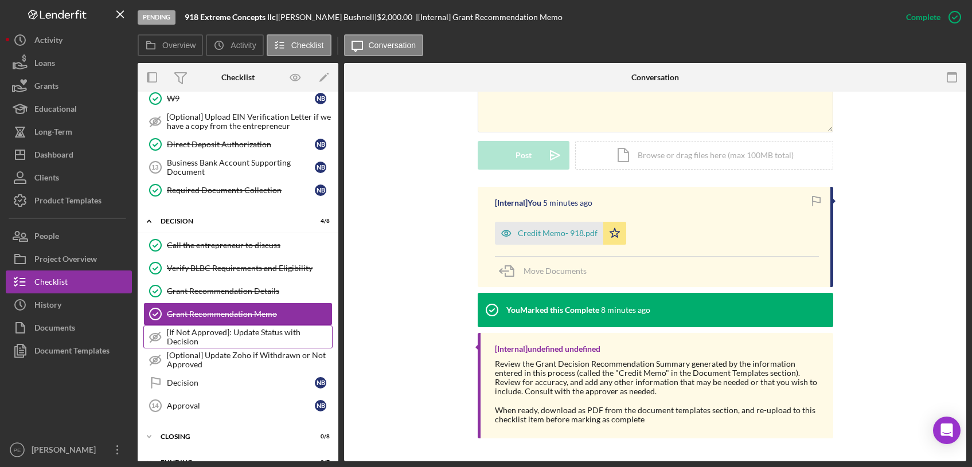
scroll to position [386, 0]
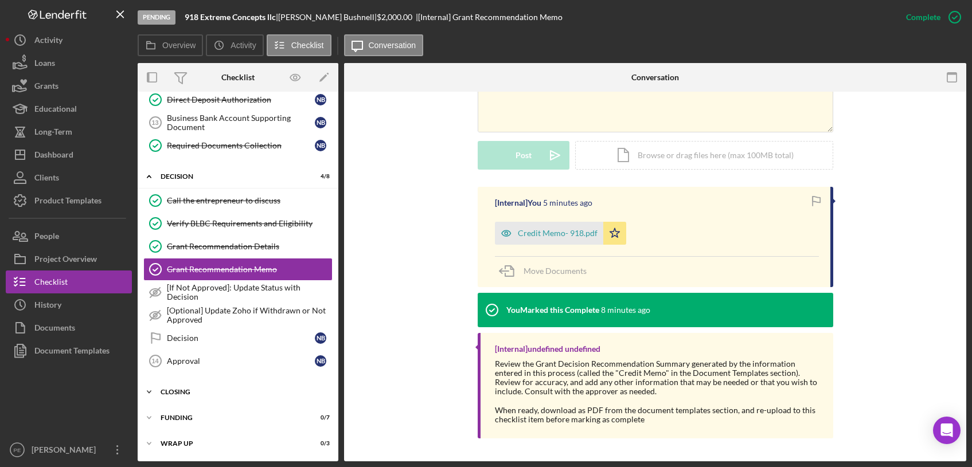
click at [206, 387] on div "Icon/Expander Closing 0 / 8" at bounding box center [238, 392] width 201 height 23
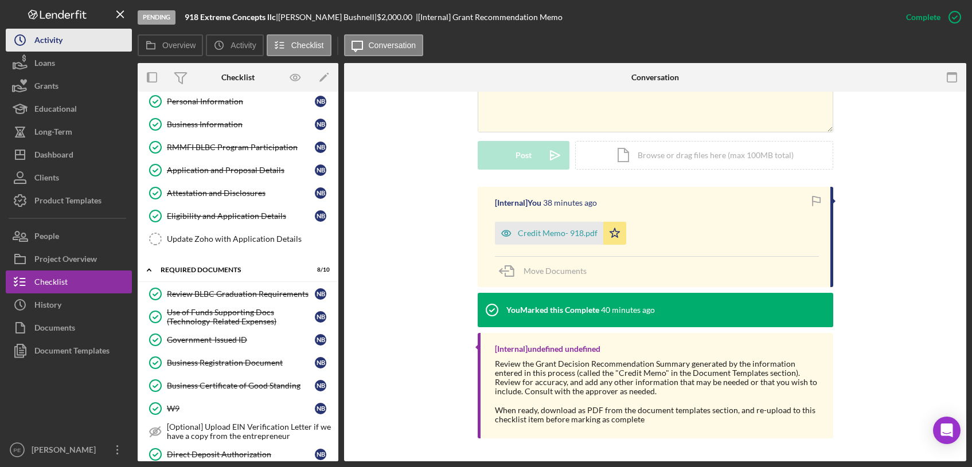
scroll to position [0, 0]
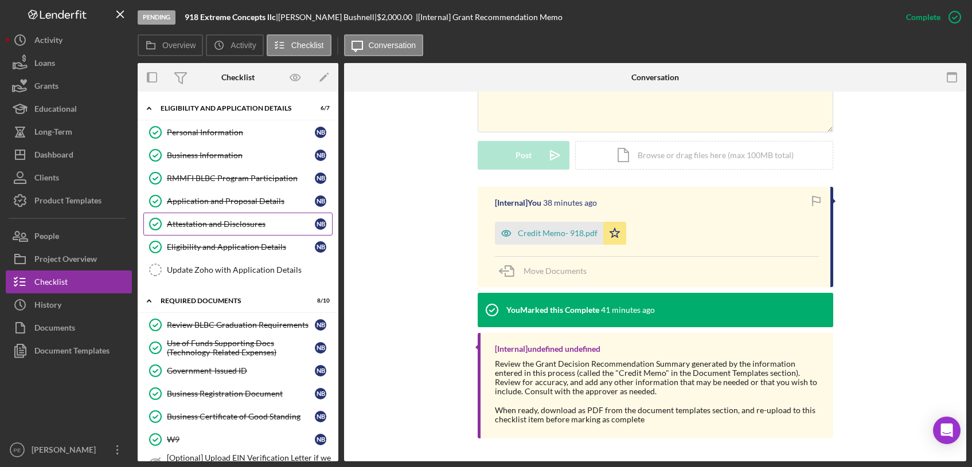
click at [220, 221] on div "Attestation and Disclosures" at bounding box center [241, 224] width 148 height 9
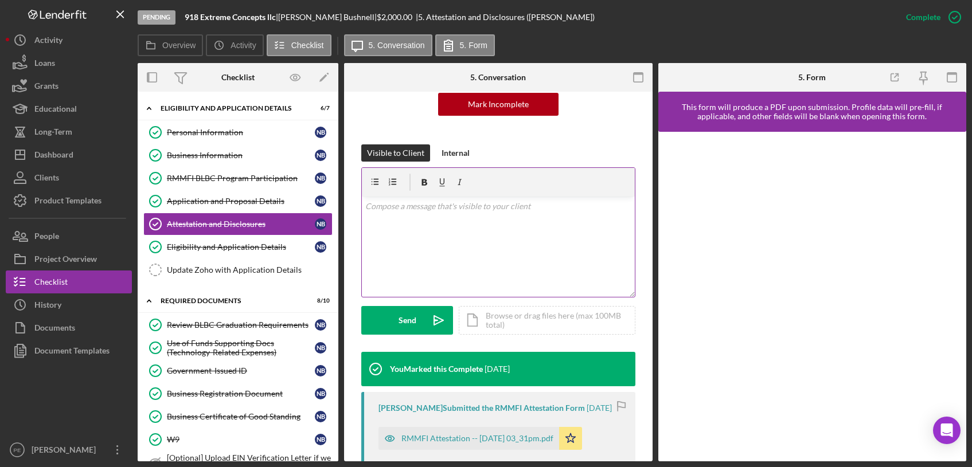
scroll to position [135, 0]
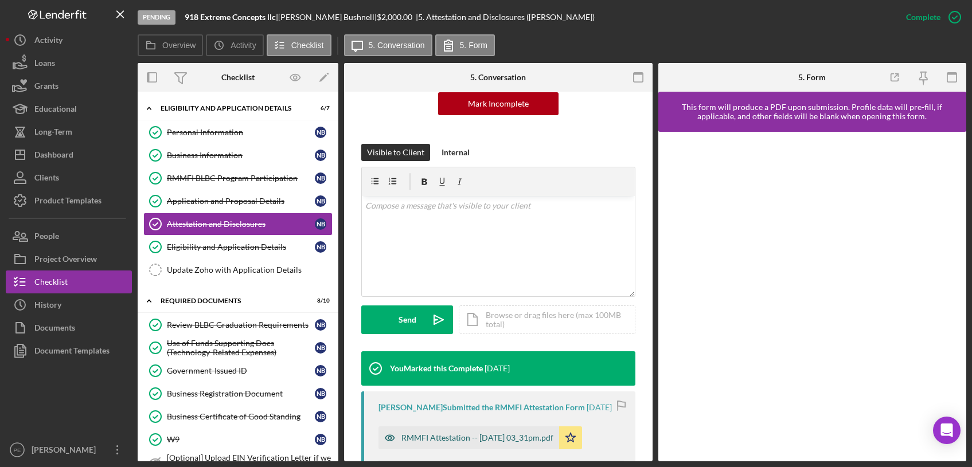
click at [517, 443] on div "RMMFI Attestation -- [DATE] 03_31pm.pdf" at bounding box center [477, 438] width 152 height 9
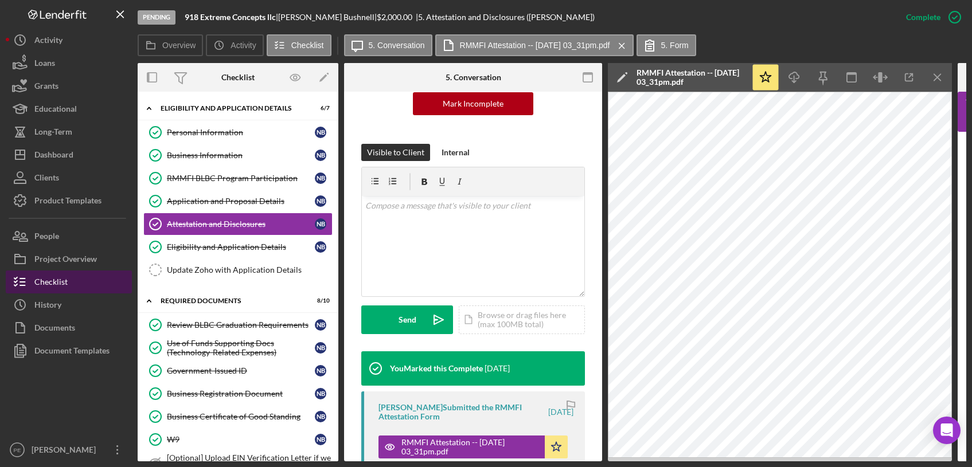
click at [53, 282] on div "Checklist" at bounding box center [50, 284] width 33 height 26
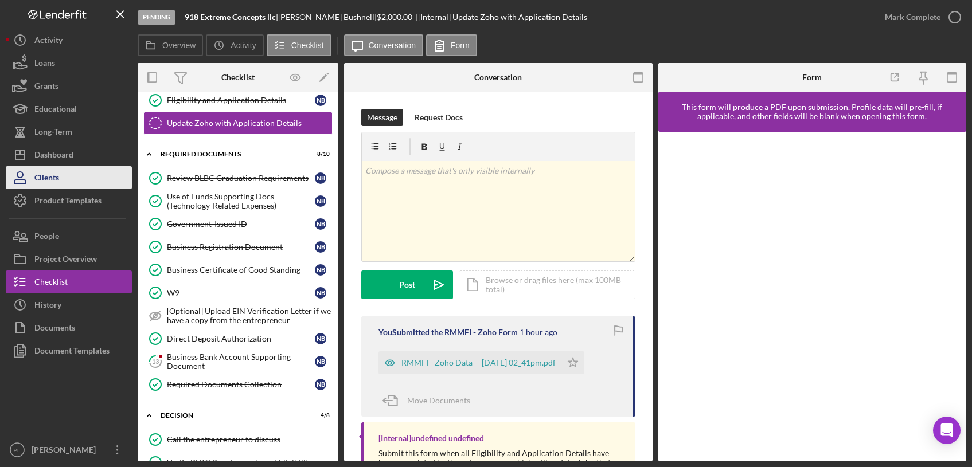
scroll to position [155, 0]
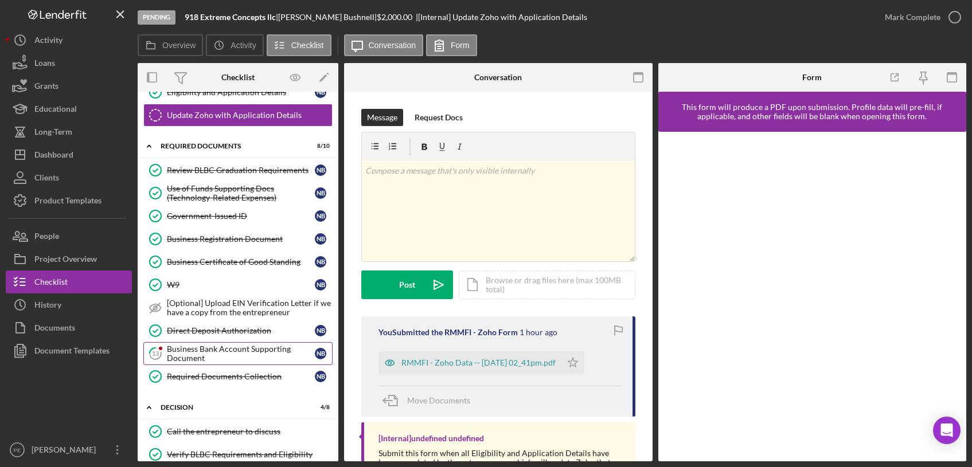
click at [193, 353] on div "Business Bank Account Supporting Document" at bounding box center [241, 354] width 148 height 18
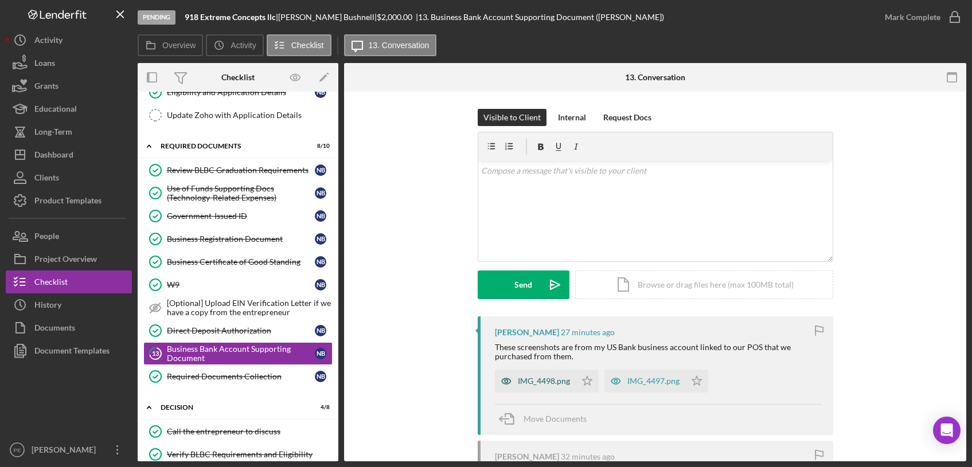
click at [560, 378] on div "IMG_4498.png" at bounding box center [544, 381] width 52 height 9
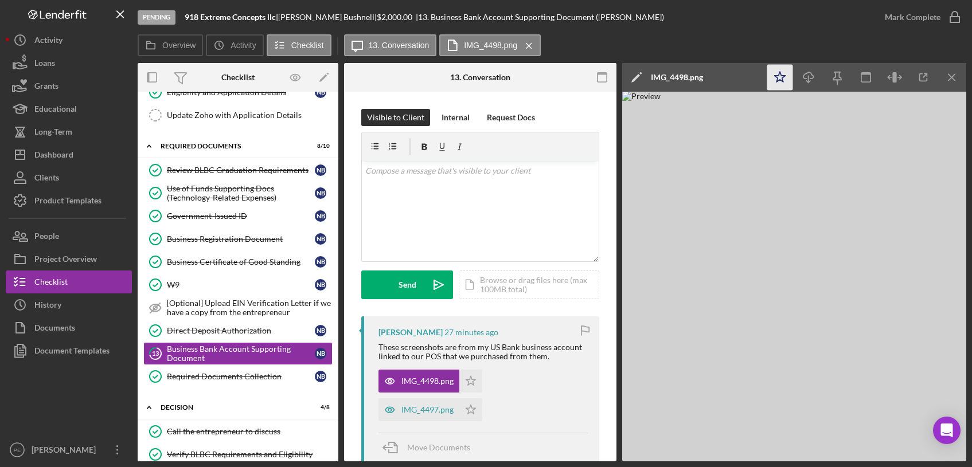
click at [784, 84] on icon "Icon/Star" at bounding box center [780, 78] width 26 height 26
click at [423, 420] on div "IMG_4497.png" at bounding box center [418, 410] width 81 height 23
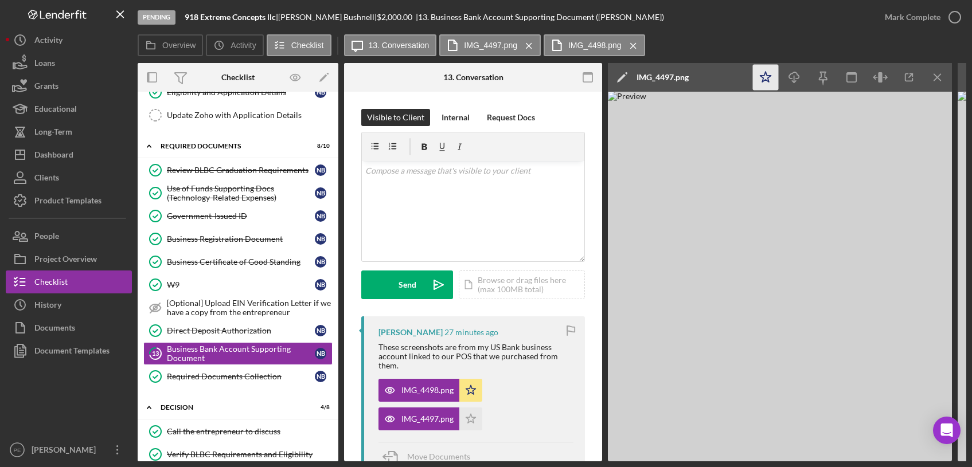
click at [767, 83] on icon "Icon/Star" at bounding box center [766, 78] width 26 height 26
click at [916, 17] on div "Mark Complete" at bounding box center [913, 17] width 56 height 23
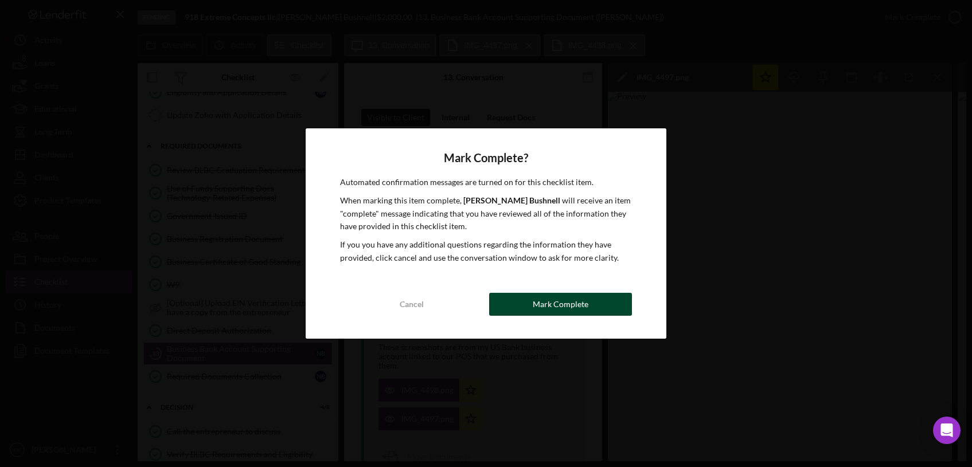
click at [557, 298] on div "Mark Complete" at bounding box center [561, 304] width 56 height 23
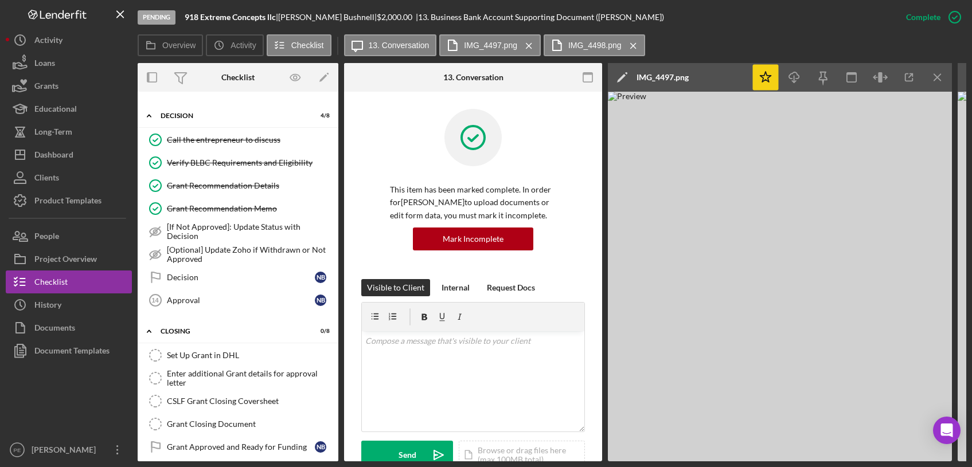
scroll to position [449, 0]
click at [193, 283] on link "Decision Decision N B" at bounding box center [237, 275] width 189 height 23
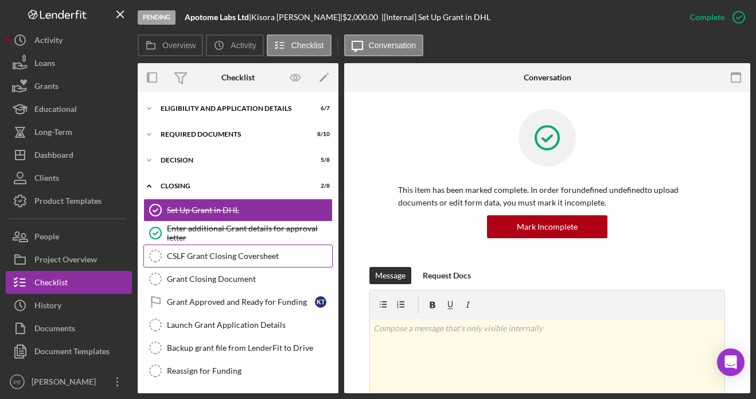
click at [214, 251] on link "CSLF Grant Closing Coversheet CSLF Grant Closing Coversheet" at bounding box center [237, 255] width 189 height 23
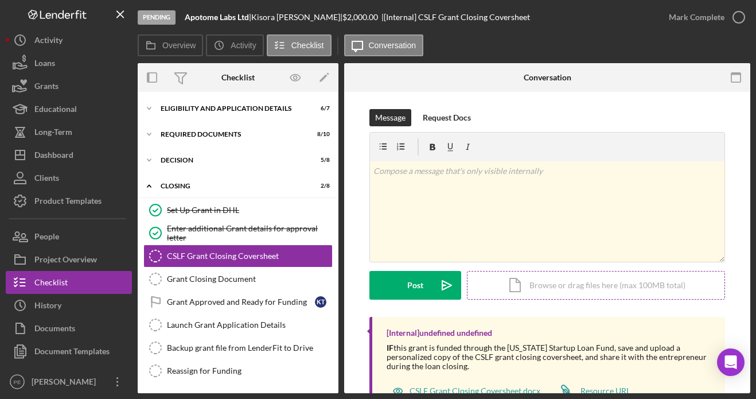
click at [533, 294] on div "Icon/Document Browse or drag files here (max 100MB total) Tap to choose files o…" at bounding box center [596, 285] width 258 height 29
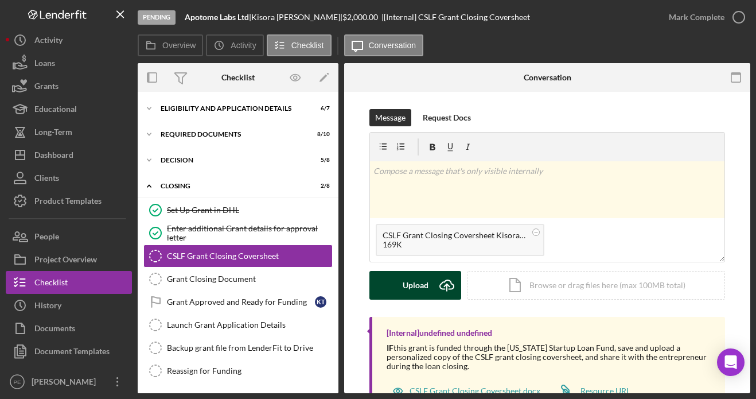
click at [403, 276] on div "Upload" at bounding box center [416, 285] width 26 height 29
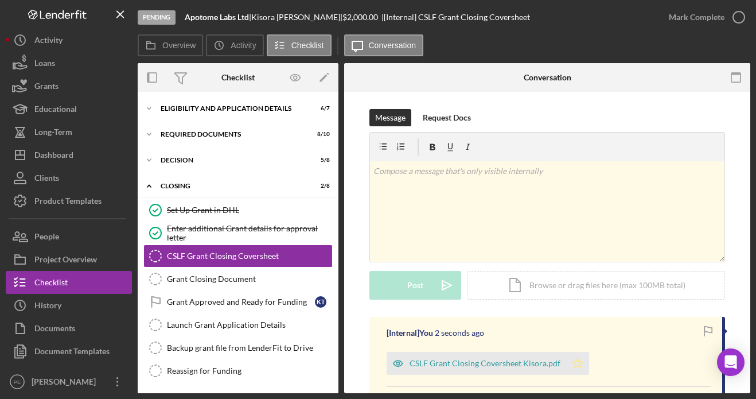
click at [579, 357] on icon "Icon/Star" at bounding box center [577, 363] width 23 height 23
click at [711, 20] on div "Mark Complete" at bounding box center [697, 17] width 56 height 23
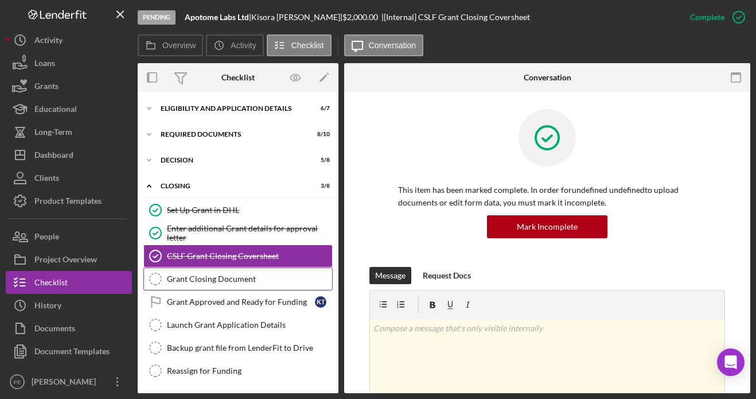
click at [203, 278] on div "Grant Closing Document" at bounding box center [249, 278] width 165 height 9
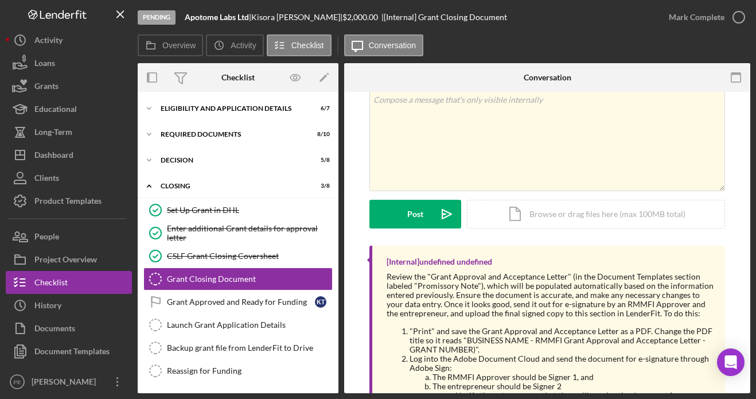
scroll to position [60, 0]
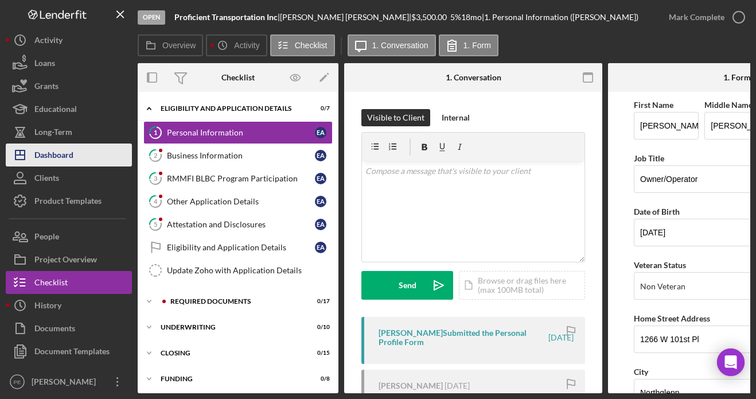
click at [76, 147] on button "Icon/Dashboard Dashboard" at bounding box center [69, 154] width 126 height 23
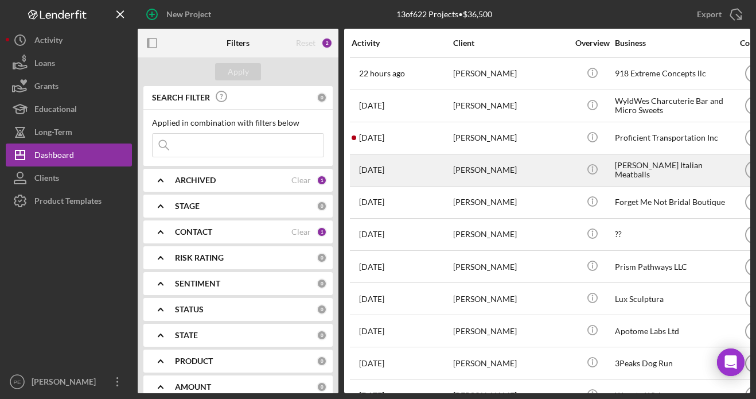
click at [447, 155] on div "[DATE] [PERSON_NAME]" at bounding box center [402, 170] width 100 height 30
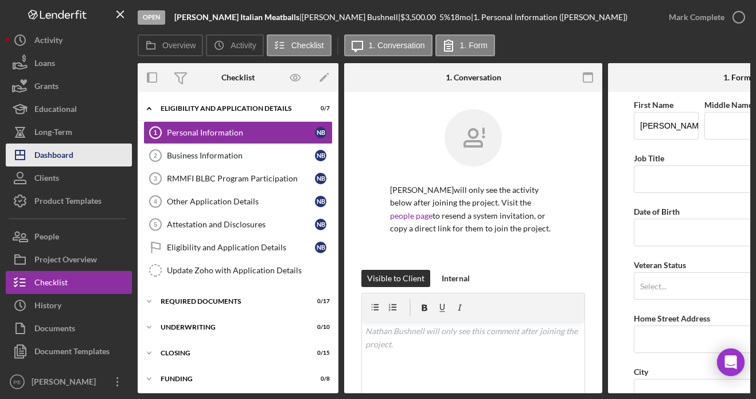
click at [83, 161] on button "Icon/Dashboard Dashboard" at bounding box center [69, 154] width 126 height 23
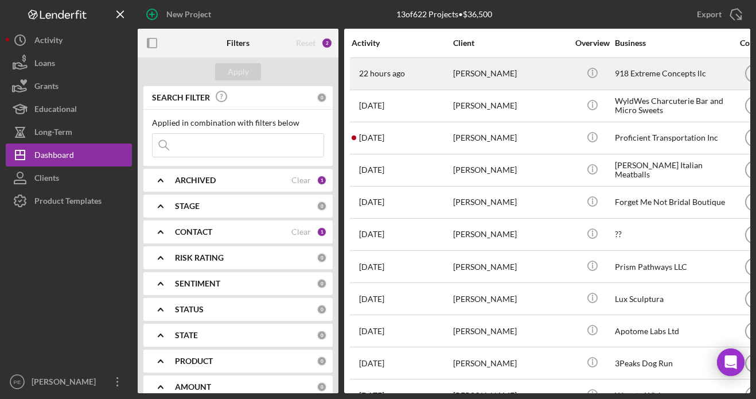
click at [512, 71] on div "[PERSON_NAME]" at bounding box center [510, 73] width 115 height 30
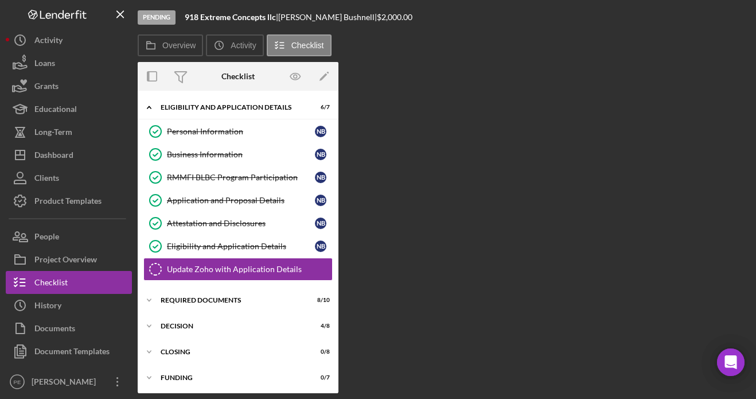
scroll to position [28, 0]
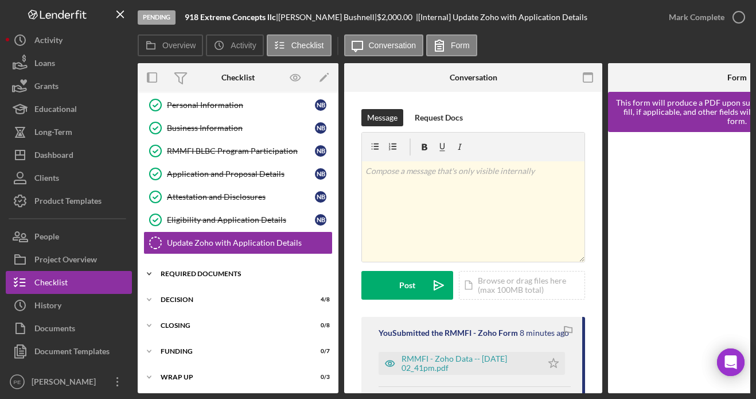
click at [199, 269] on div "Icon/Expander Required Documents 8 / 10" at bounding box center [238, 273] width 201 height 23
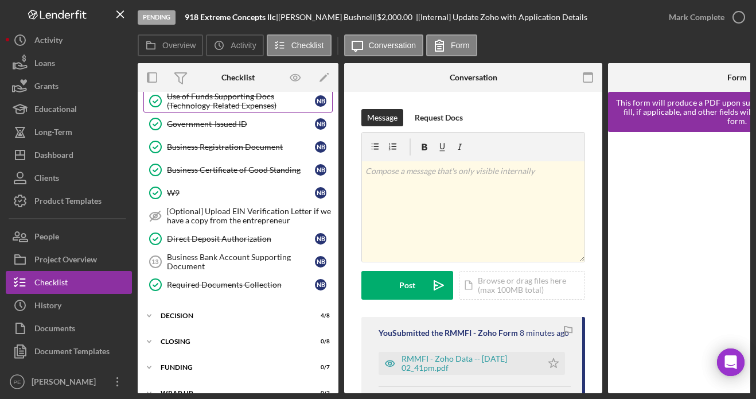
scroll to position [268, 0]
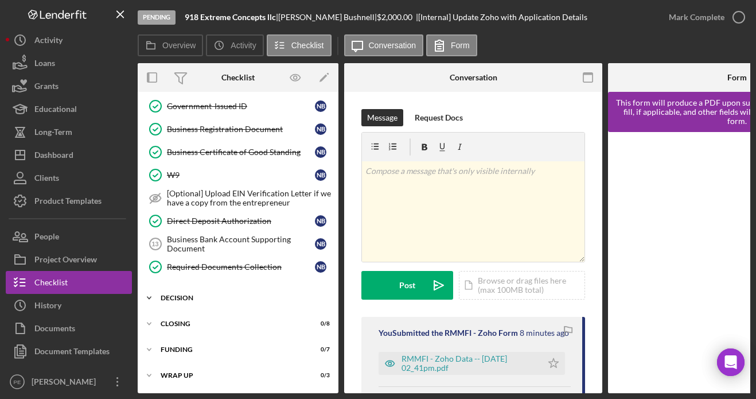
click at [182, 296] on div "Decision" at bounding box center [242, 297] width 163 height 7
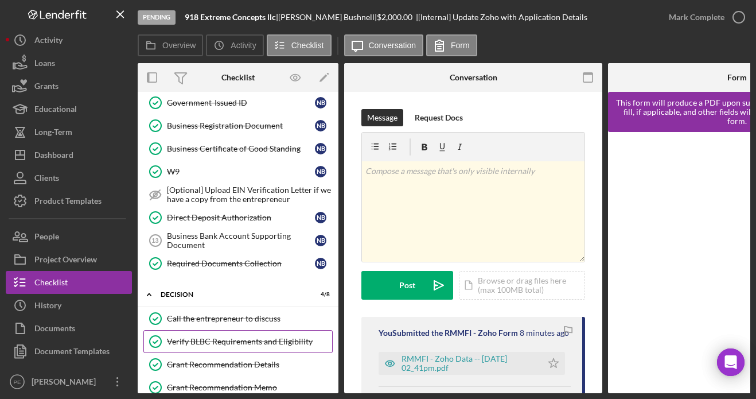
scroll to position [458, 0]
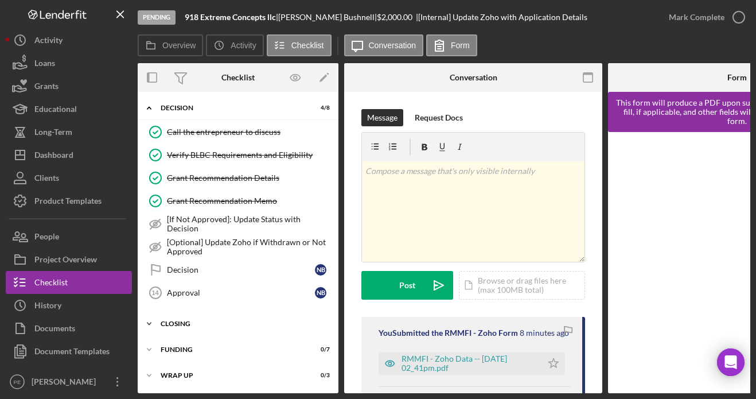
click at [220, 320] on div "Closing" at bounding box center [242, 323] width 163 height 7
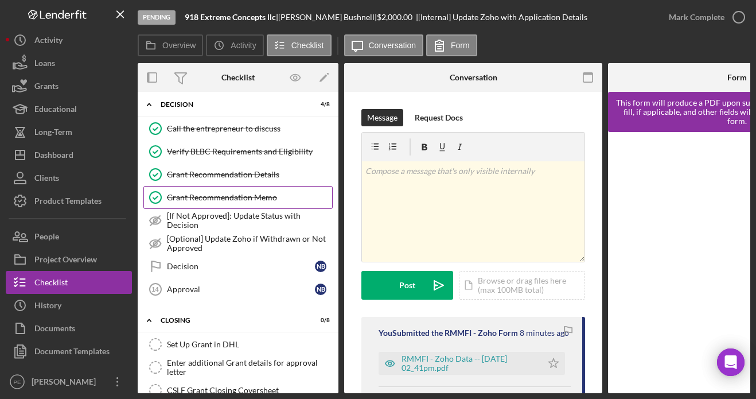
click at [203, 202] on link "Grant Recommendation Memo Grant Recommendation Memo" at bounding box center [237, 197] width 189 height 23
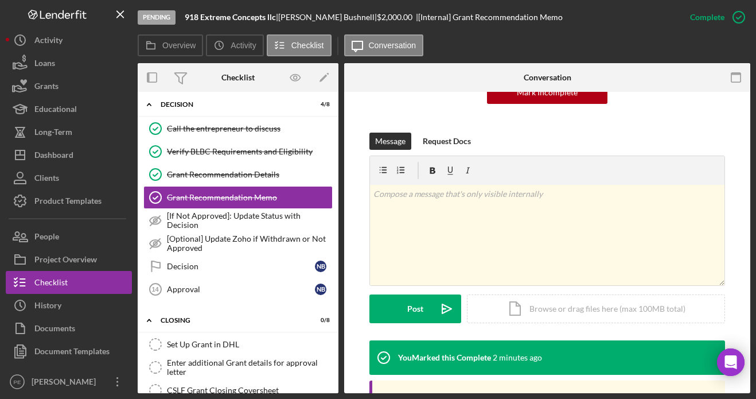
scroll to position [249, 0]
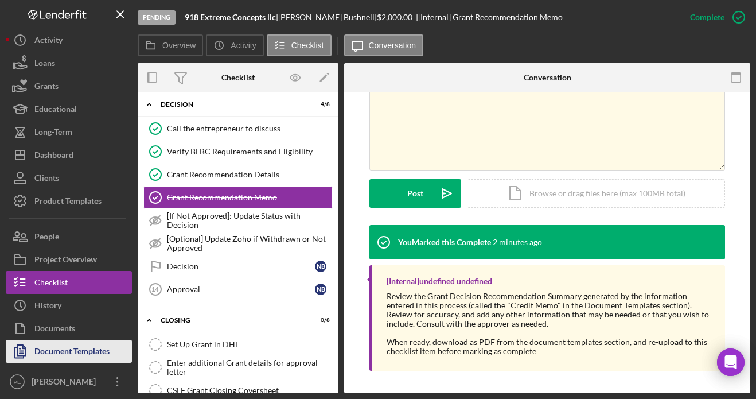
click at [54, 341] on div "Document Templates" at bounding box center [71, 352] width 75 height 26
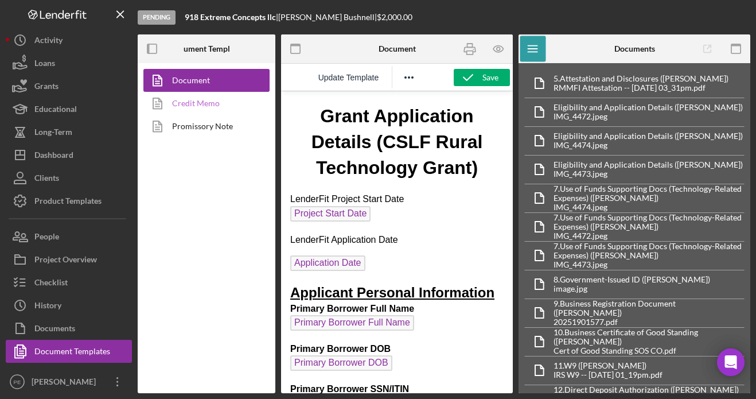
click at [222, 103] on link "Credit Memo" at bounding box center [203, 103] width 120 height 23
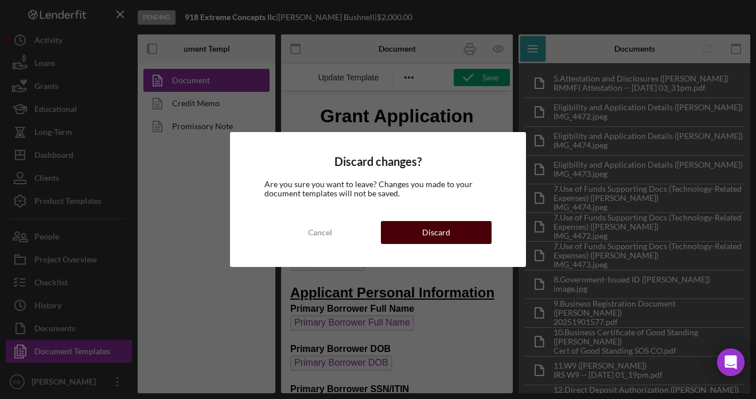
click at [443, 240] on div "Discard" at bounding box center [436, 232] width 28 height 23
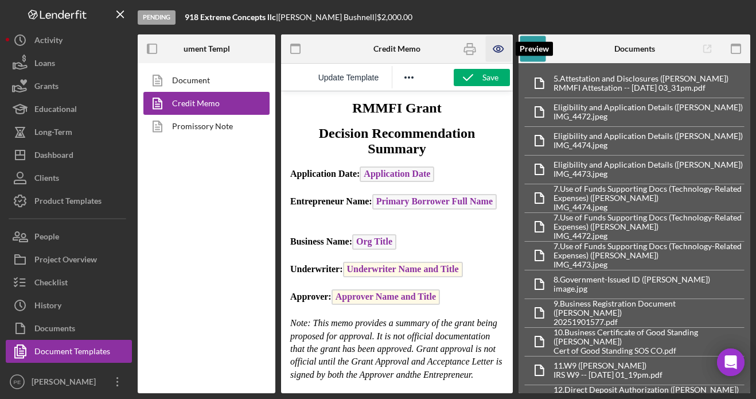
click at [494, 50] on icon "button" at bounding box center [498, 49] width 10 height 6
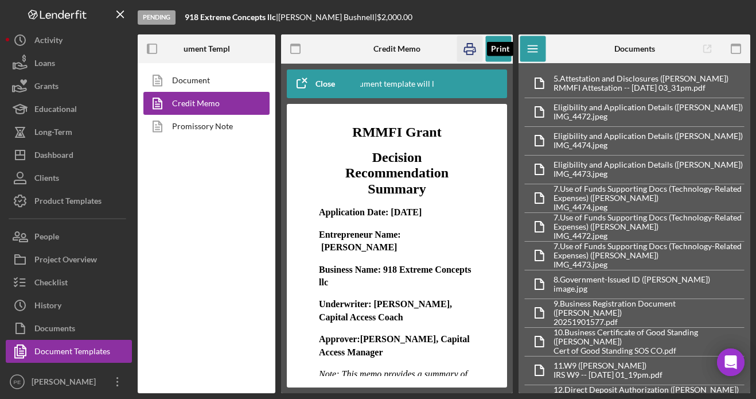
click at [473, 49] on icon "button" at bounding box center [470, 49] width 26 height 26
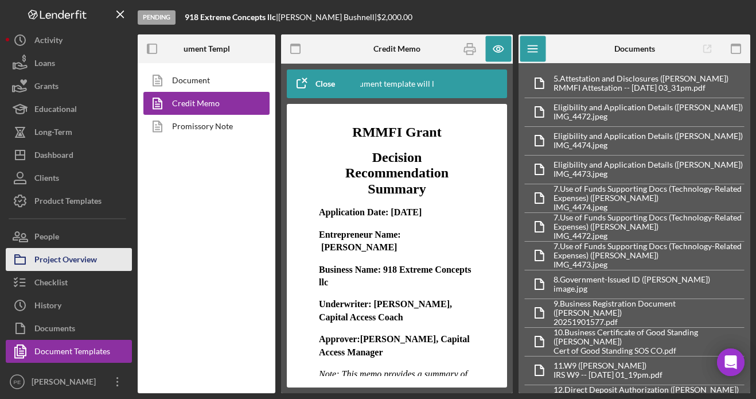
click at [38, 261] on div "Project Overview" at bounding box center [65, 261] width 63 height 26
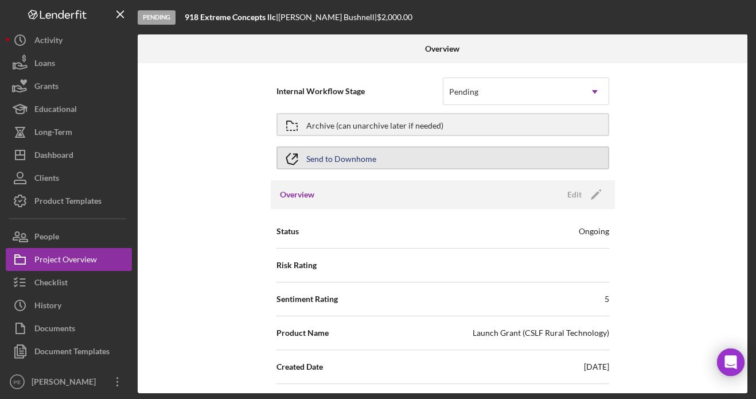
click at [401, 157] on button "Send to Downhome" at bounding box center [442, 157] width 333 height 23
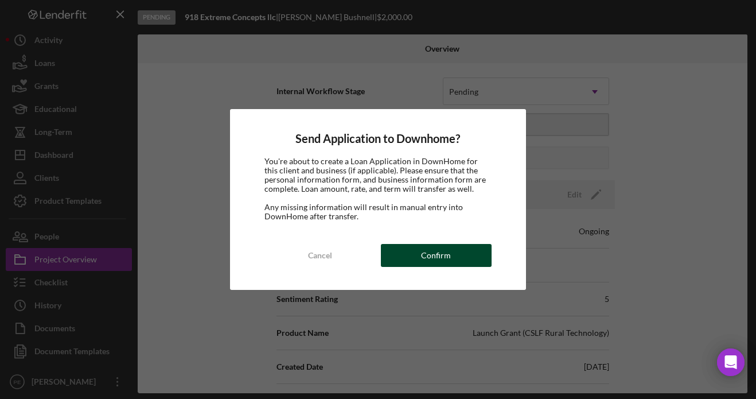
click at [459, 251] on button "Confirm" at bounding box center [436, 255] width 111 height 23
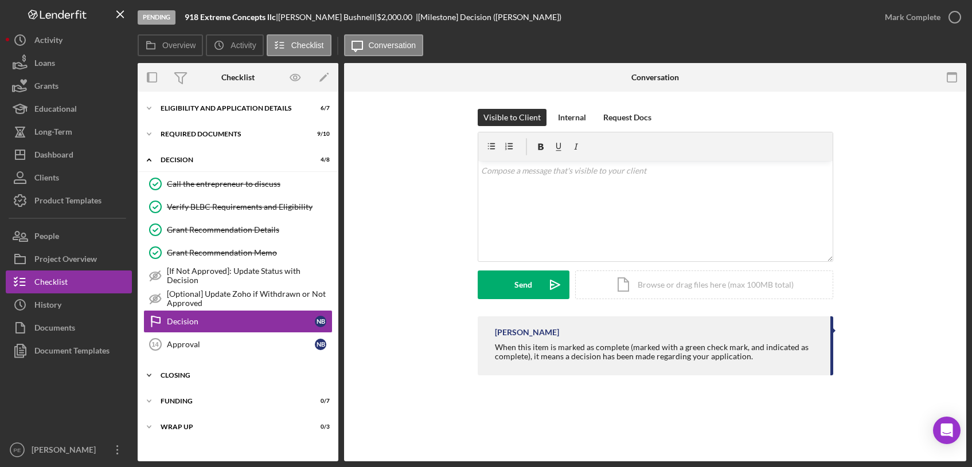
click at [190, 373] on div "Closing" at bounding box center [242, 375] width 163 height 7
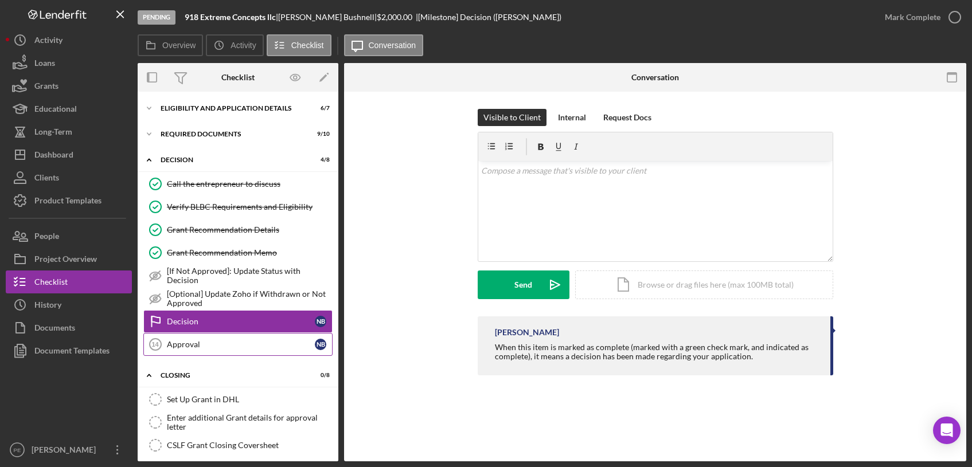
click at [188, 349] on link "Approval 14 Approval N B" at bounding box center [237, 344] width 189 height 23
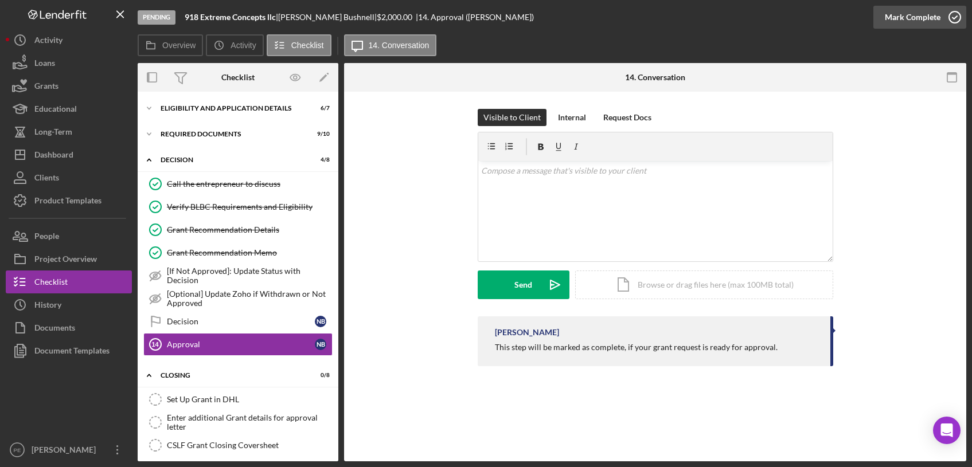
click at [935, 16] on div "Mark Complete" at bounding box center [913, 17] width 56 height 23
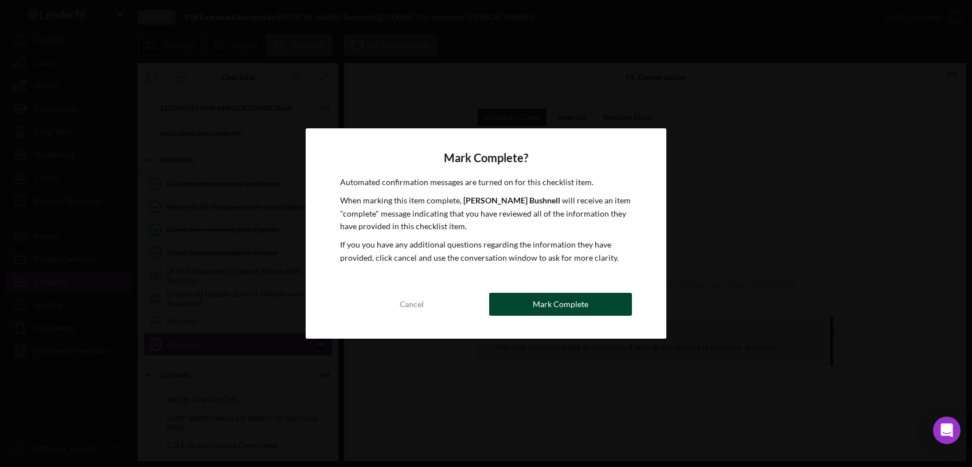
click at [574, 315] on div "Cancel Mark Complete" at bounding box center [486, 304] width 292 height 23
click at [545, 307] on div "Mark Complete" at bounding box center [561, 304] width 56 height 23
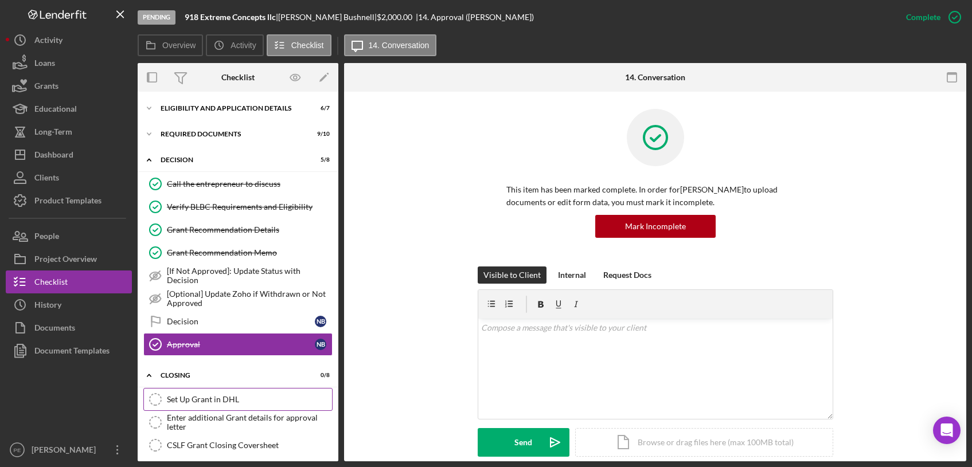
click at [188, 400] on div "Set Up Grant in DHL" at bounding box center [249, 399] width 165 height 9
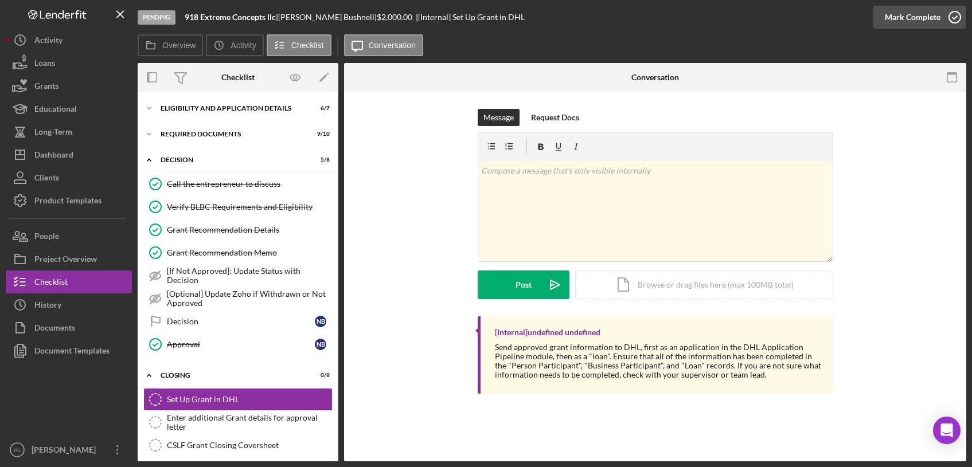
click at [902, 21] on div "Mark Complete" at bounding box center [913, 17] width 56 height 23
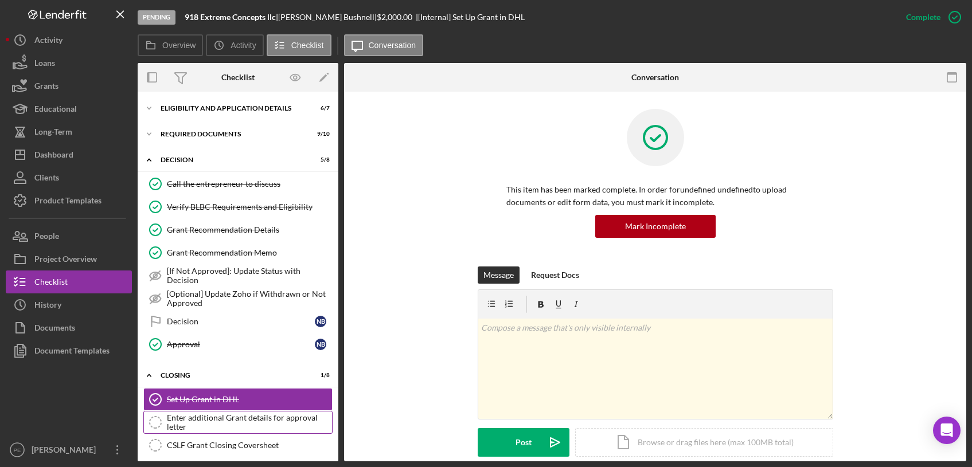
click at [263, 429] on div "Enter additional Grant details for approval letter" at bounding box center [249, 422] width 165 height 18
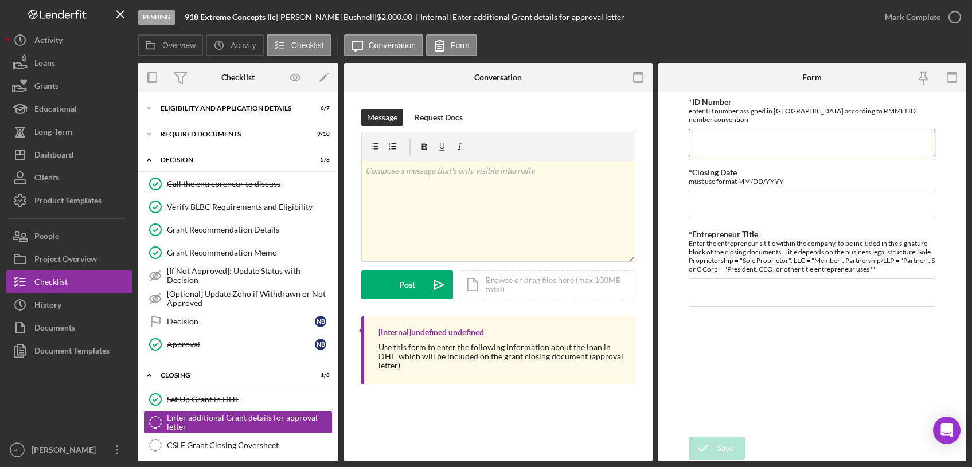
click at [713, 143] on input "*ID Number" at bounding box center [812, 143] width 247 height 28
type input "G-10442"
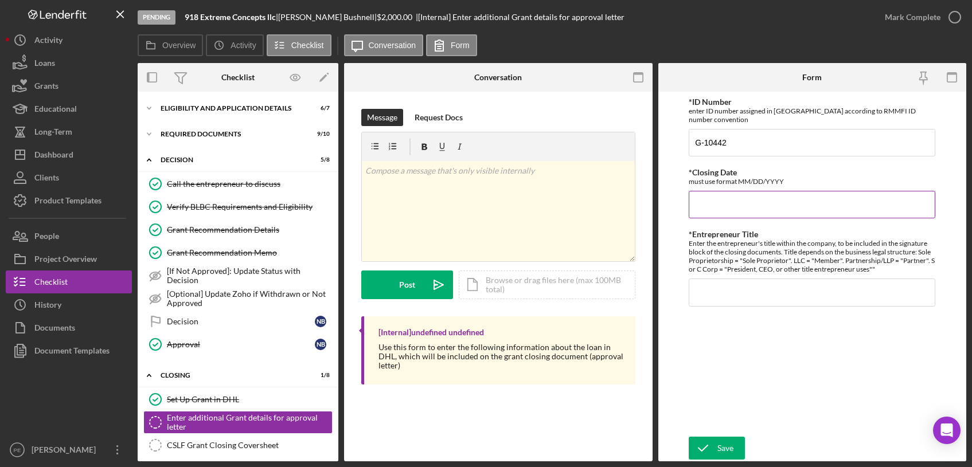
click at [717, 197] on input "*Closing Date" at bounding box center [812, 205] width 247 height 28
type input "[DATE]"
click at [706, 291] on input "*Entrepreneur Title" at bounding box center [812, 293] width 247 height 28
type input "Member"
click at [721, 443] on div "Save" at bounding box center [725, 448] width 16 height 23
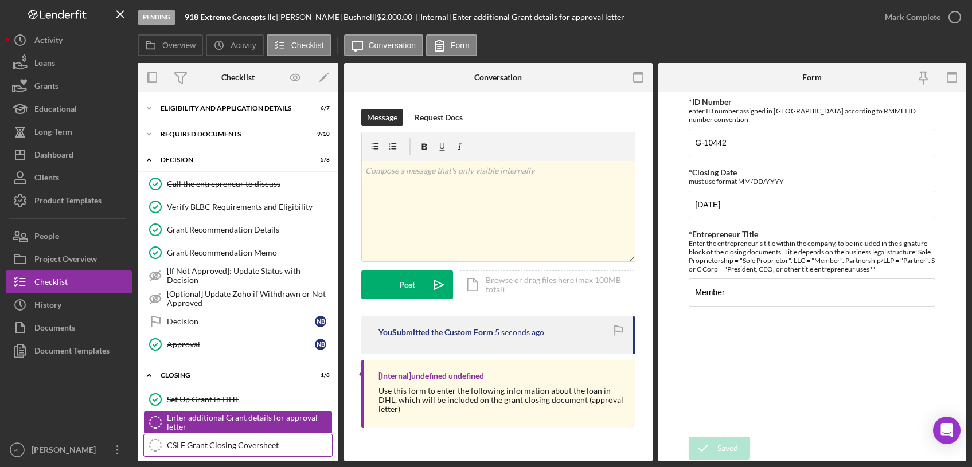
click at [238, 438] on link "CSLF Grant Closing Coversheet CSLF Grant Closing Coversheet" at bounding box center [237, 445] width 189 height 23
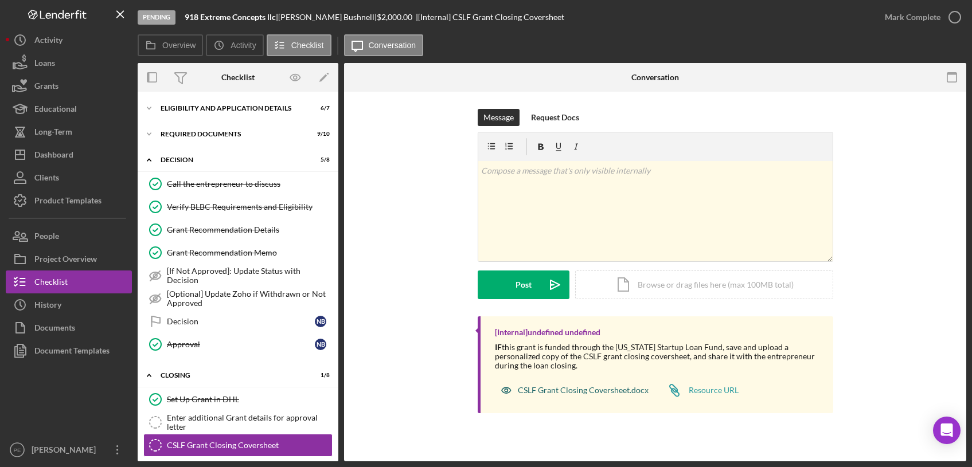
click at [530, 396] on div "CSLF Grant Closing Coversheet.docx" at bounding box center [574, 390] width 159 height 23
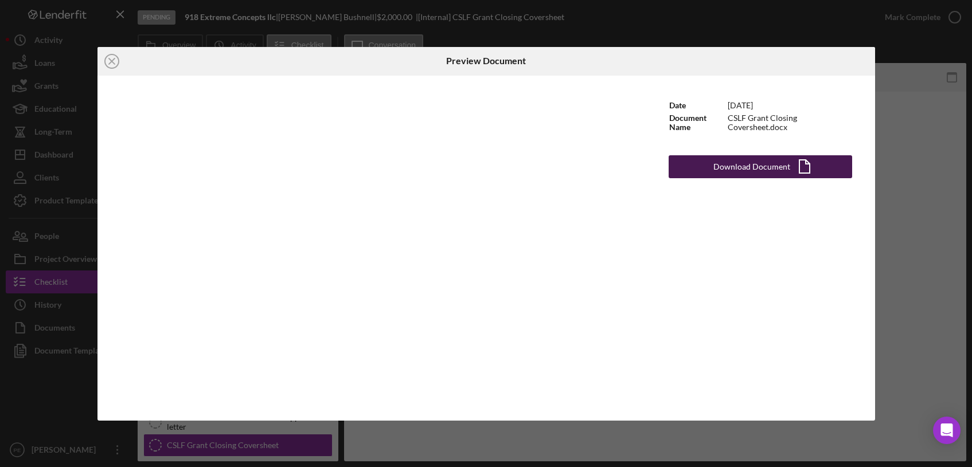
click at [755, 176] on div "Download Document" at bounding box center [751, 166] width 77 height 23
click at [735, 160] on div "Download Document" at bounding box center [751, 166] width 77 height 23
click at [111, 64] on icon "Icon/Close" at bounding box center [111, 61] width 29 height 29
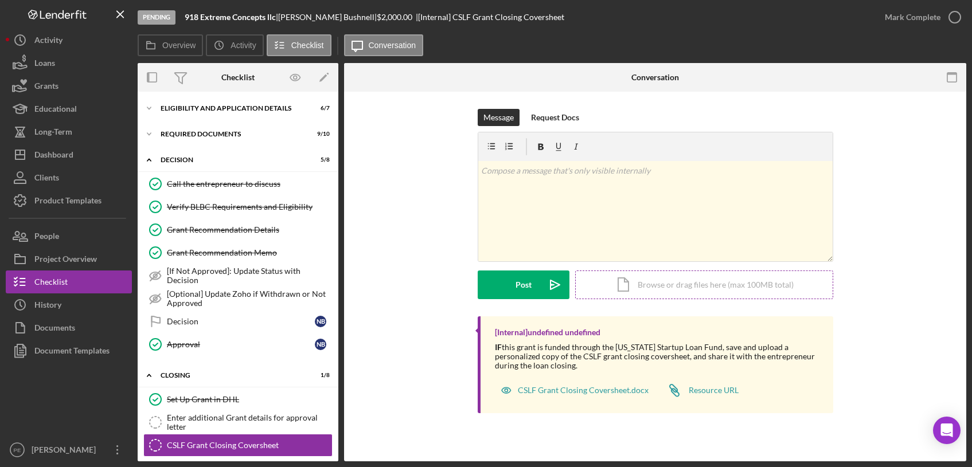
click at [689, 290] on div "Icon/Document Browse or drag files here (max 100MB total) Tap to choose files o…" at bounding box center [704, 285] width 258 height 29
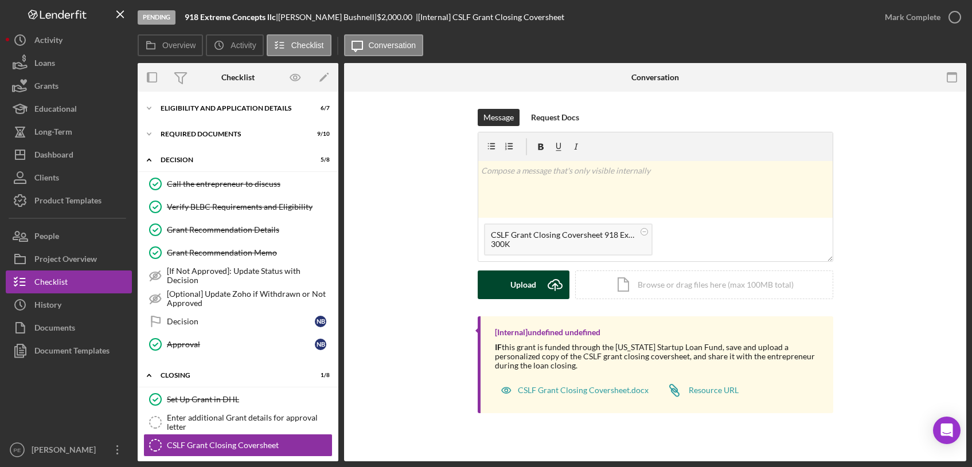
click at [536, 295] on div "Upload" at bounding box center [523, 285] width 26 height 29
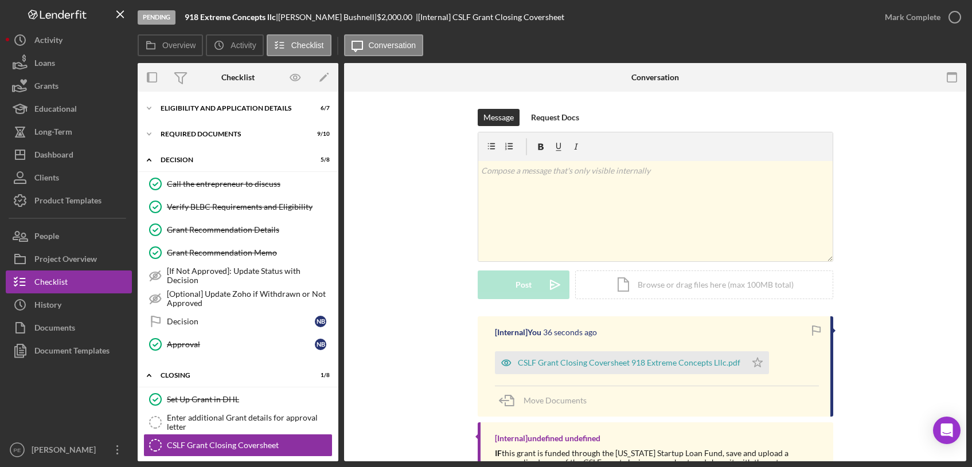
click at [420, 289] on div "Message Request Docs v Color teal Color pink Remove color Add row above Add row…" at bounding box center [655, 213] width 588 height 208
click at [238, 421] on div "Enter additional Grant details for approval letter" at bounding box center [249, 422] width 165 height 18
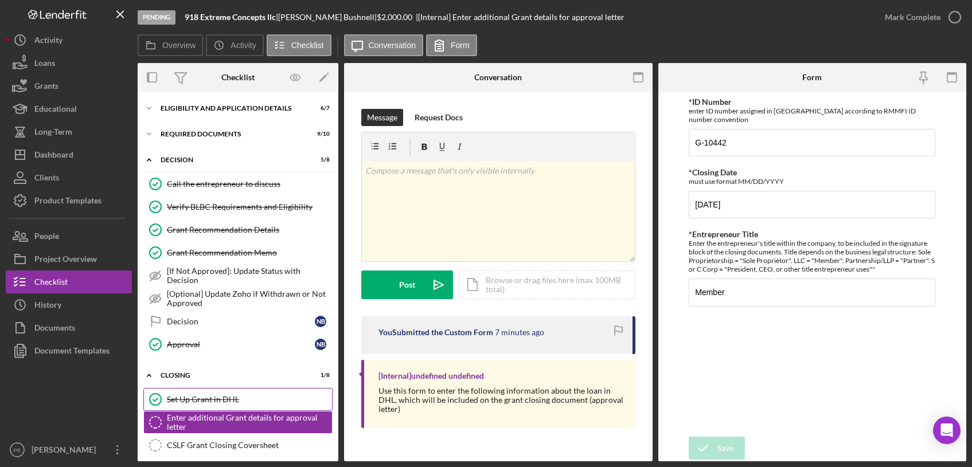
click at [216, 399] on div "Set Up Grant in DHL" at bounding box center [249, 399] width 165 height 9
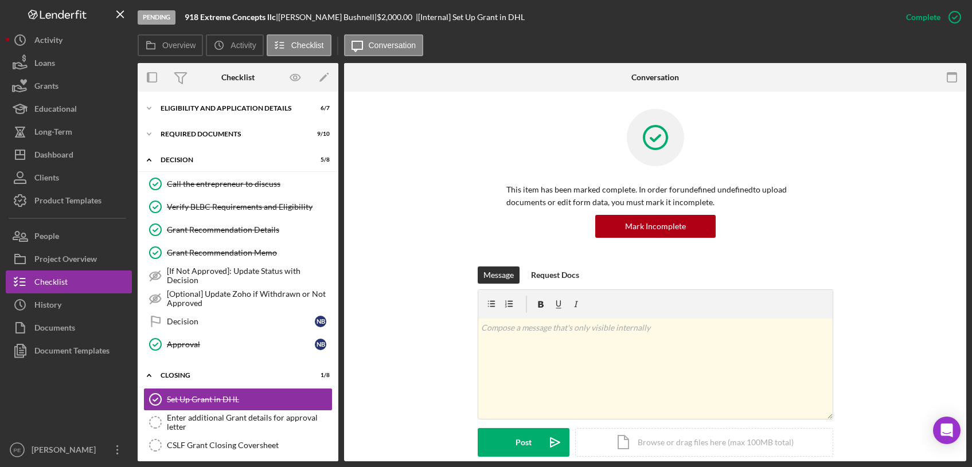
scroll to position [153, 0]
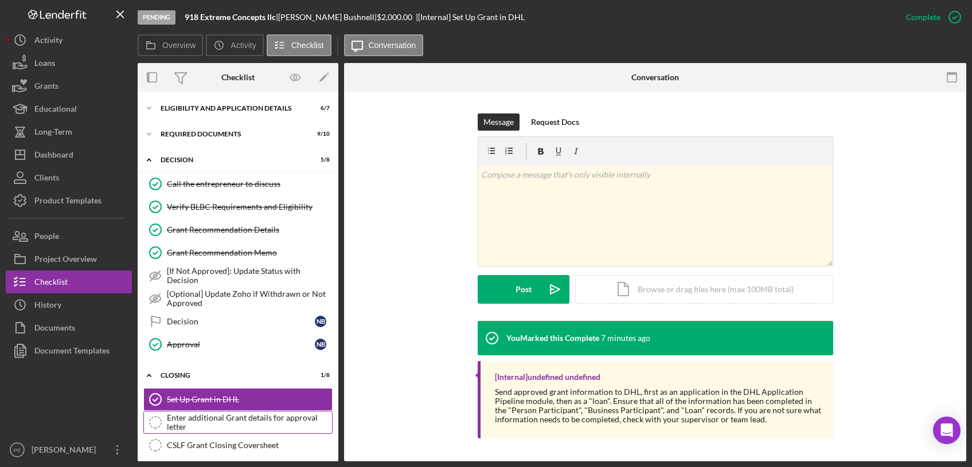
click at [245, 427] on div "Enter additional Grant details for approval letter" at bounding box center [249, 422] width 165 height 18
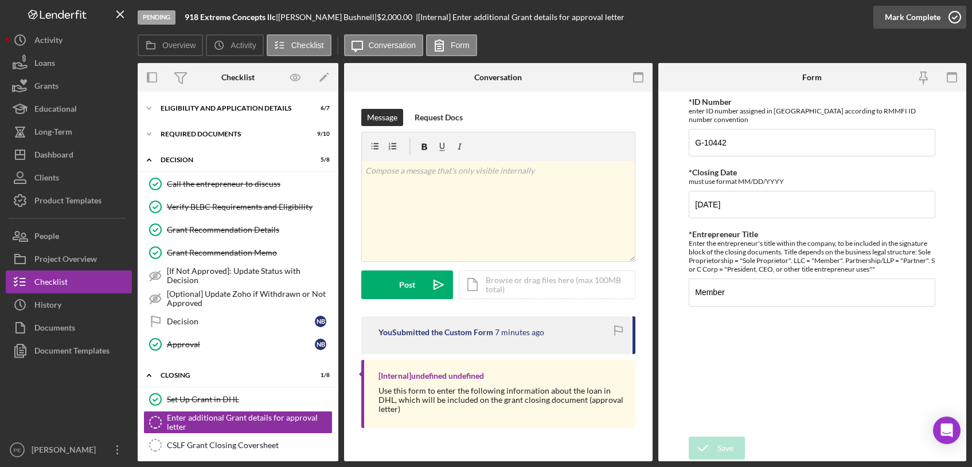
click at [896, 21] on div "Mark Complete" at bounding box center [913, 17] width 56 height 23
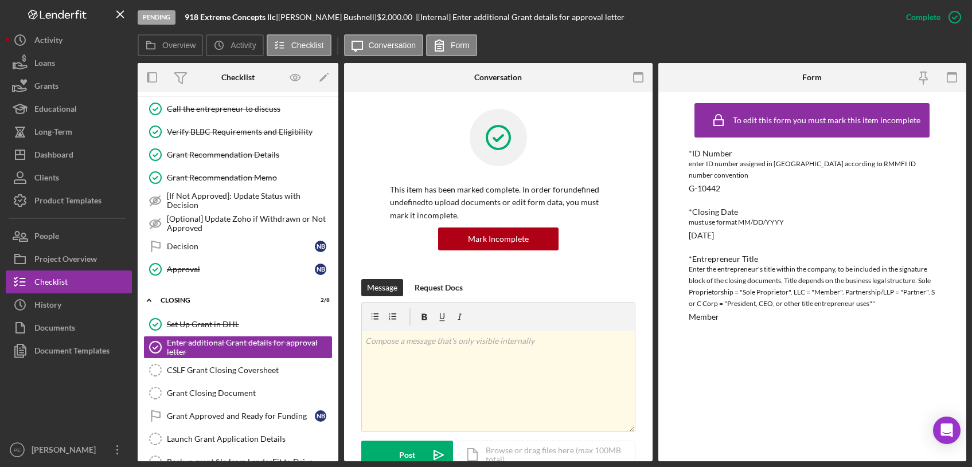
scroll to position [80, 0]
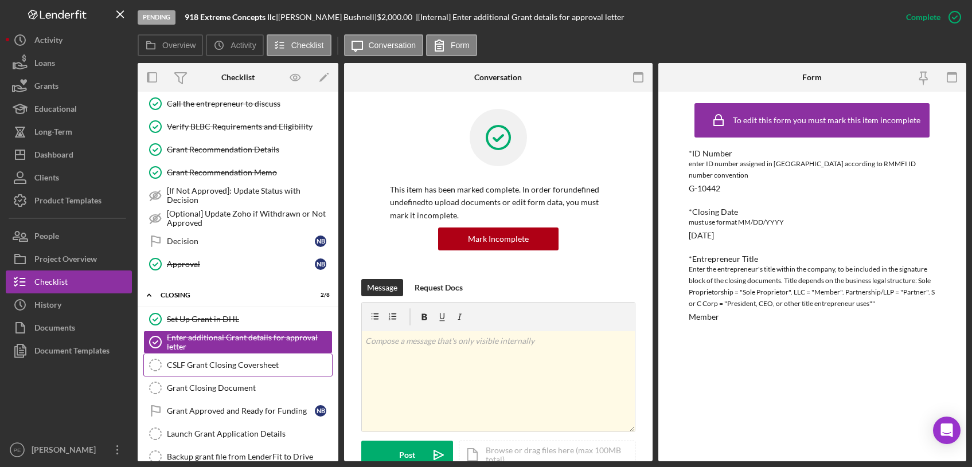
click at [228, 362] on div "CSLF Grant Closing Coversheet" at bounding box center [249, 365] width 165 height 9
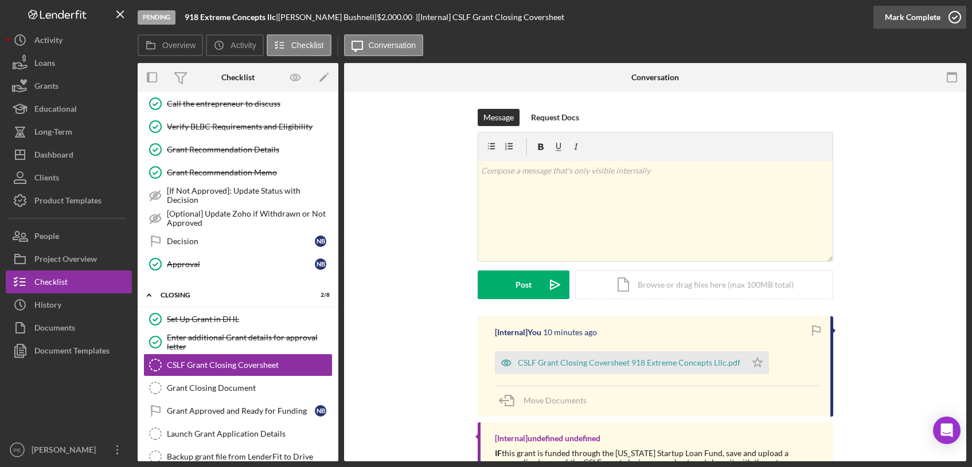
click at [908, 15] on div "Mark Complete" at bounding box center [913, 17] width 56 height 23
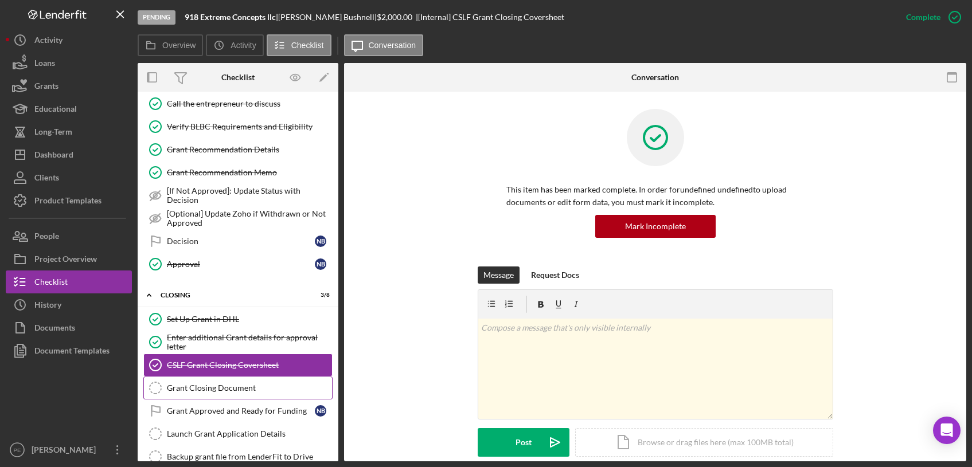
click at [198, 391] on div "Grant Closing Document" at bounding box center [249, 388] width 165 height 9
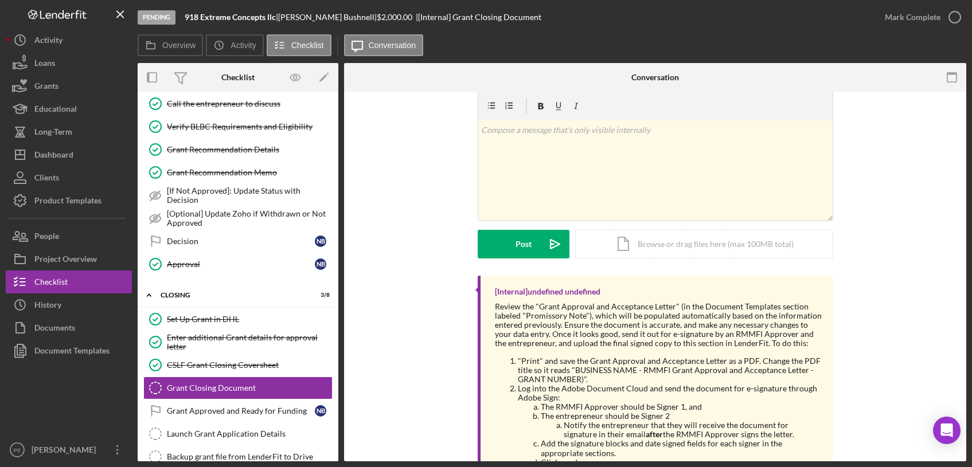
scroll to position [20, 0]
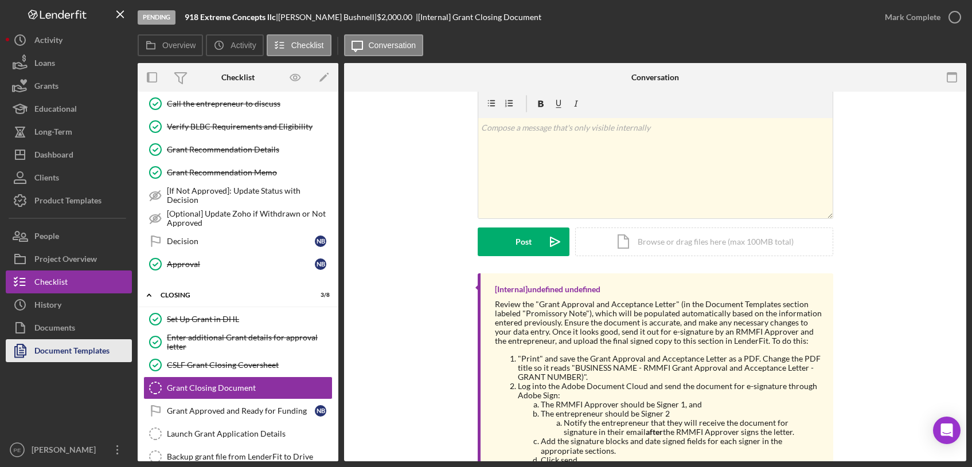
click at [65, 353] on div "Document Templates" at bounding box center [71, 352] width 75 height 26
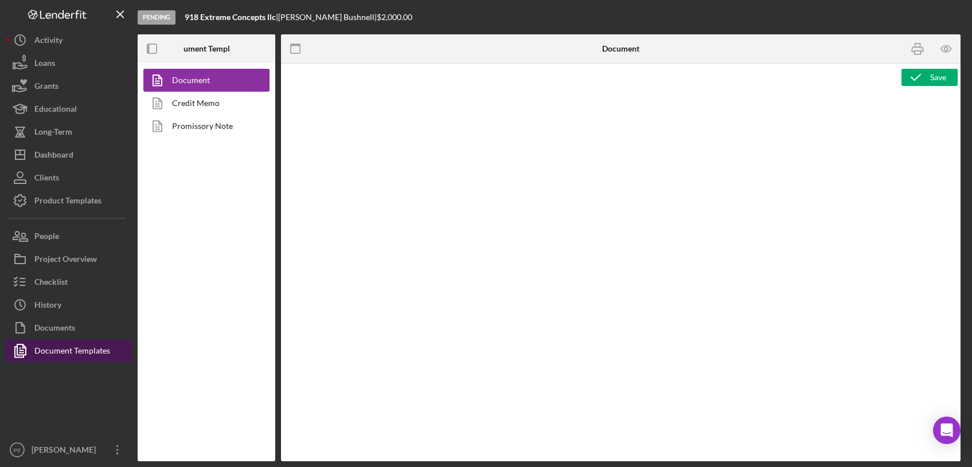
type textarea "<h1 style="text-align: center;">Grant Application Details (CSLF Rural Technolog…"
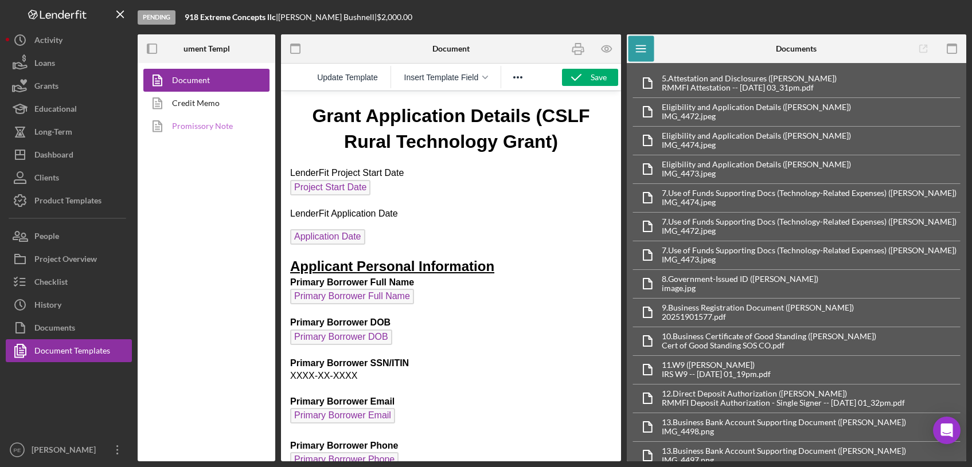
click at [182, 126] on link "Promissory Note" at bounding box center [203, 126] width 120 height 23
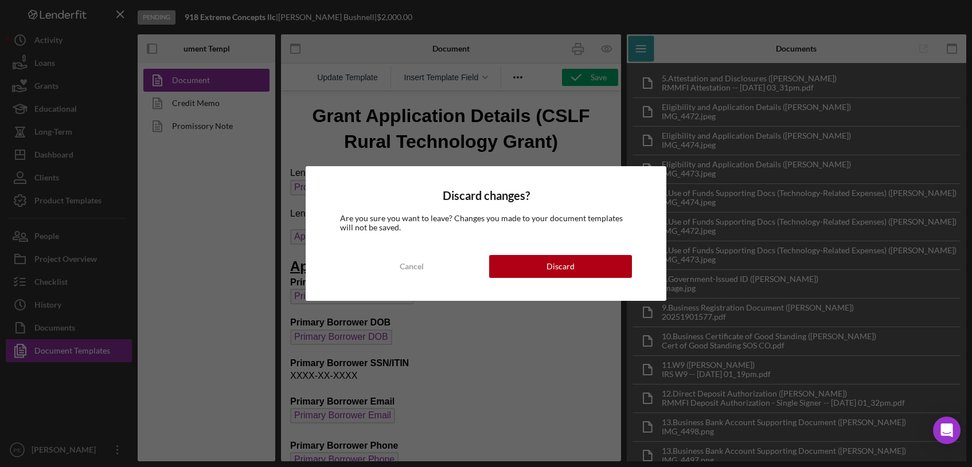
click at [489, 172] on div "Discard changes? Are you sure you want to leave? Changes you made to your docum…" at bounding box center [486, 233] width 361 height 135
click at [557, 275] on div "Discard" at bounding box center [560, 266] width 28 height 23
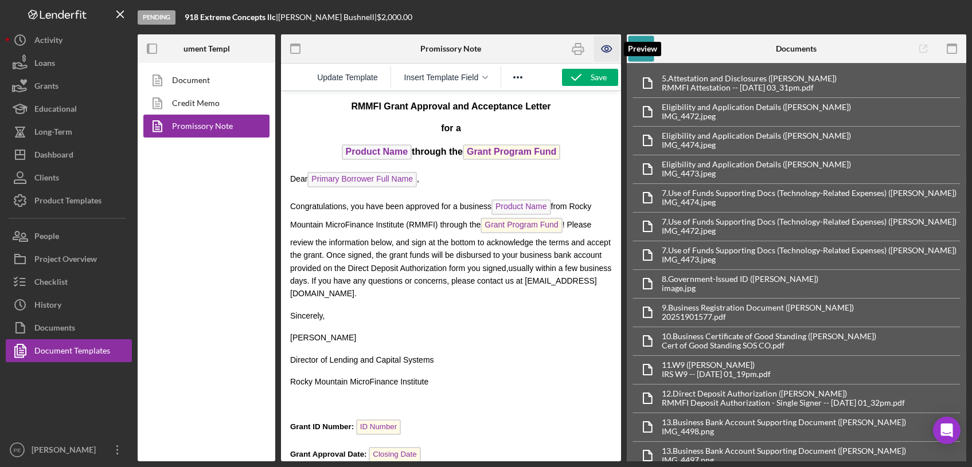
click at [603, 49] on icon "button" at bounding box center [607, 49] width 26 height 26
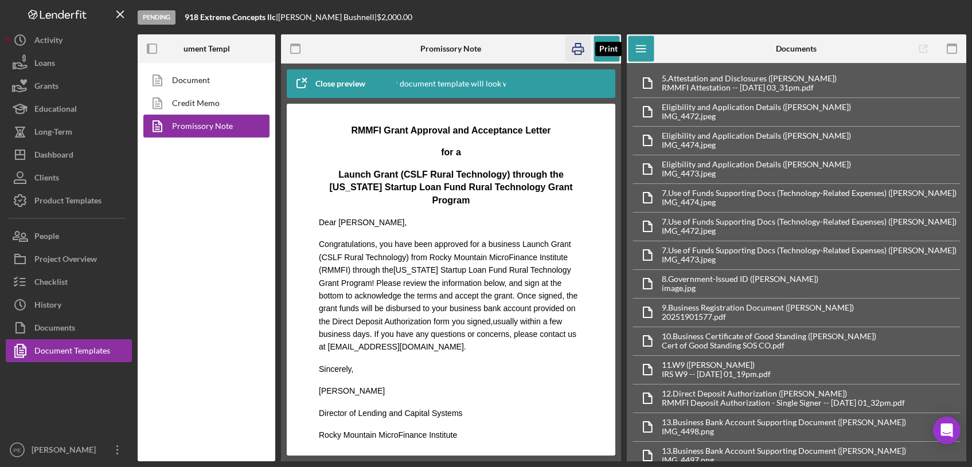
click at [574, 50] on icon "button" at bounding box center [578, 49] width 26 height 26
click at [69, 179] on button "Clients" at bounding box center [69, 177] width 126 height 23
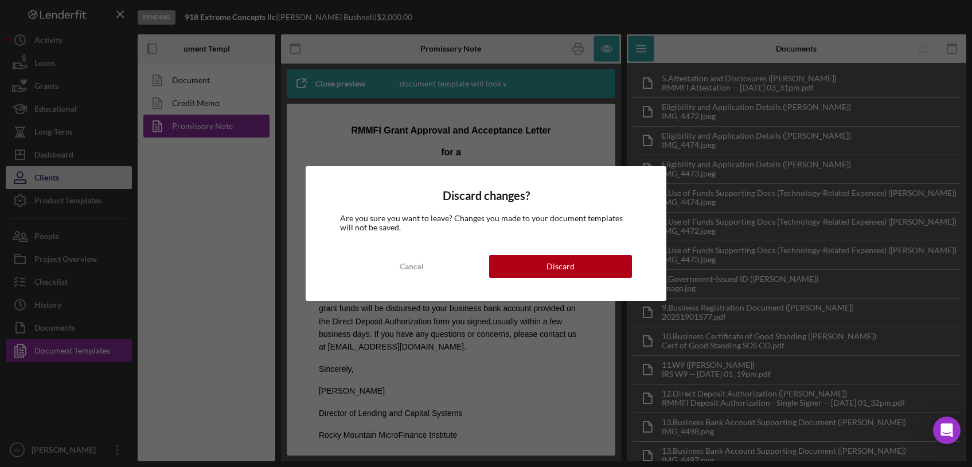
click at [69, 179] on div "Discard changes? Are you sure you want to leave? Changes you made to your docum…" at bounding box center [486, 233] width 972 height 467
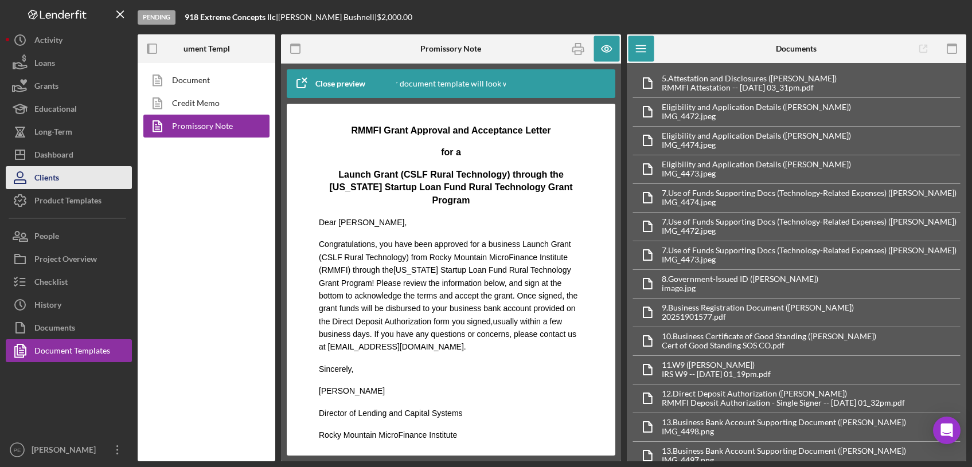
click at [69, 179] on button "Clients" at bounding box center [69, 177] width 126 height 23
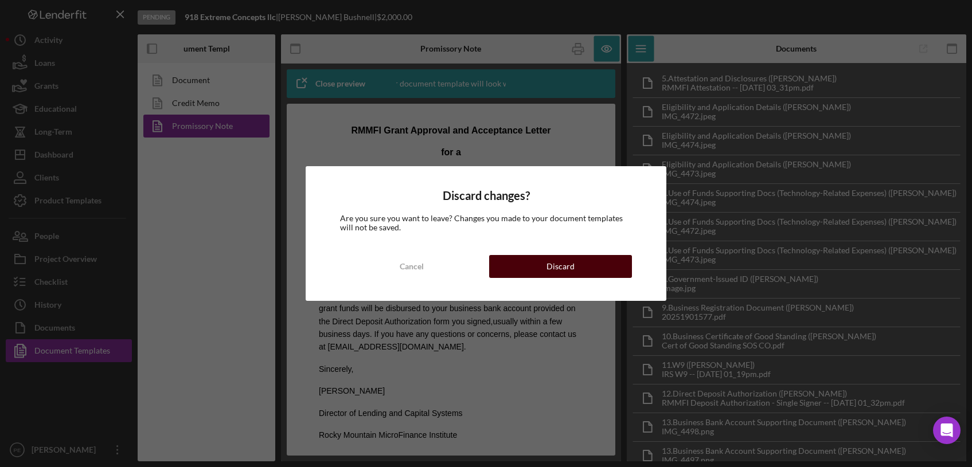
click at [592, 276] on button "Discard" at bounding box center [560, 266] width 143 height 23
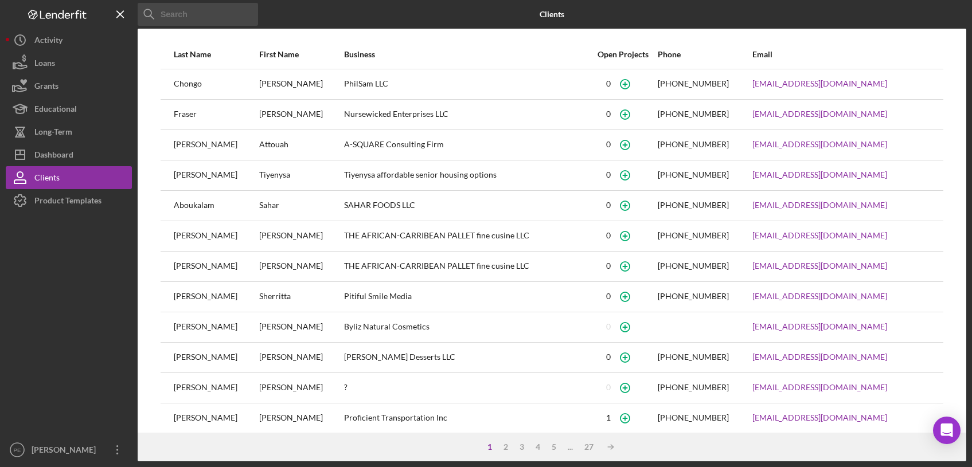
click at [171, 16] on input at bounding box center [198, 14] width 120 height 23
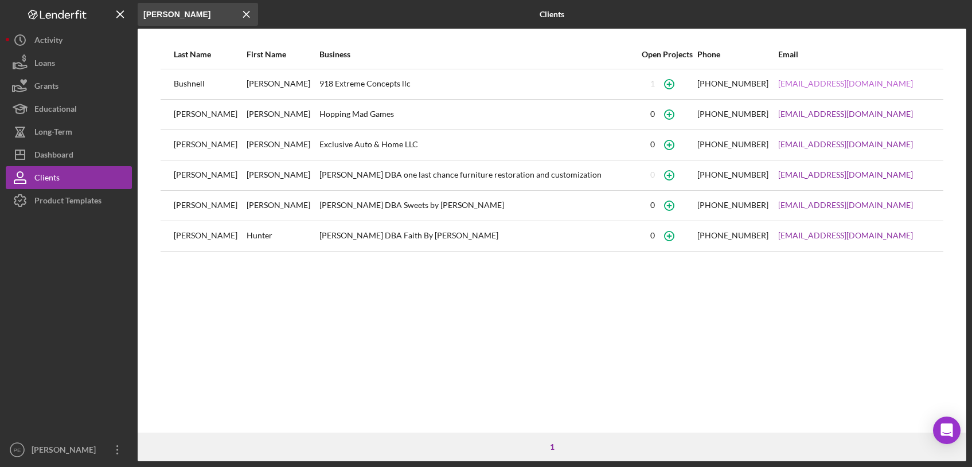
type input "[PERSON_NAME]"
click at [249, 15] on icon "Icon/Menu Close" at bounding box center [246, 14] width 23 height 23
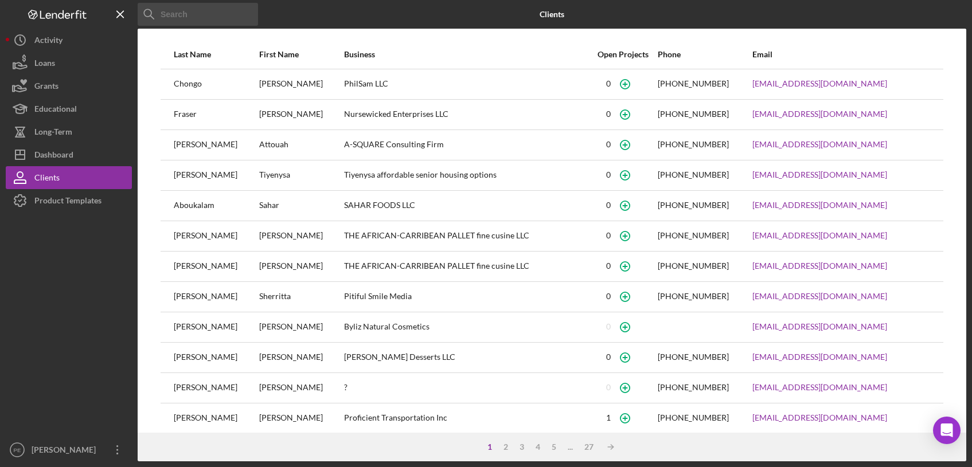
click at [168, 15] on input at bounding box center [198, 14] width 120 height 23
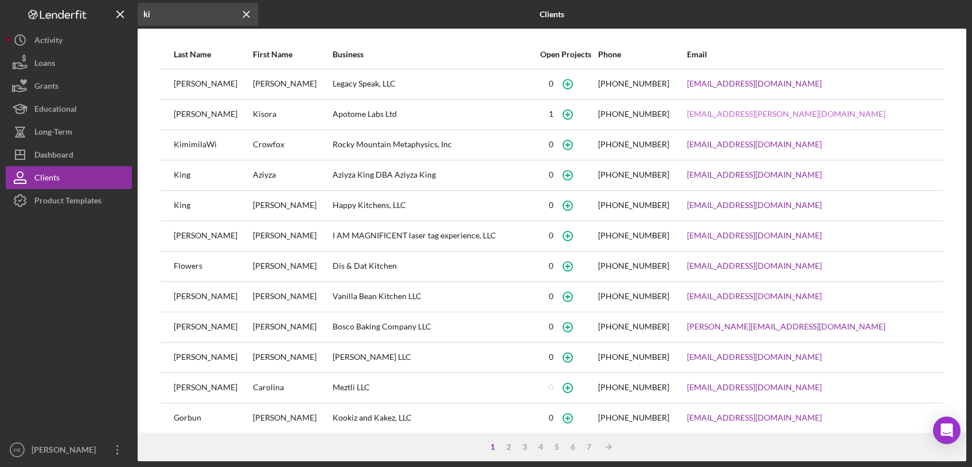
type input "ki"
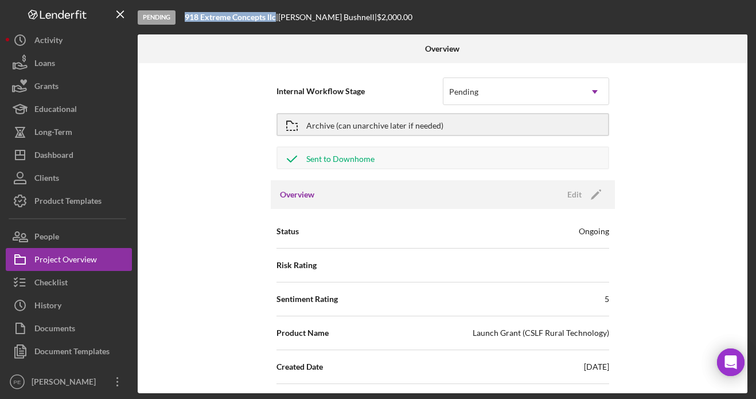
drag, startPoint x: 277, startPoint y: 19, endPoint x: 186, endPoint y: 17, distance: 91.2
click at [186, 17] on div "918 Extreme Concepts llc |" at bounding box center [231, 17] width 93 height 9
copy b "918 Extreme Concepts llc"
click at [56, 286] on div "Checklist" at bounding box center [50, 284] width 33 height 26
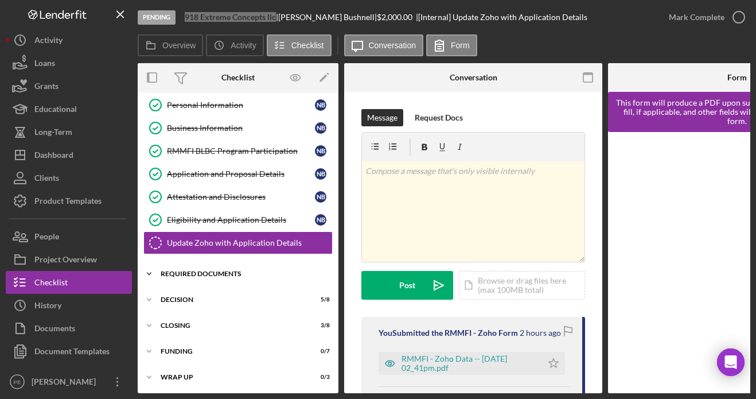
scroll to position [33, 0]
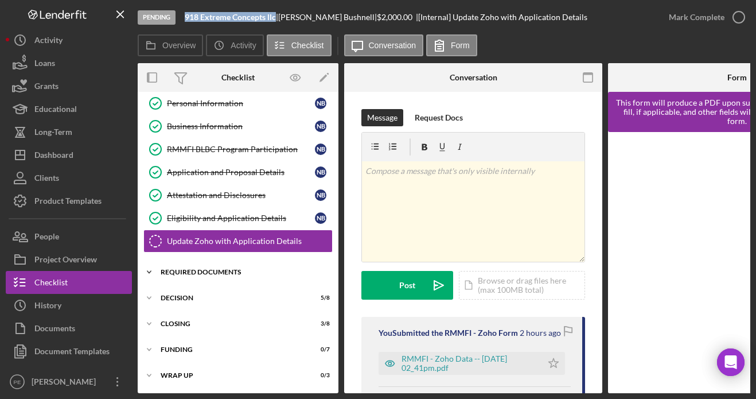
click at [204, 268] on div "Required Documents" at bounding box center [242, 271] width 163 height 7
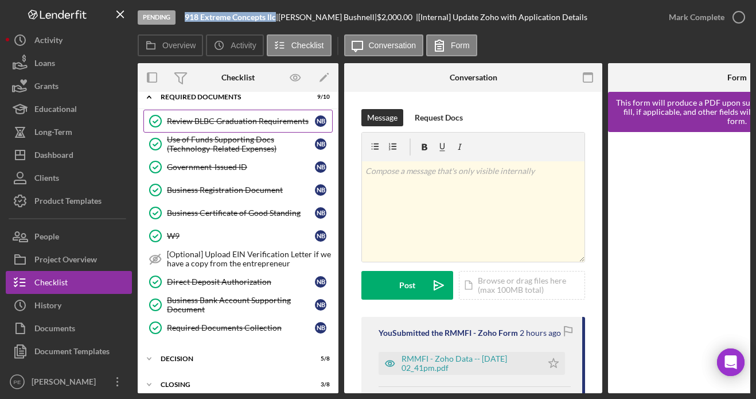
scroll to position [268, 0]
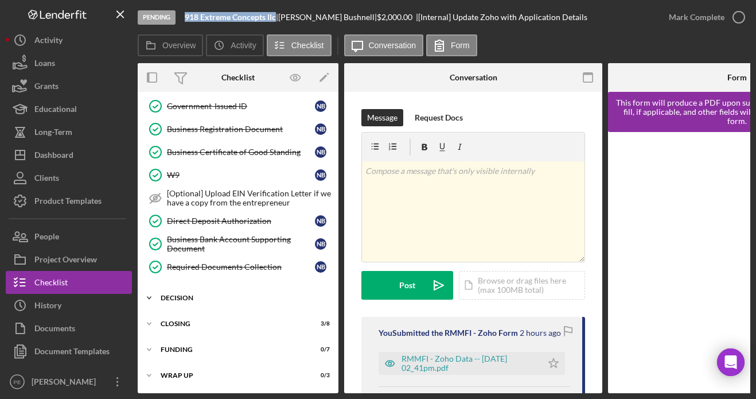
click at [157, 291] on icon "Icon/Expander" at bounding box center [149, 297] width 23 height 23
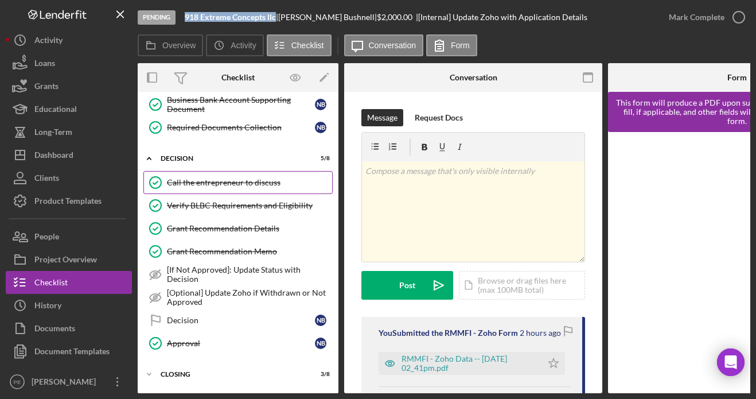
scroll to position [458, 0]
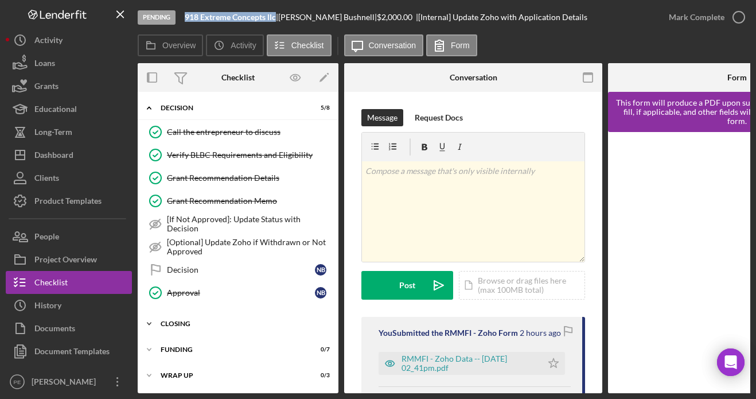
click at [194, 322] on div "Closing" at bounding box center [242, 323] width 163 height 7
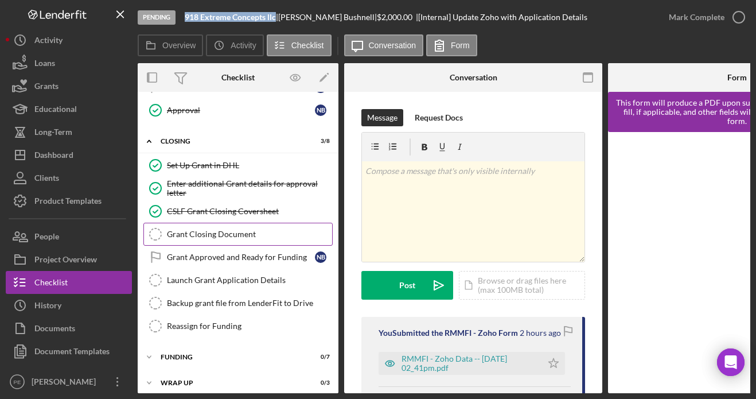
scroll to position [639, 0]
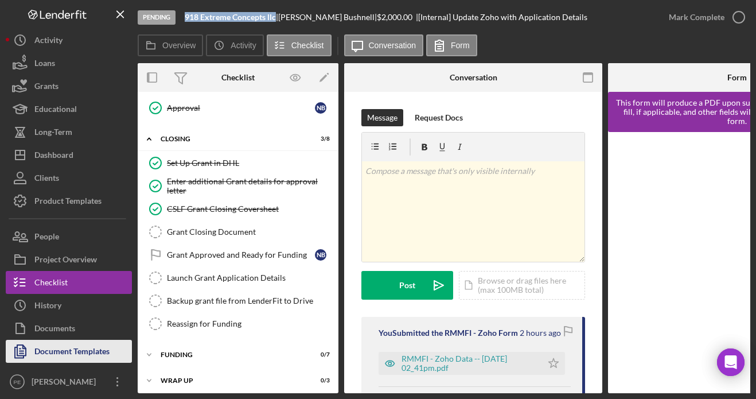
click at [84, 355] on div "Document Templates" at bounding box center [71, 352] width 75 height 26
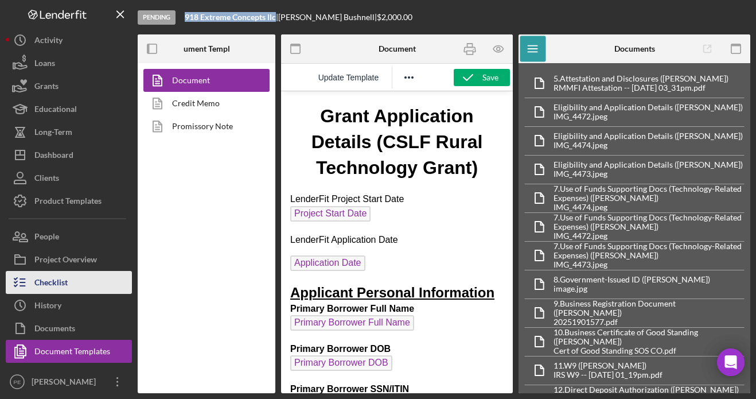
click at [45, 292] on div "Checklist" at bounding box center [50, 284] width 33 height 26
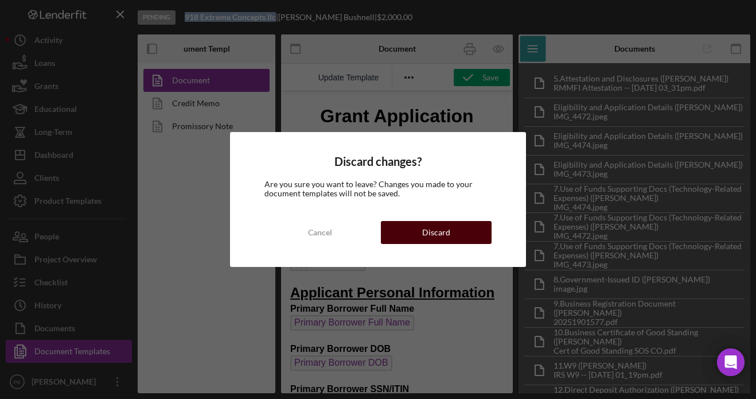
click at [425, 226] on div "Discard" at bounding box center [436, 232] width 28 height 23
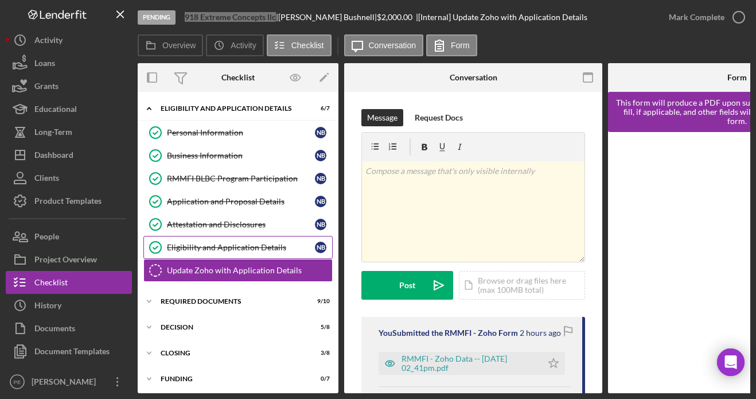
scroll to position [33, 0]
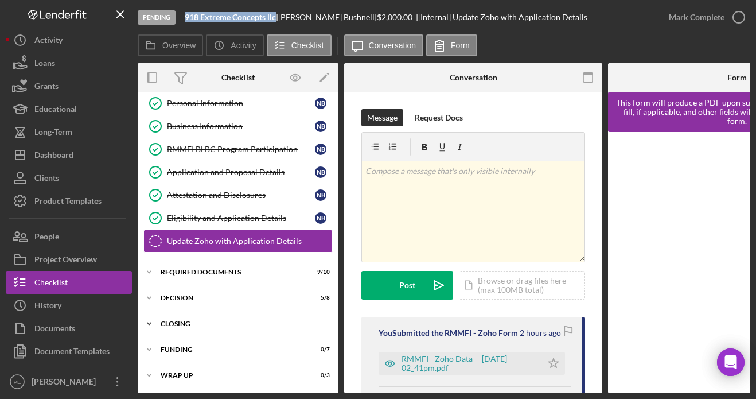
click at [190, 321] on div "Closing" at bounding box center [242, 323] width 163 height 7
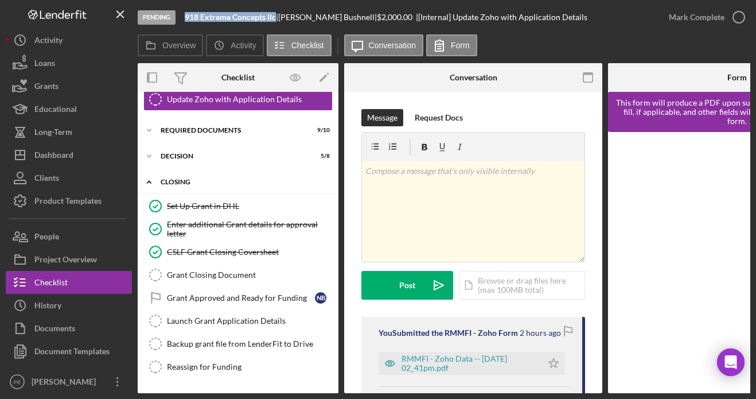
scroll to position [222, 0]
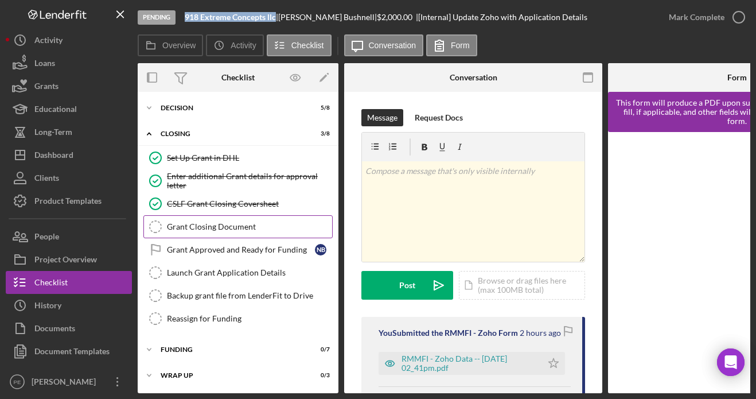
click at [215, 217] on link "Grant Closing Document Grant Closing Document" at bounding box center [237, 226] width 189 height 23
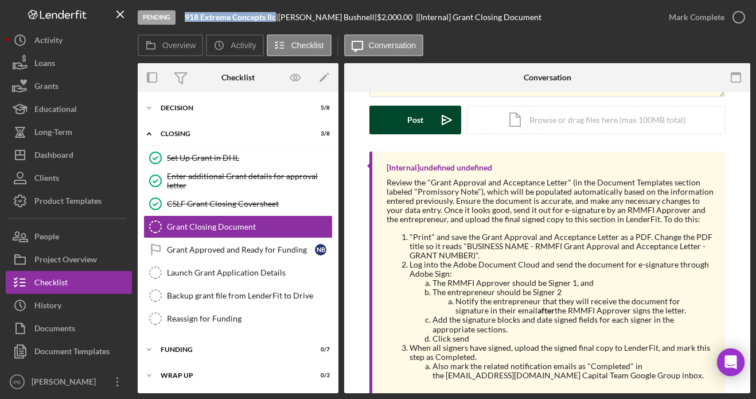
scroll to position [154, 0]
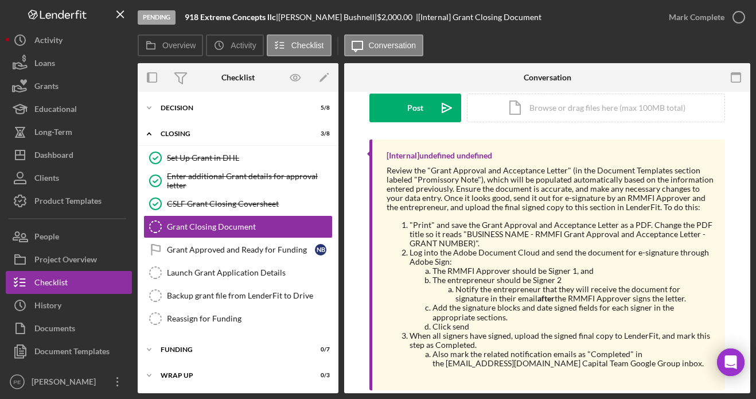
click at [529, 233] on li ""Print" and save the Grant Approval and Acceptance Letter as a PDF. Change the …" at bounding box center [561, 234] width 304 height 28
drag, startPoint x: 528, startPoint y: 232, endPoint x: 575, endPoint y: 241, distance: 48.4
click at [575, 241] on li ""Print" and save the Grant Approval and Acceptance Letter as a PDF. Change the …" at bounding box center [561, 234] width 304 height 28
copy li "- RMMFI Grant Approval and Acceptance Letter - GRANT NUMBER)"."
